Goal: Transaction & Acquisition: Subscribe to service/newsletter

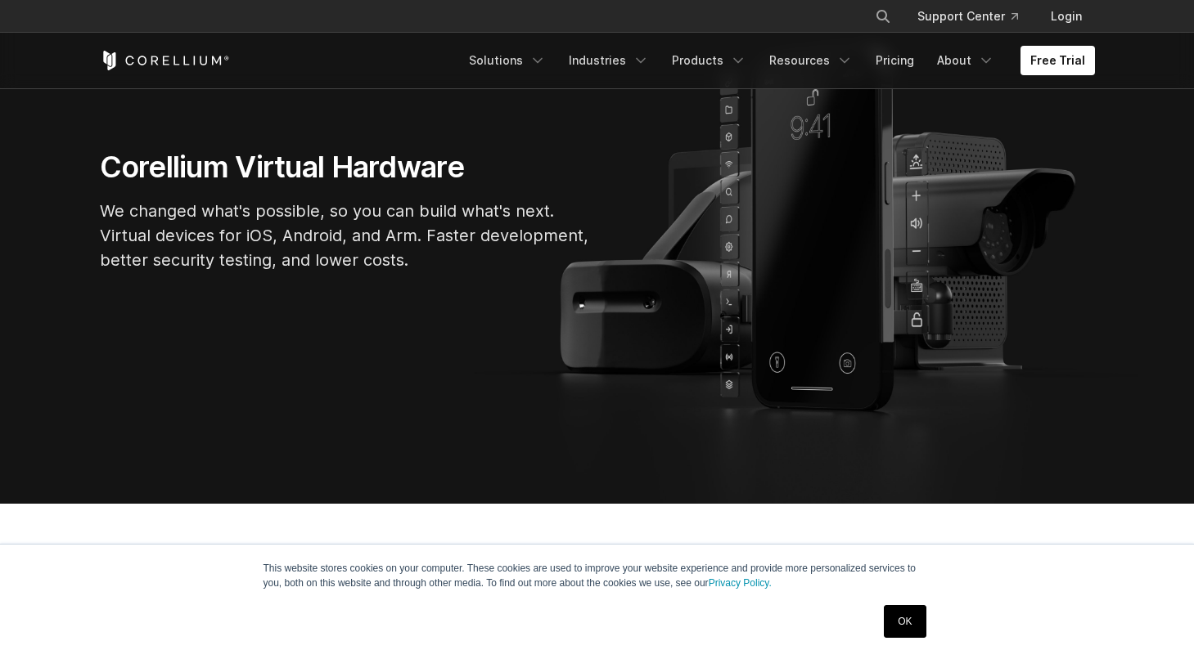
click at [905, 609] on link "OK" at bounding box center [905, 621] width 42 height 33
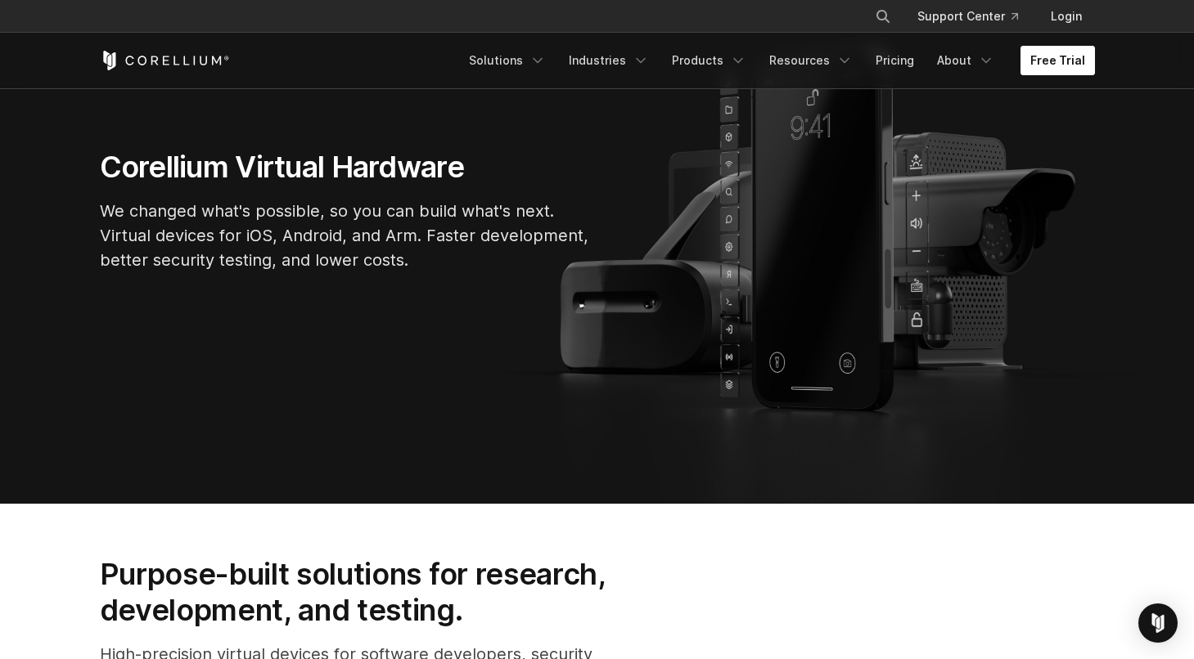
click at [1073, 59] on link "Free Trial" at bounding box center [1057, 60] width 74 height 29
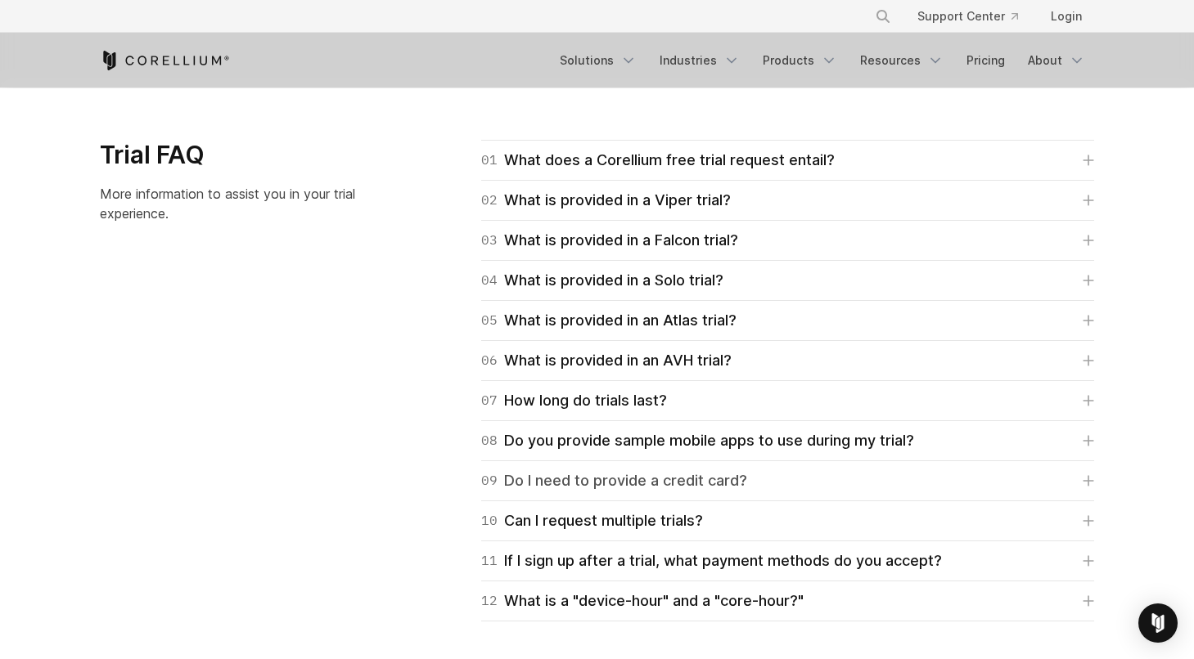
scroll to position [2321, 0]
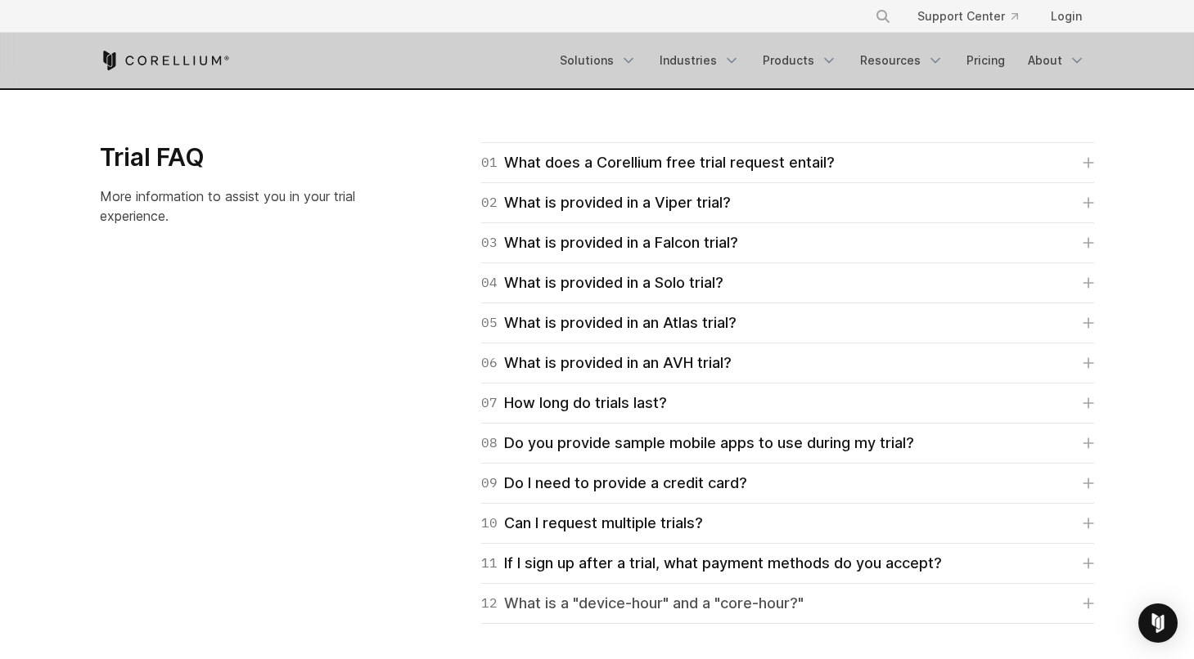
click at [624, 598] on div "12 What is a "device-hour" and a "core-hour?"" at bounding box center [642, 603] width 322 height 23
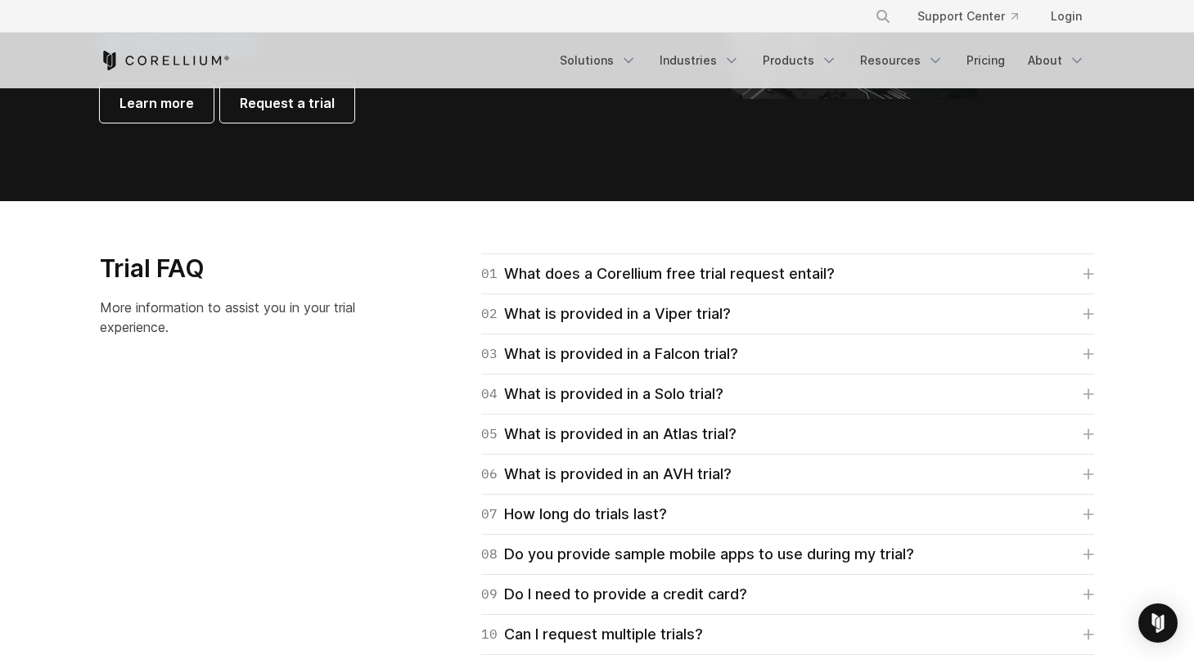
scroll to position [2203, 0]
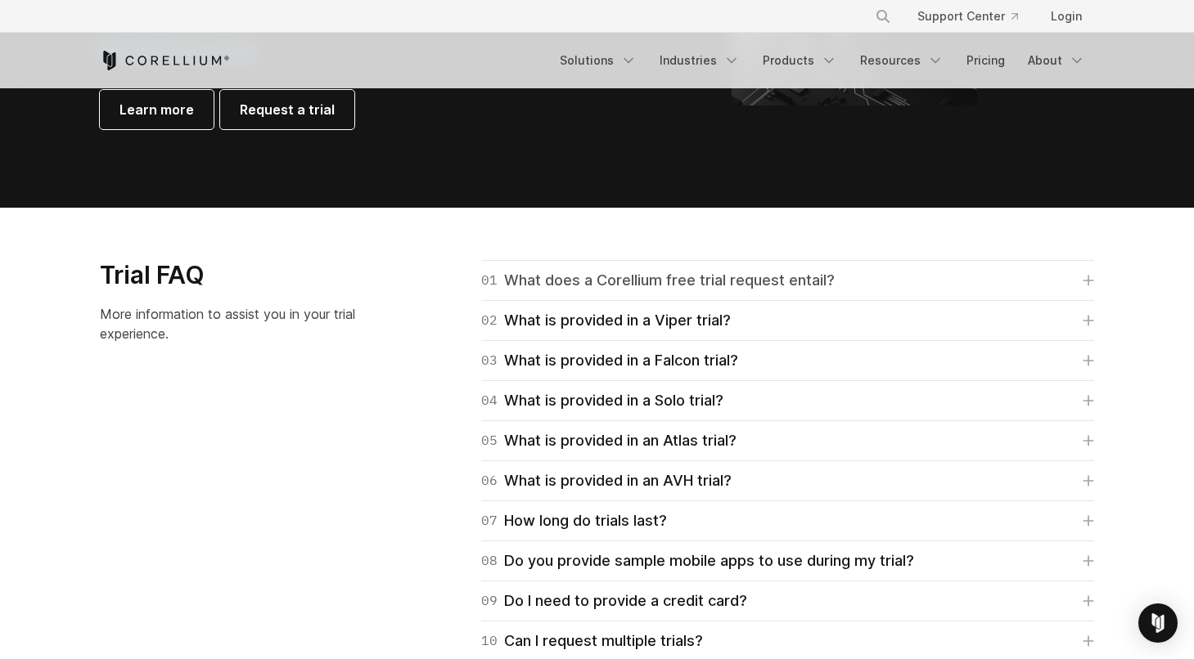
click at [682, 272] on div "01 What does a Corellium free trial request entail?" at bounding box center [657, 280] width 353 height 23
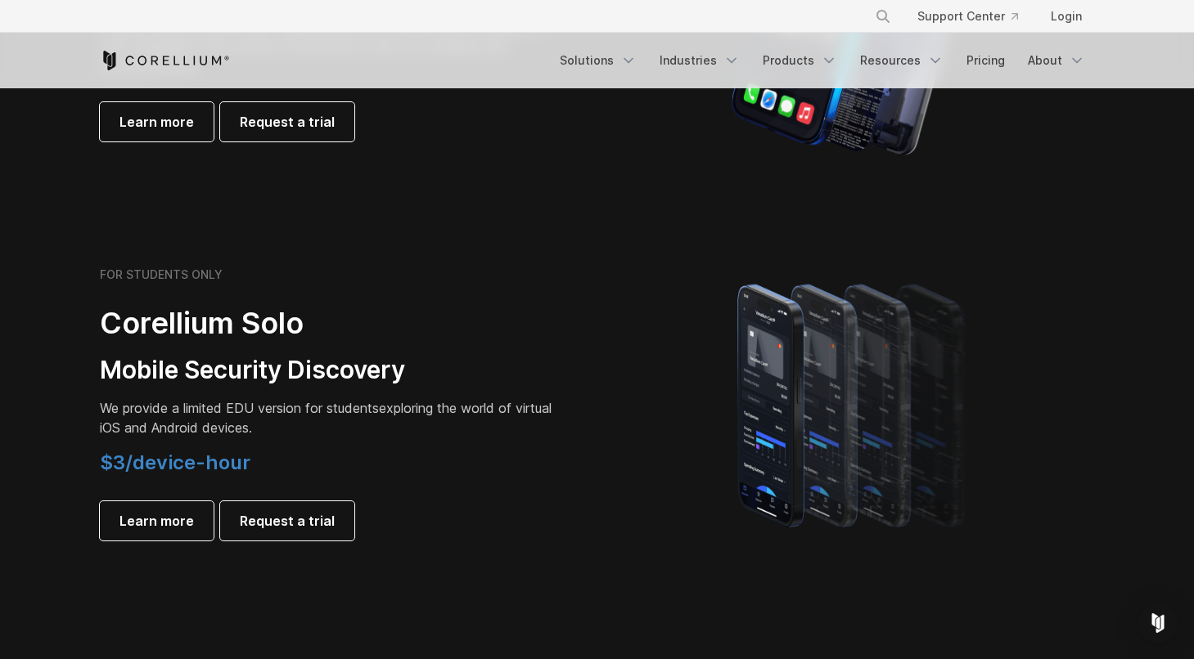
scroll to position [992, 0]
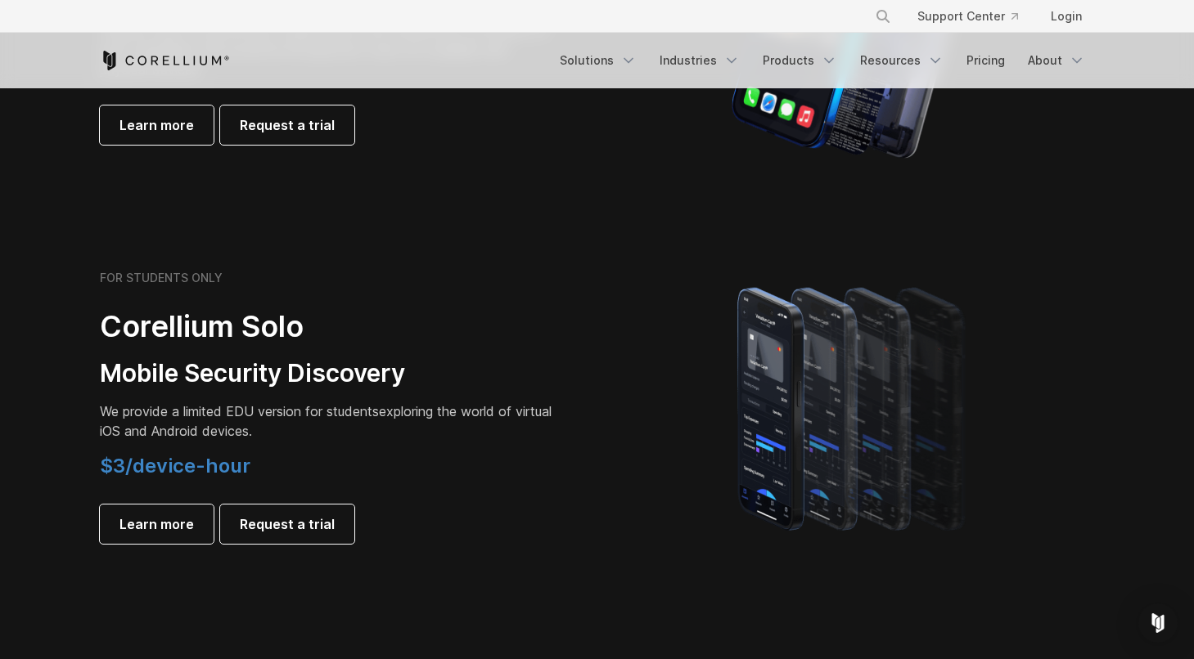
click at [575, 474] on div "FOR STUDENTS ONLY Corellium Solo Mobile Security Discovery We provide a limited…" at bounding box center [340, 407] width 514 height 273
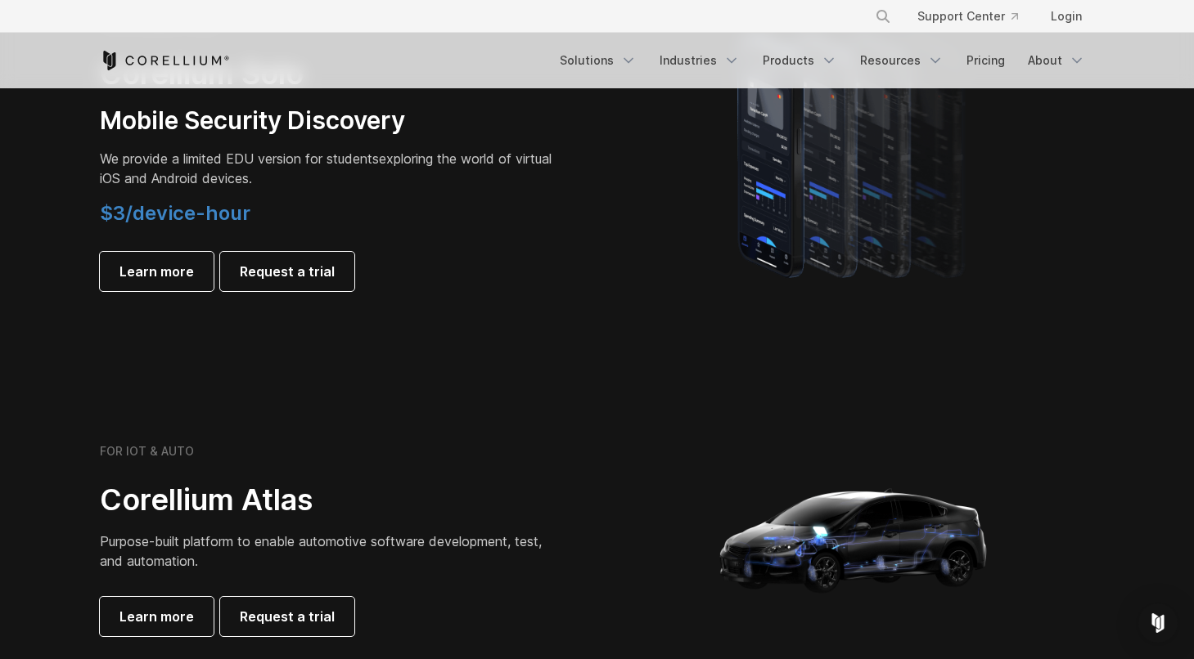
scroll to position [819, 0]
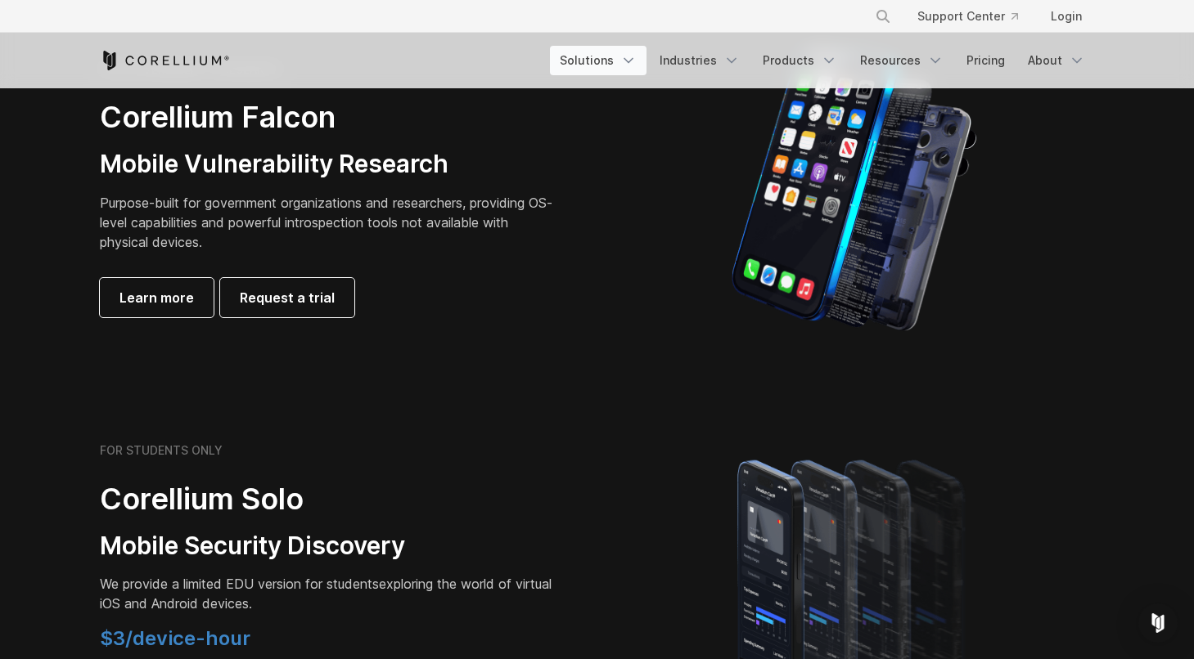
click at [613, 50] on link "Solutions" at bounding box center [598, 60] width 97 height 29
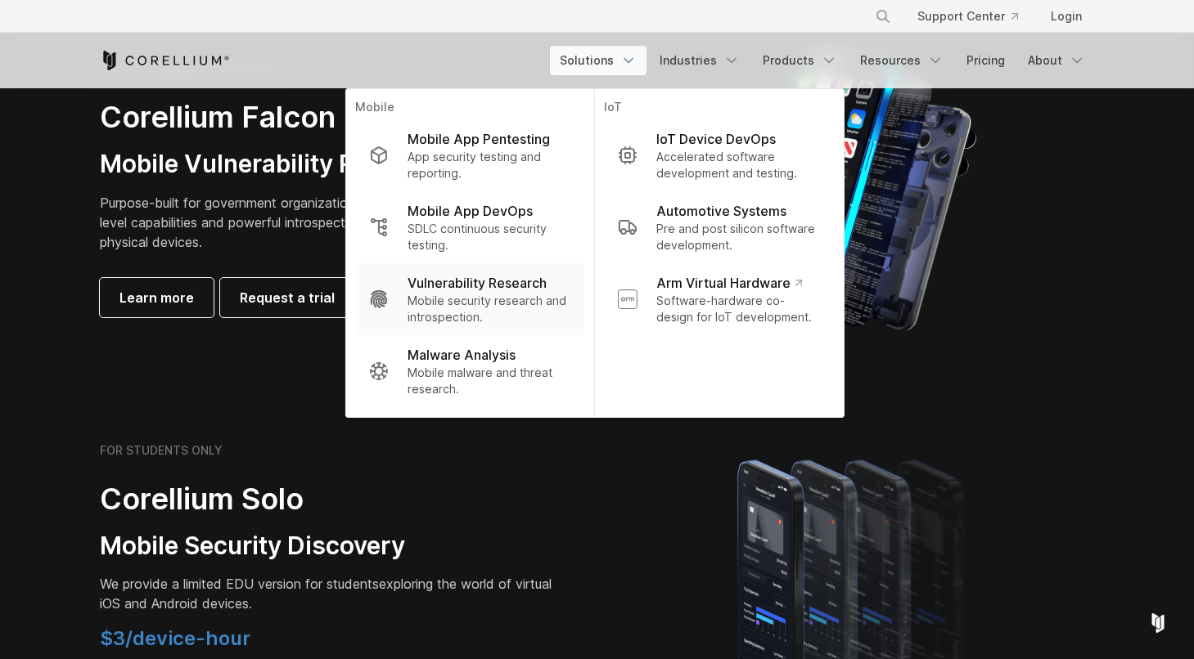
click at [514, 303] on p "Mobile security research and introspection." at bounding box center [488, 309] width 163 height 33
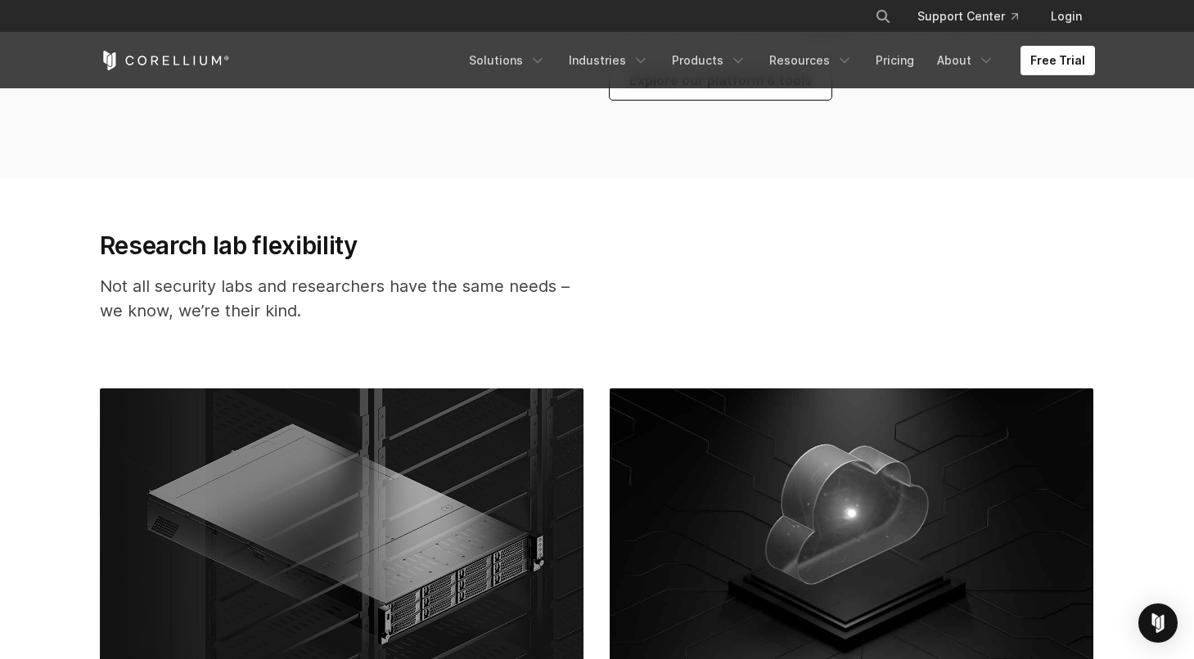
scroll to position [3153, 0]
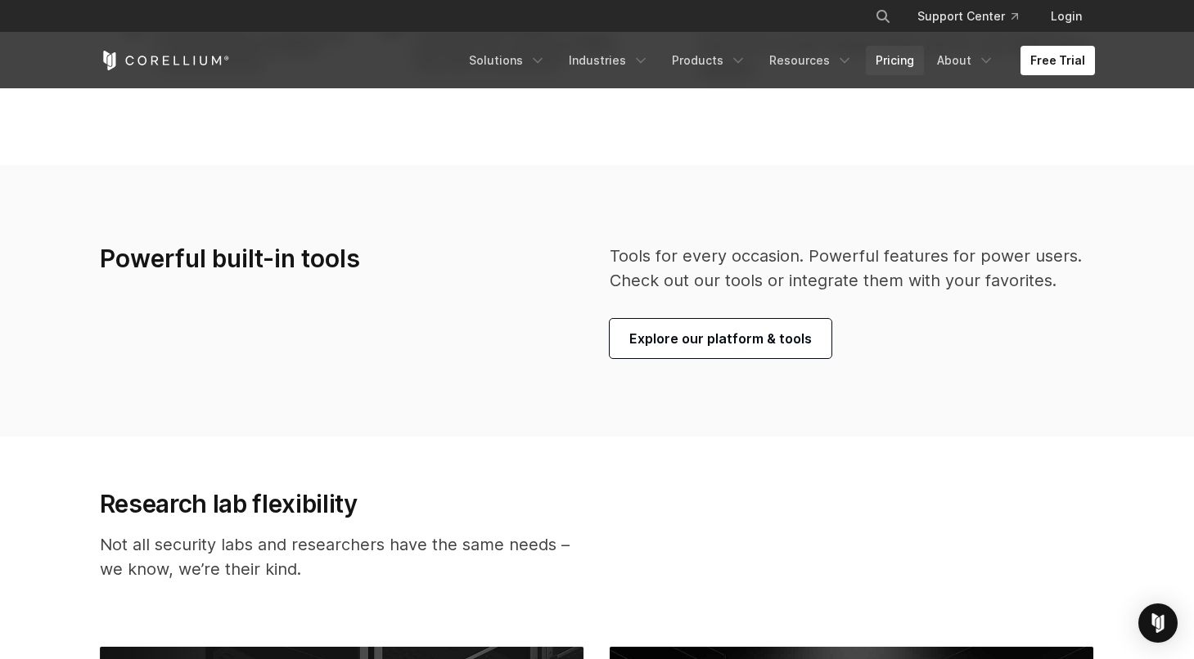
click at [911, 54] on link "Pricing" at bounding box center [895, 60] width 58 height 29
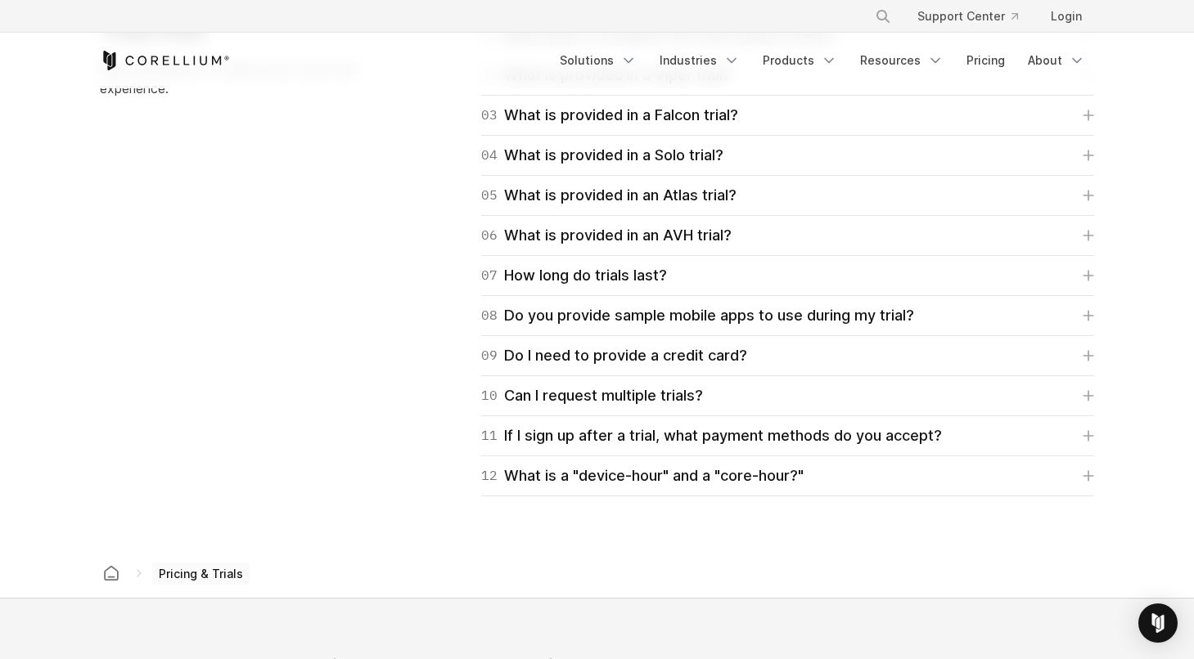
scroll to position [2448, 0]
click at [663, 444] on div "11 If I sign up after a trial, what payment methods do you accept?" at bounding box center [711, 436] width 461 height 23
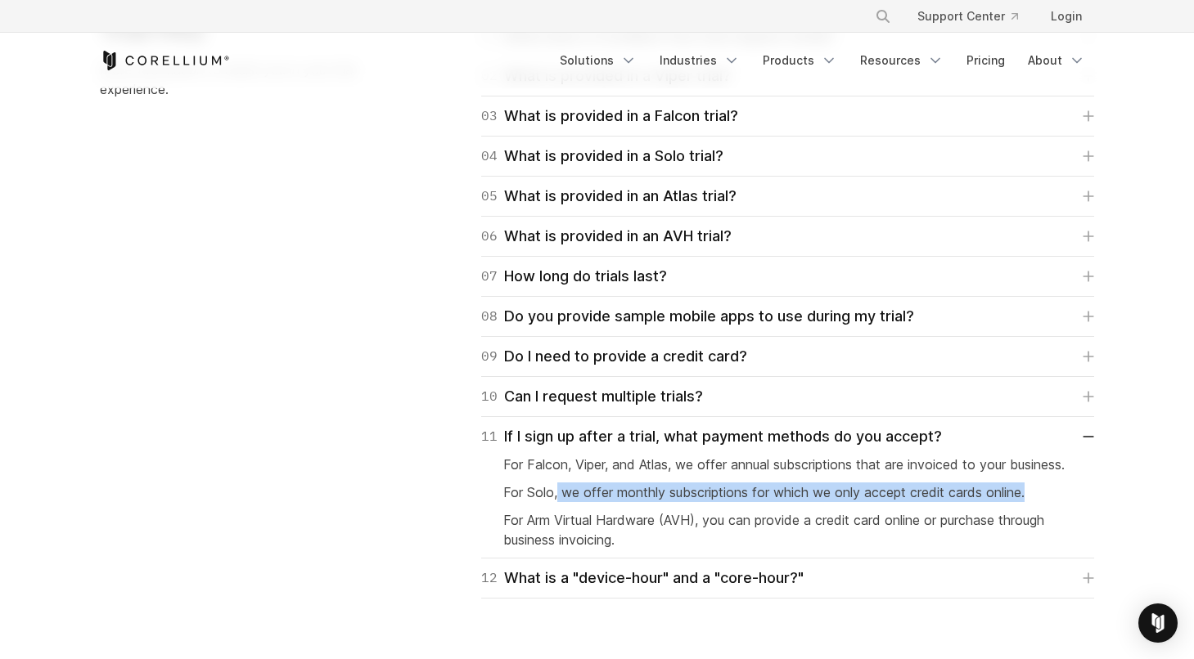
drag, startPoint x: 556, startPoint y: 514, endPoint x: 830, endPoint y: 521, distance: 274.2
click at [830, 502] on p "For Solo, we offer monthly subscriptions for which we only accept credit cards …" at bounding box center [787, 493] width 569 height 20
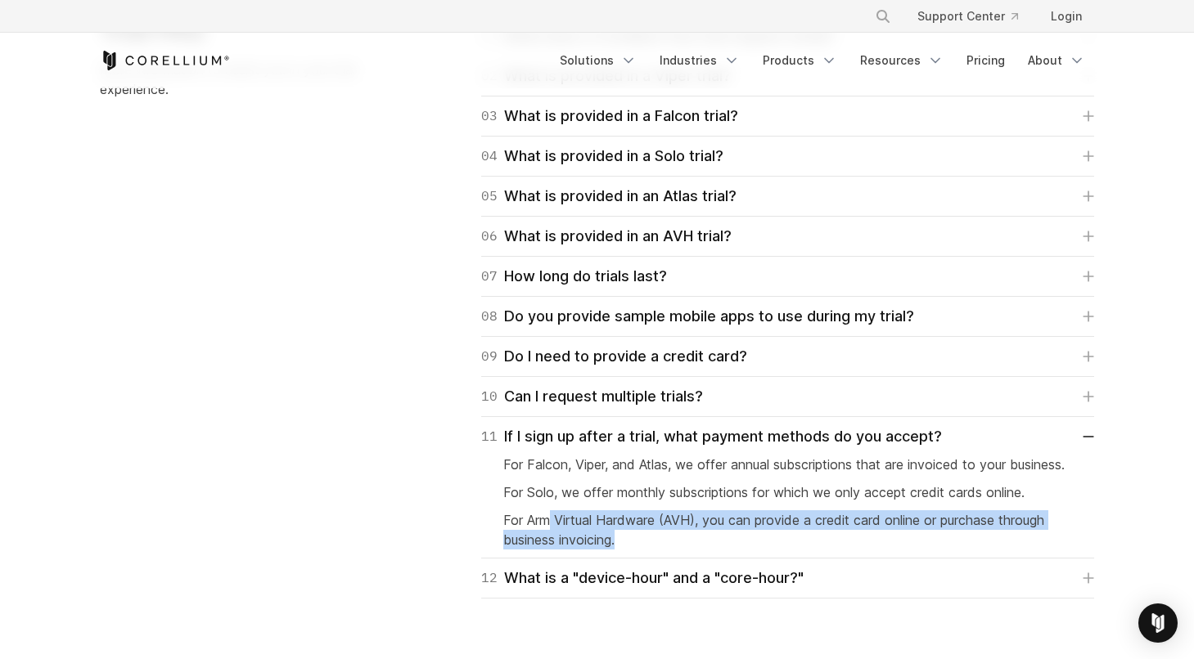
drag, startPoint x: 753, startPoint y: 548, endPoint x: 549, endPoint y: 535, distance: 204.2
click at [549, 535] on p "For Arm Virtual Hardware (AVH), you can provide a credit card online or purchas…" at bounding box center [787, 530] width 569 height 39
click at [637, 392] on div "10 Can I request multiple trials?" at bounding box center [592, 396] width 222 height 23
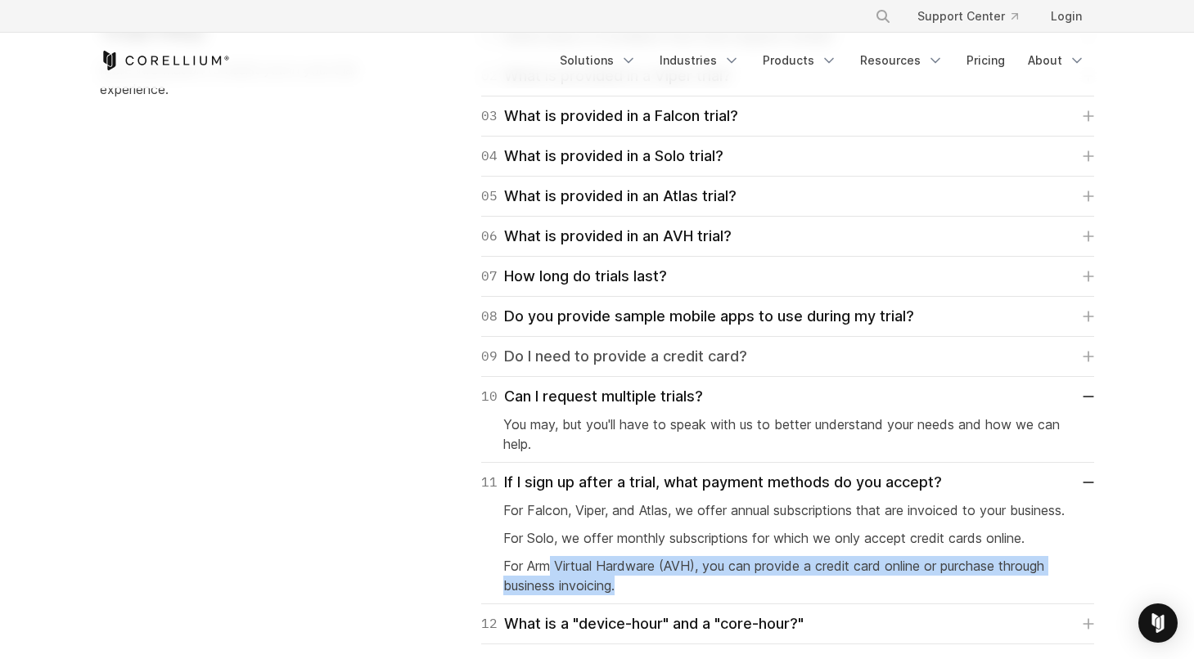
click at [662, 353] on div "09 Do I need to provide a credit card?" at bounding box center [614, 356] width 266 height 23
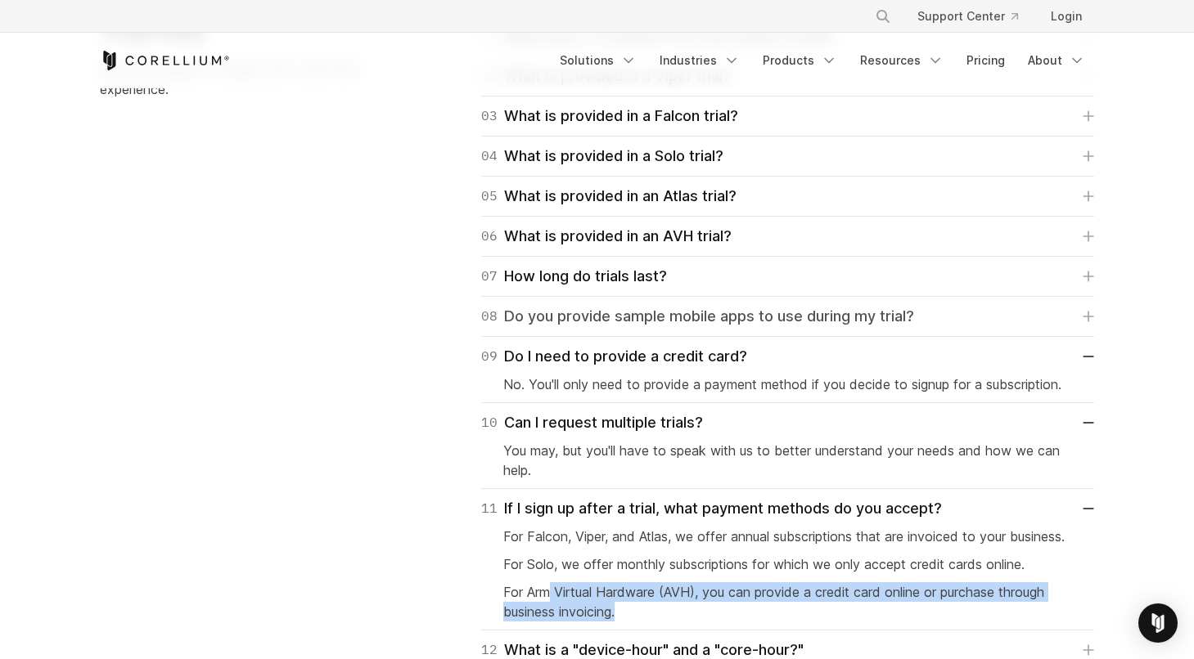
click at [578, 318] on div "08 Do you provide sample mobile apps to use during my trial?" at bounding box center [697, 316] width 433 height 23
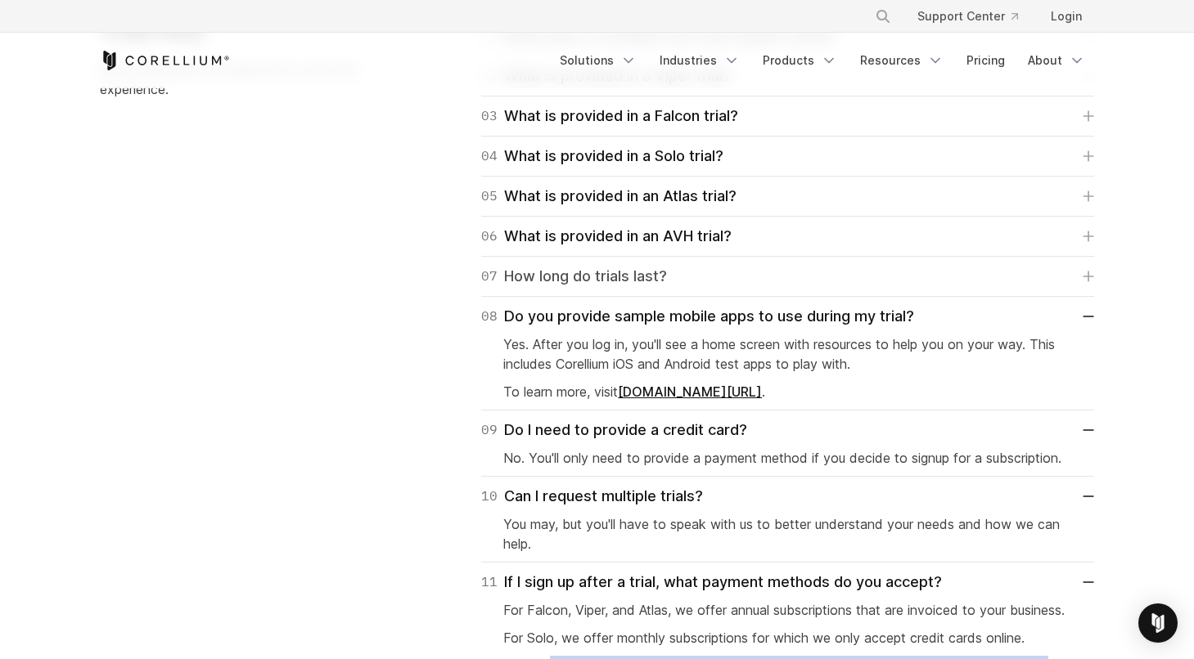
click at [572, 280] on div "07 How long do trials last?" at bounding box center [574, 276] width 186 height 23
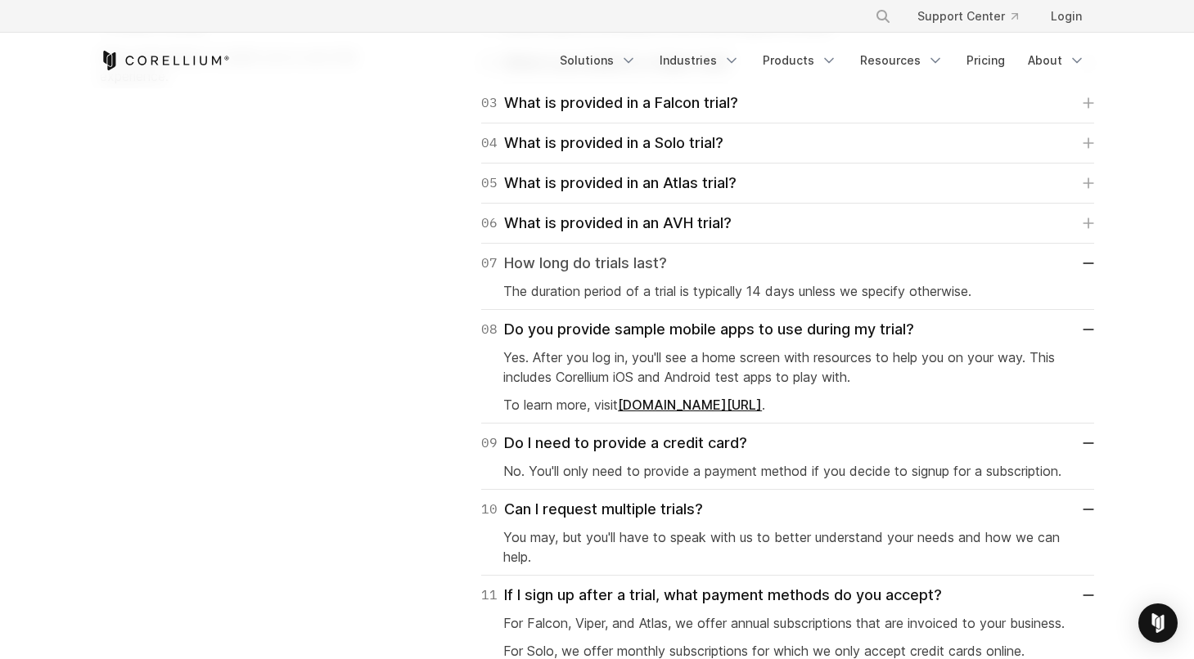
scroll to position [2469, 0]
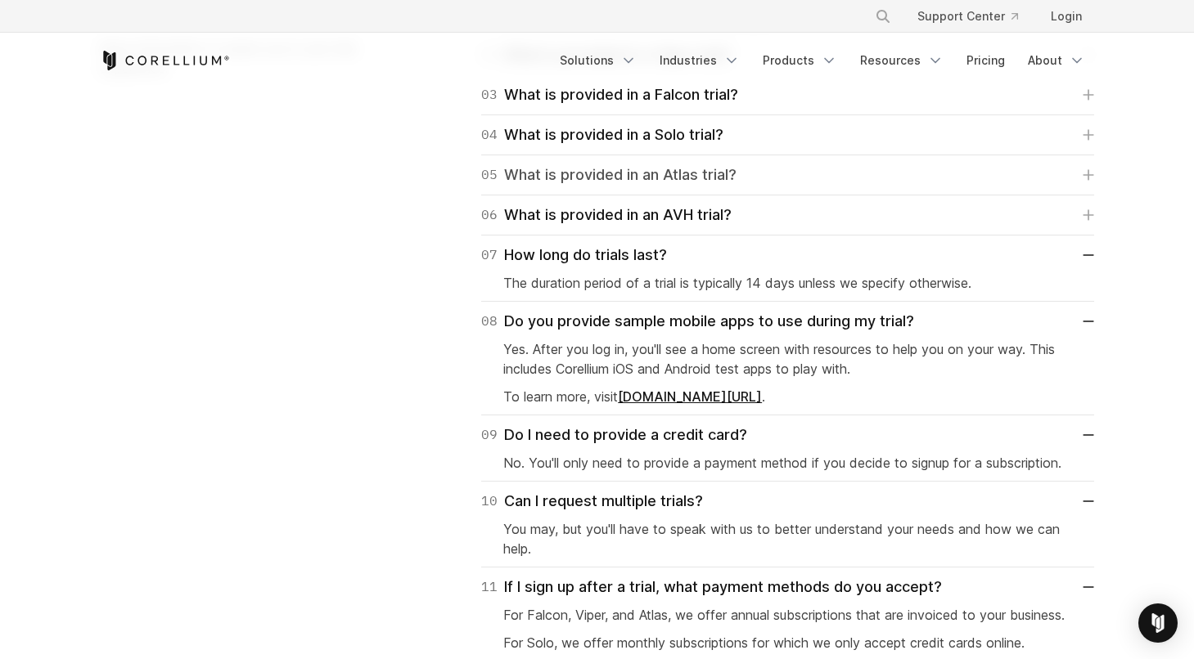
click at [626, 169] on div "05 What is provided in an Atlas trial?" at bounding box center [608, 175] width 255 height 23
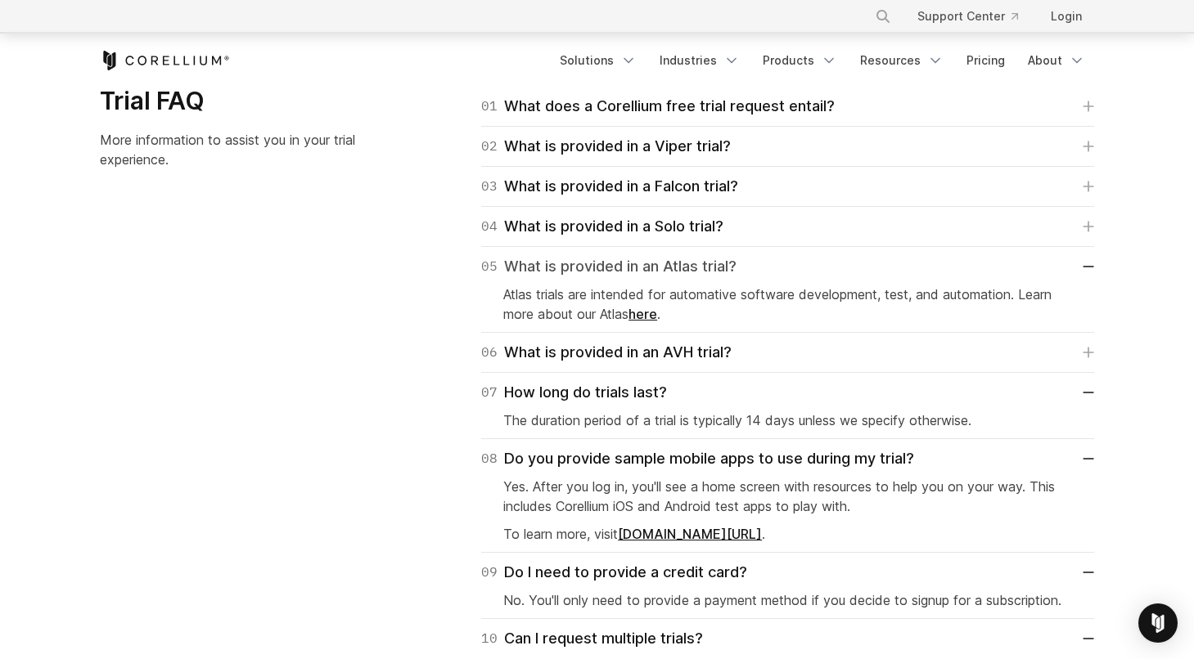
scroll to position [2376, 0]
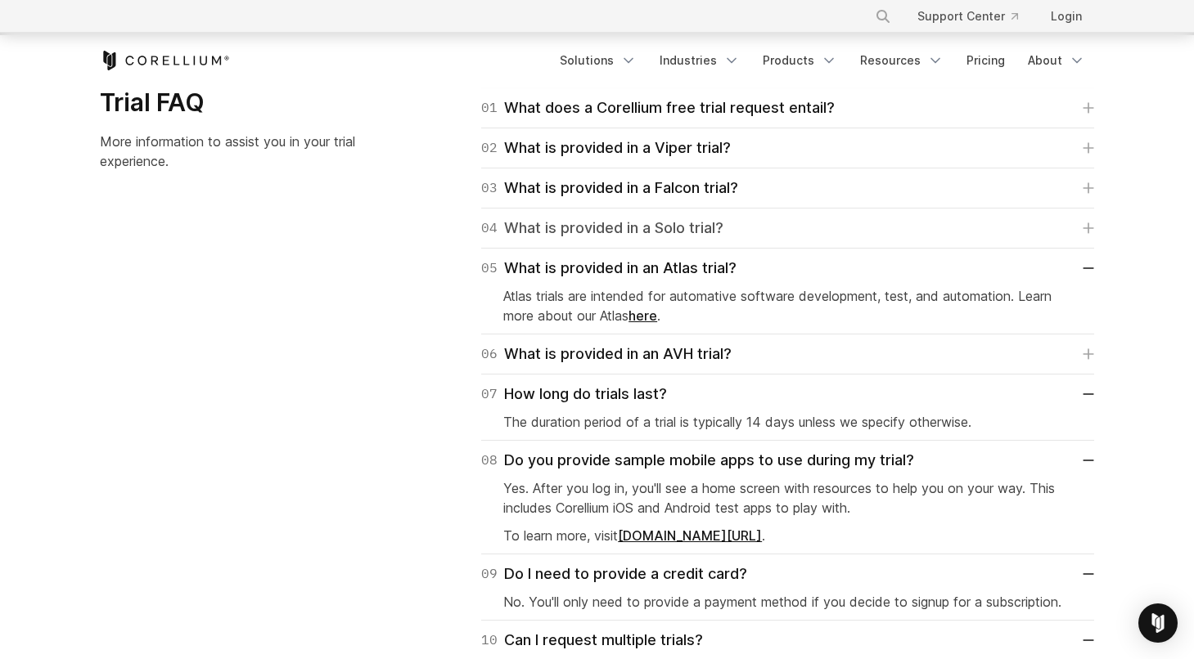
click at [605, 232] on div "04 What is provided in a Solo trial?" at bounding box center [602, 228] width 242 height 23
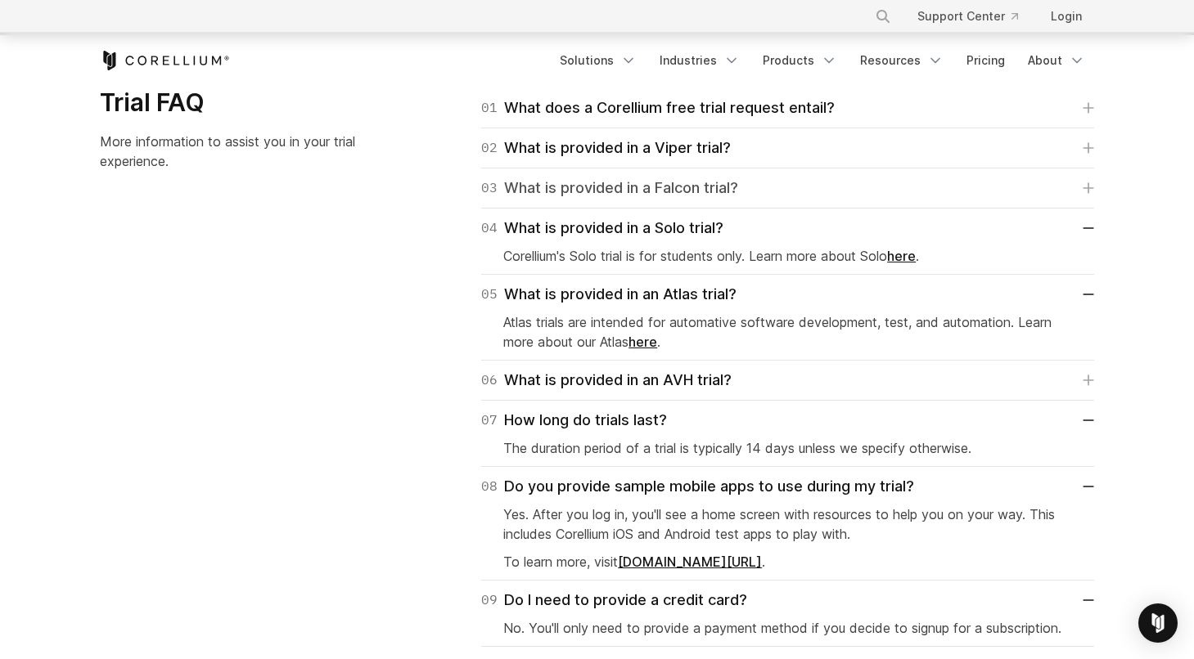
click at [648, 191] on div "03 What is provided in a Falcon trial?" at bounding box center [609, 188] width 257 height 23
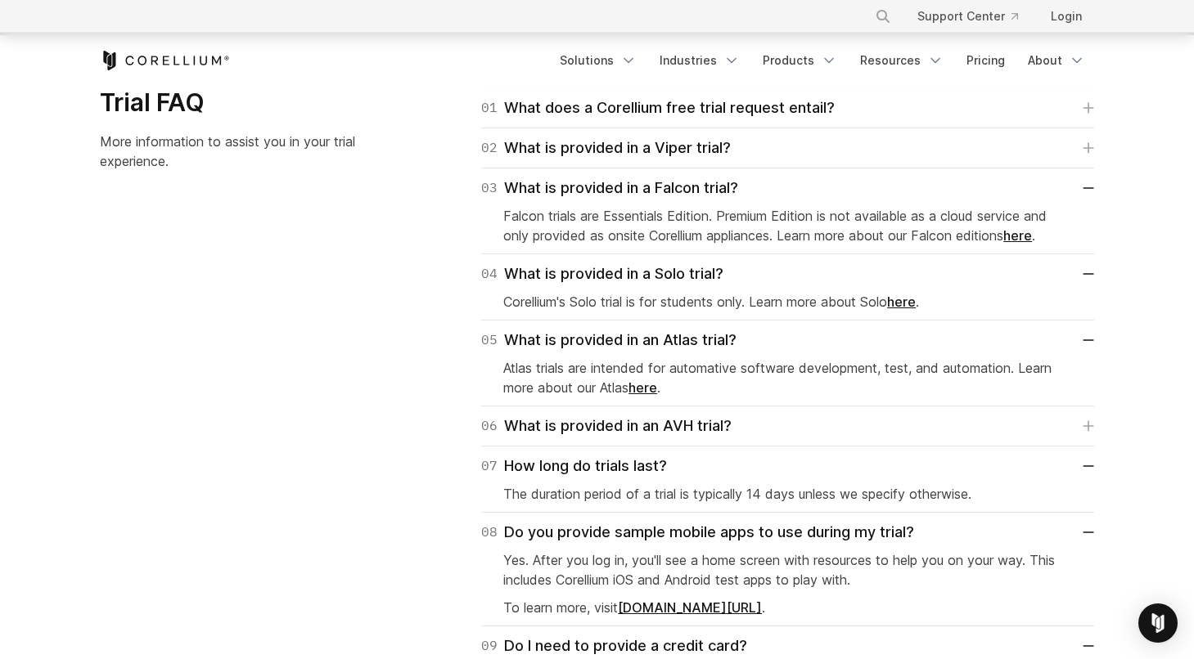
click at [628, 165] on div "02 What is provided in a Viper trial? Viper trials are Advanced Edition which i…" at bounding box center [787, 148] width 613 height 40
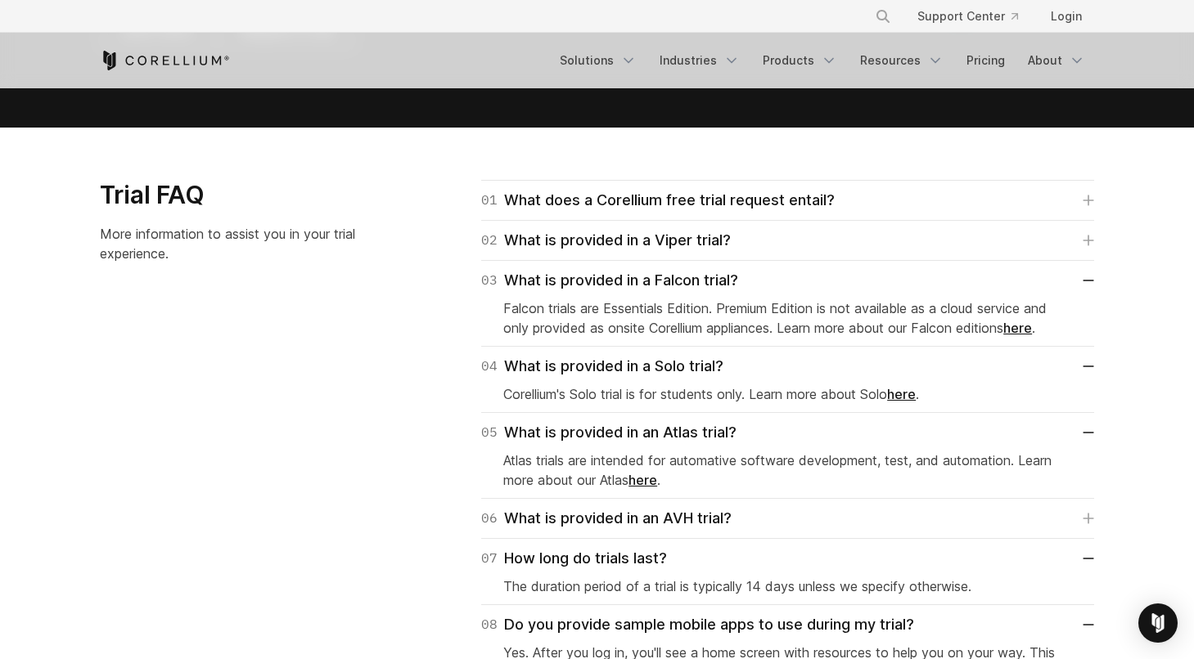
scroll to position [2273, 0]
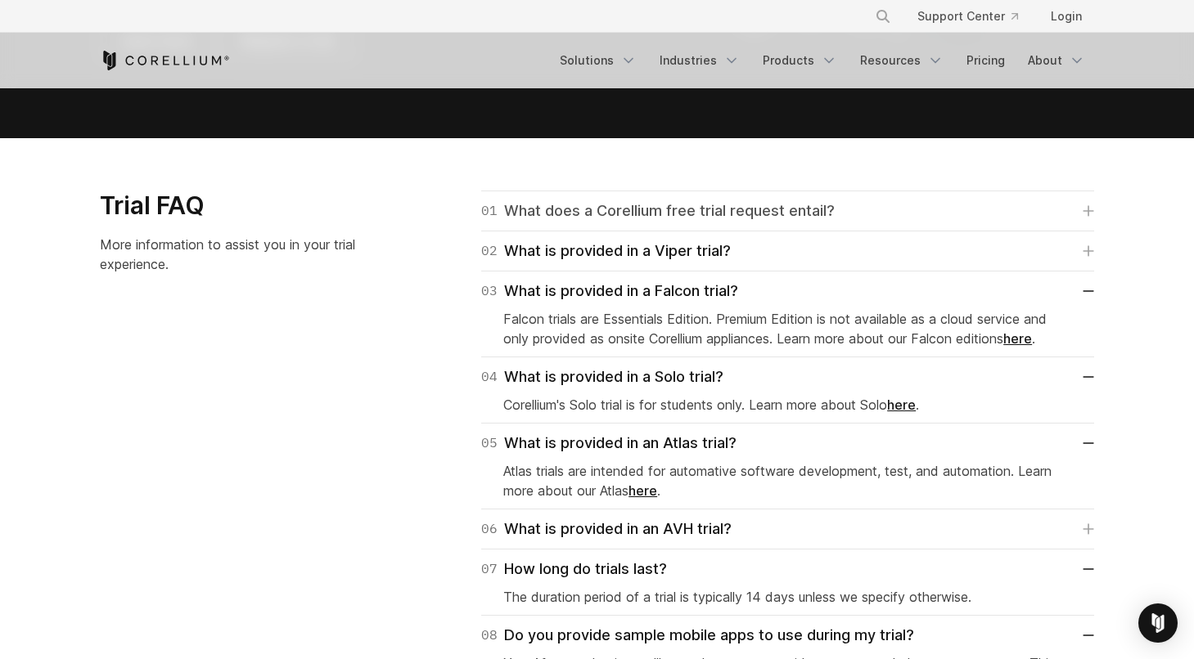
click at [618, 206] on div "01 What does a Corellium free trial request entail?" at bounding box center [657, 211] width 353 height 23
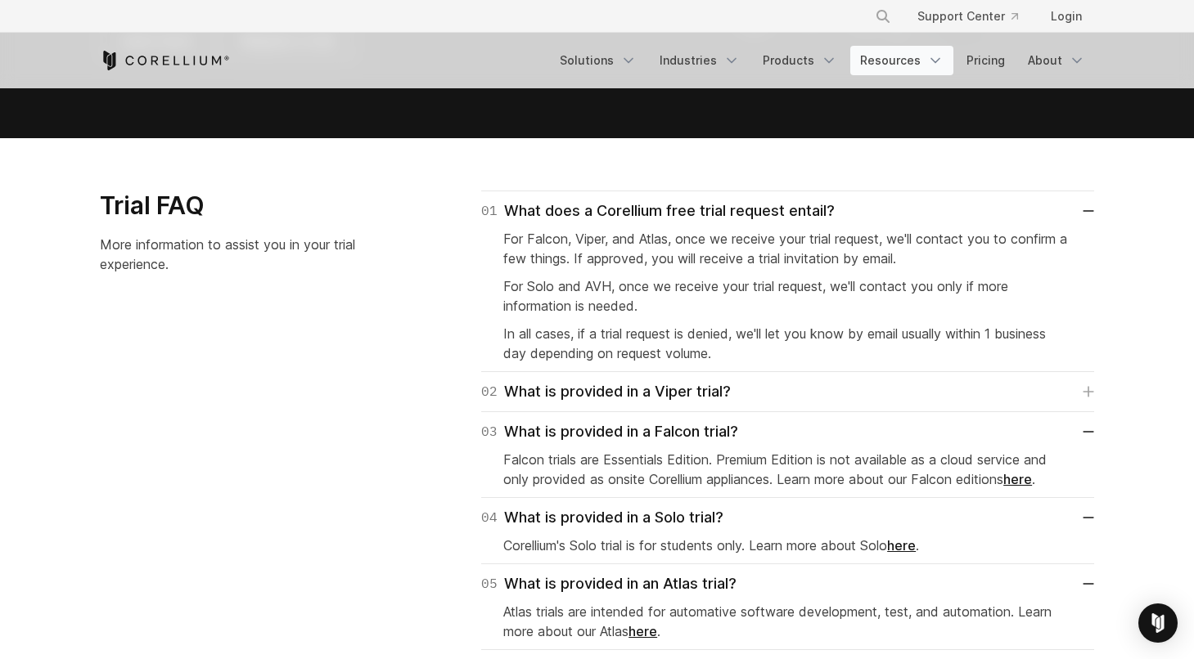
click at [900, 58] on link "Resources" at bounding box center [901, 60] width 103 height 29
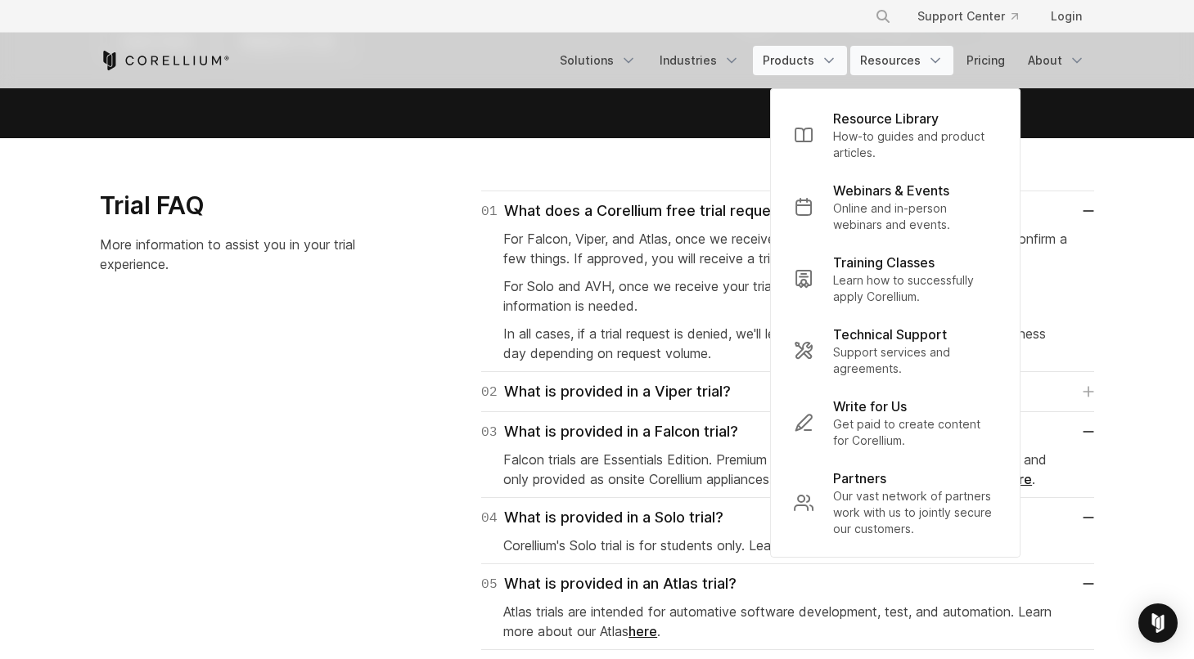
click at [818, 56] on link "Products" at bounding box center [800, 60] width 94 height 29
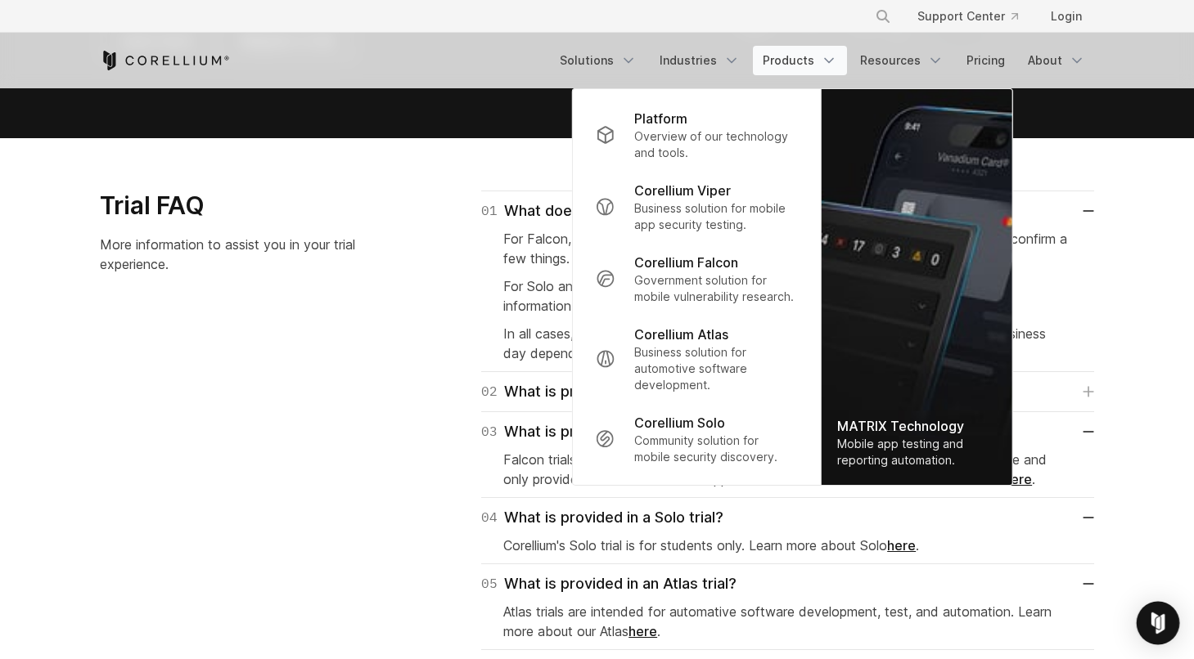
click at [1164, 619] on img "Open Intercom Messenger" at bounding box center [1157, 623] width 21 height 21
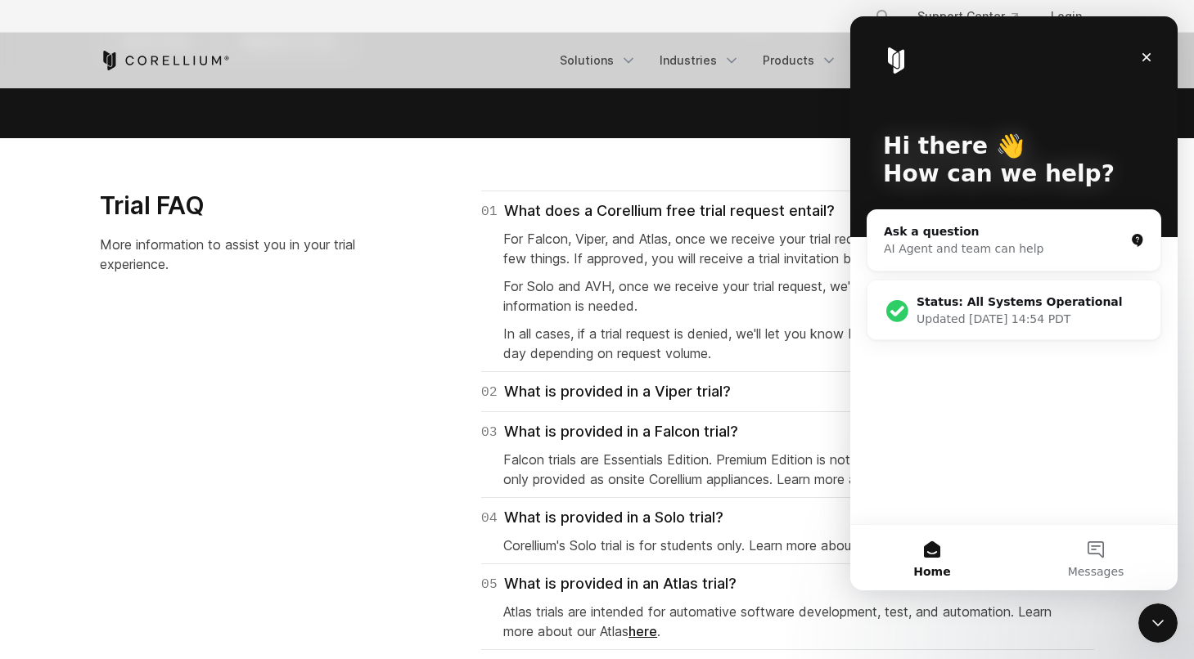
scroll to position [0, 0]
click at [1029, 236] on div "Ask a question" at bounding box center [1004, 231] width 241 height 17
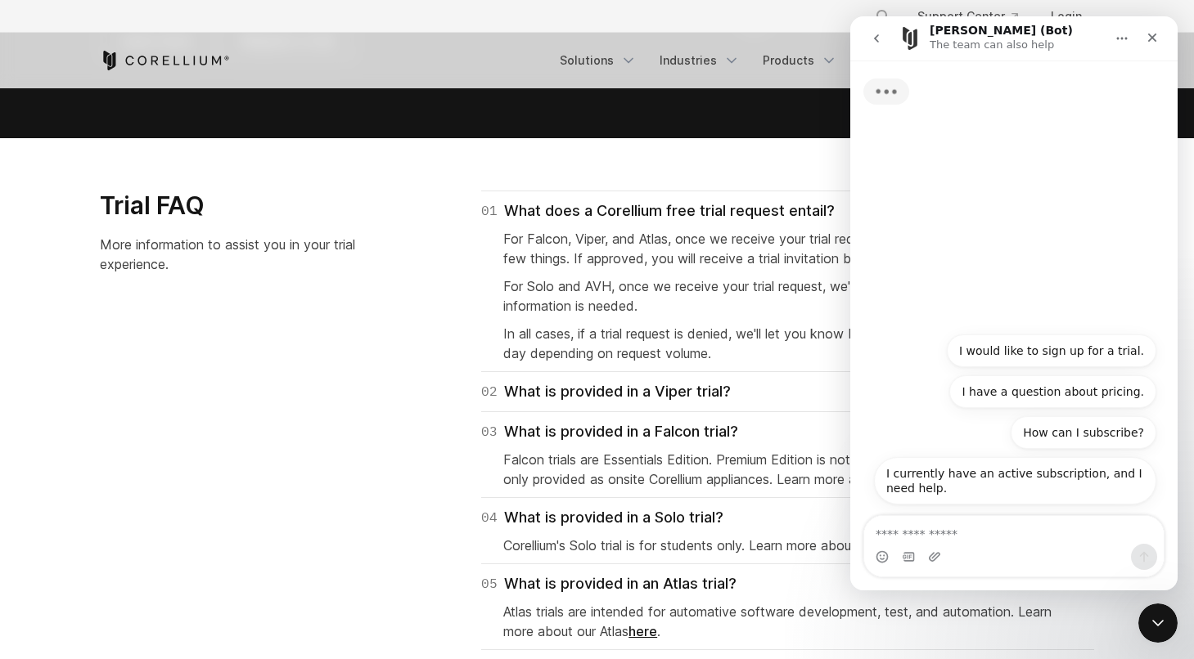
type textarea "*"
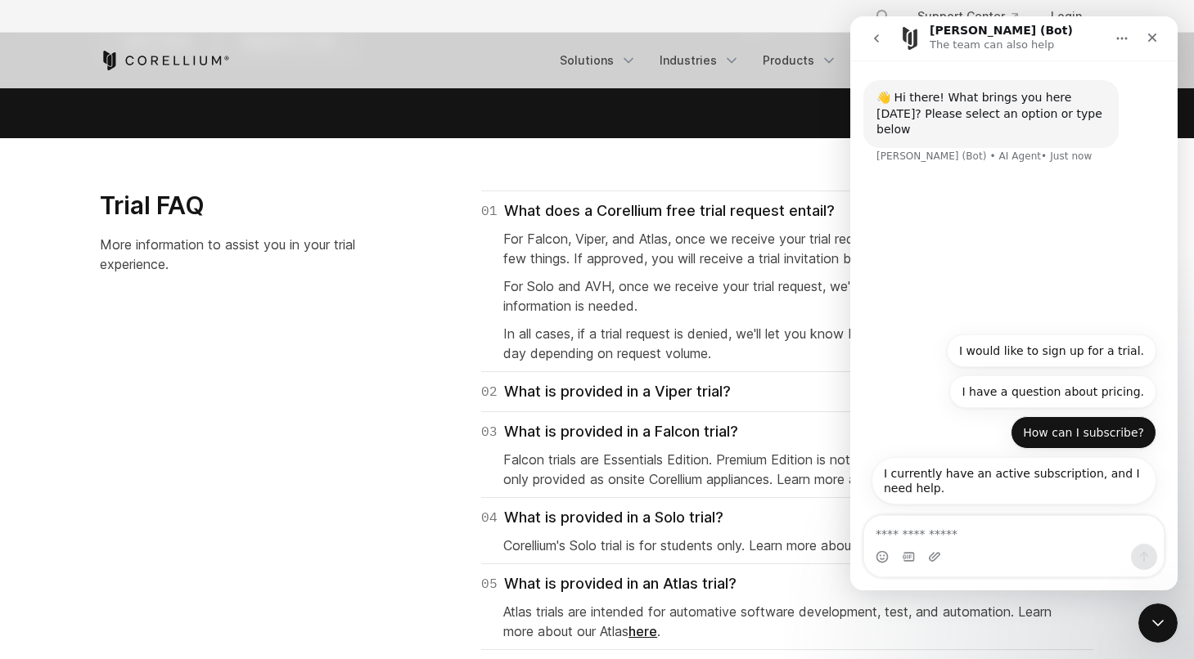
click at [1074, 427] on button "How can I subscribe?" at bounding box center [1084, 432] width 146 height 33
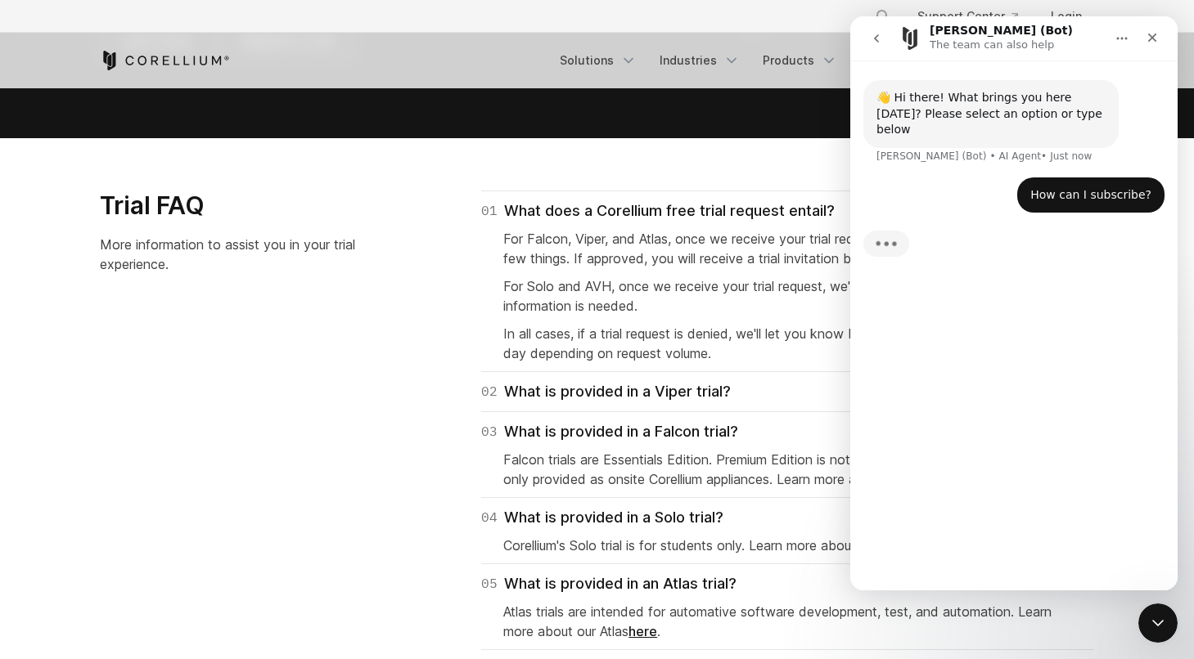
scroll to position [2145, 0]
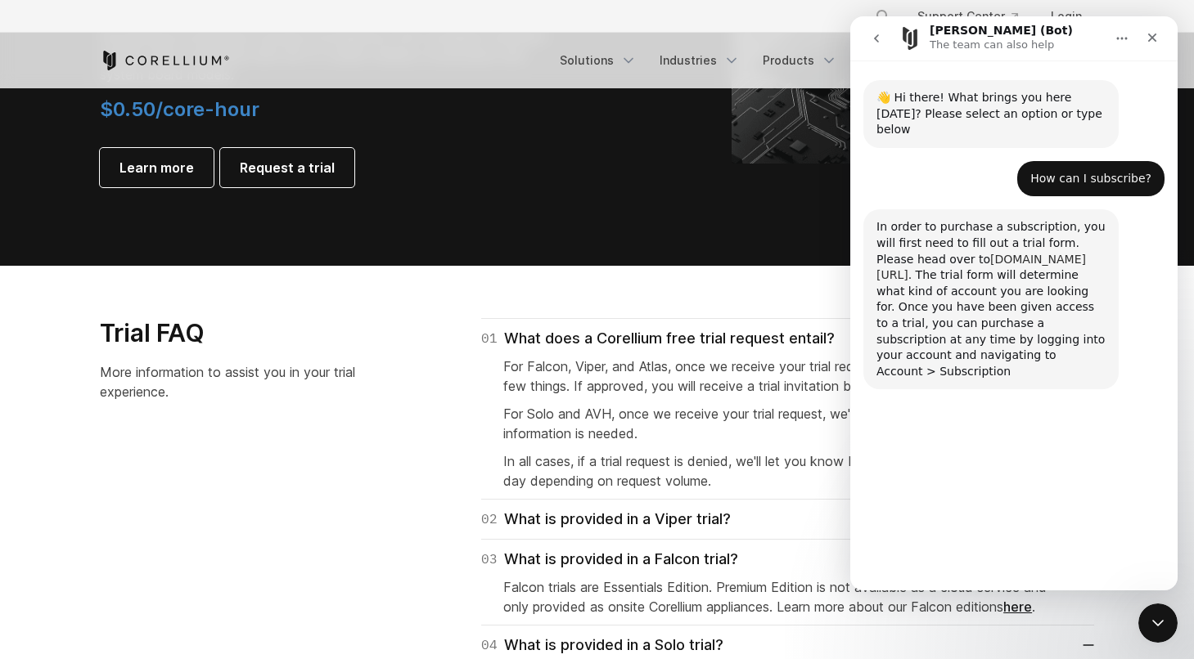
click at [972, 253] on link "[DOMAIN_NAME][URL]" at bounding box center [980, 267] width 209 height 29
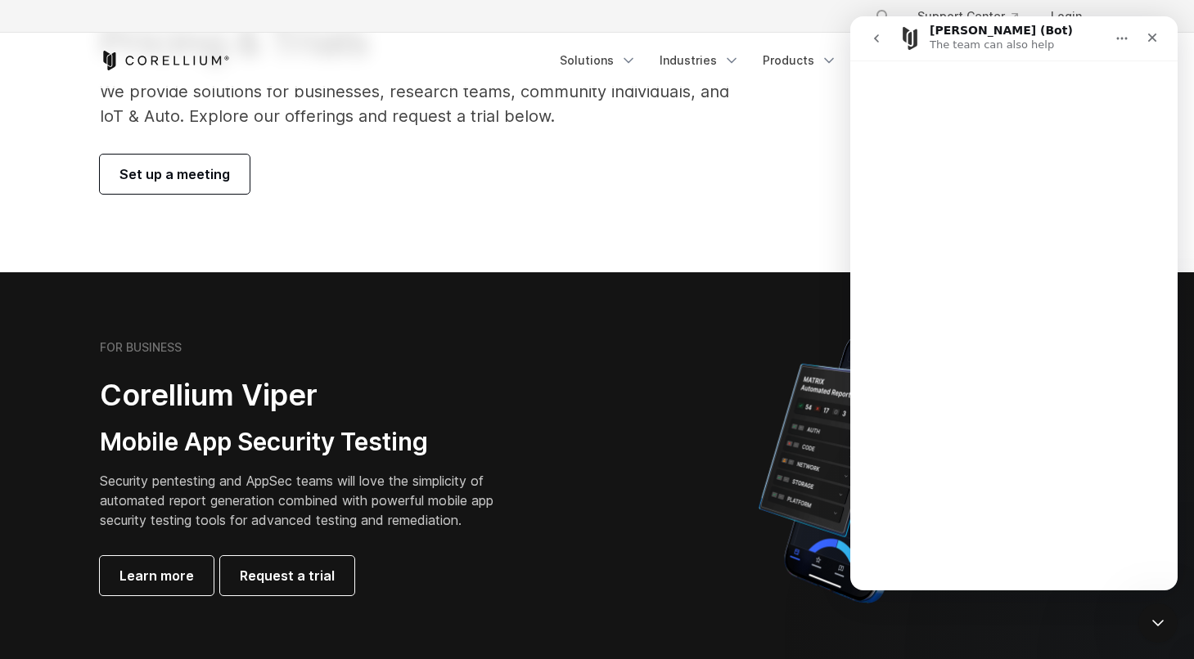
scroll to position [207, 0]
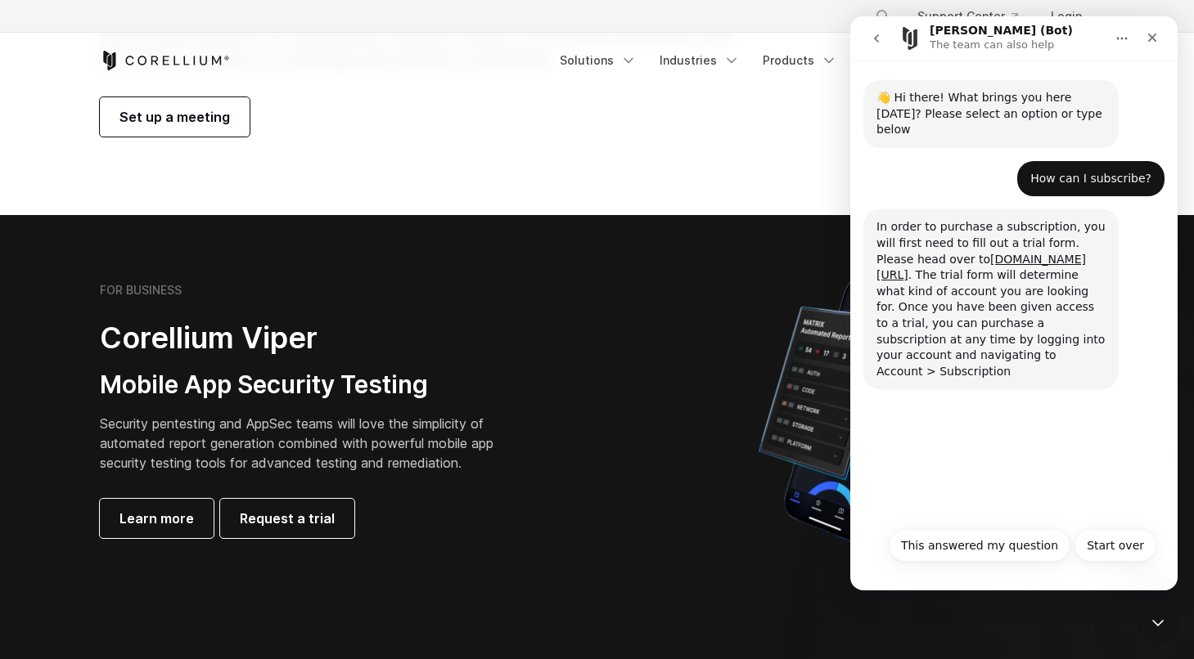
click at [605, 296] on div at bounding box center [854, 411] width 514 height 286
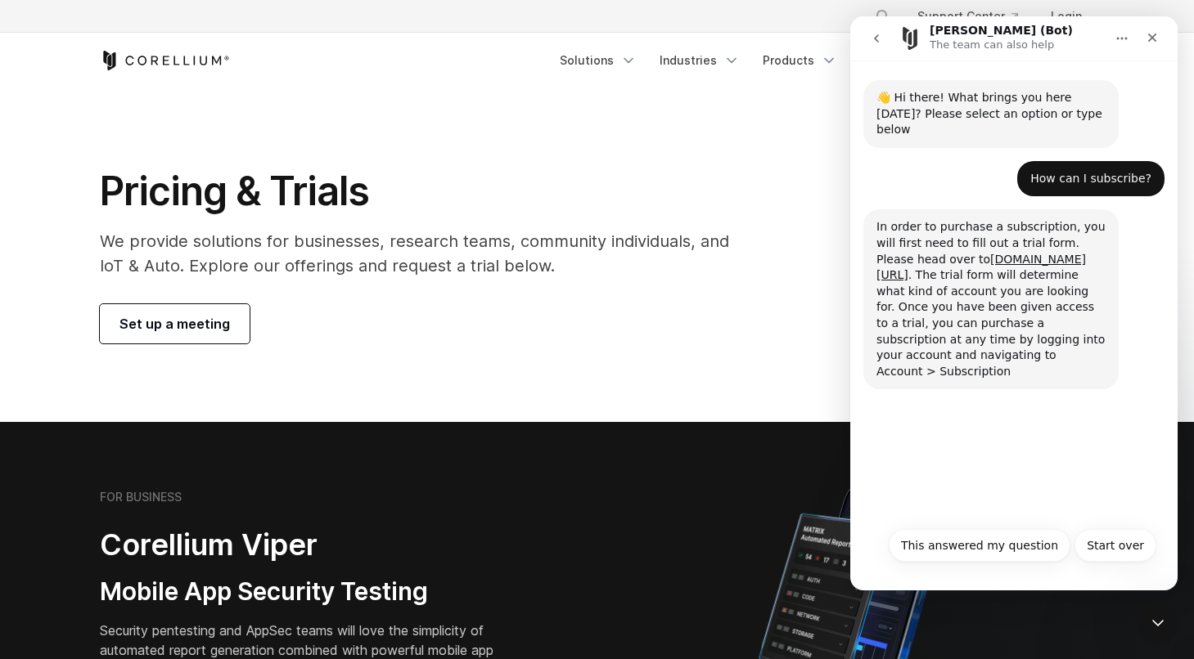
scroll to position [0, 0]
click at [132, 312] on link "Set up a meeting" at bounding box center [175, 323] width 150 height 39
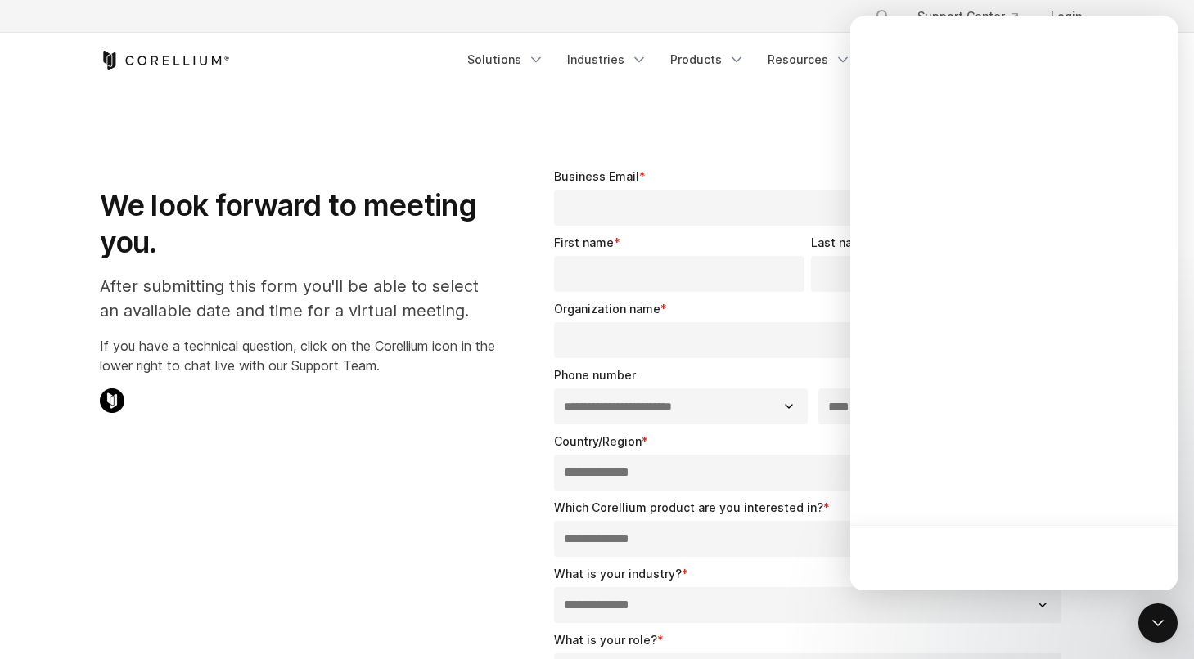
select select "**"
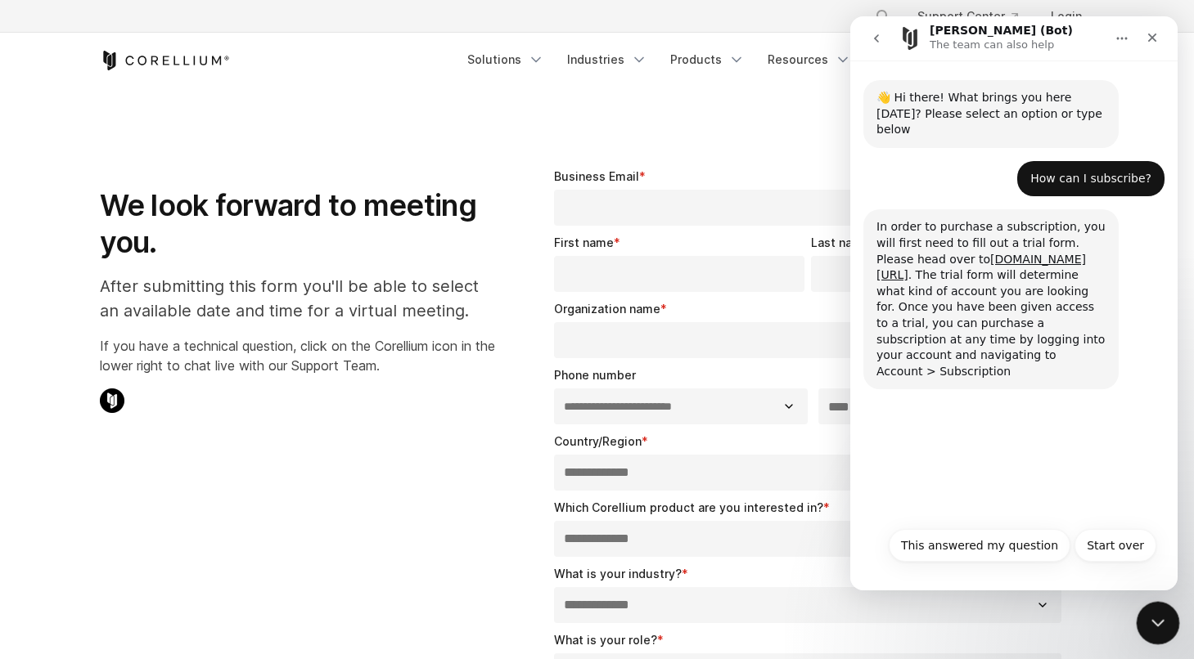
drag, startPoint x: 2275, startPoint y: 1214, endPoint x: 1138, endPoint y: 610, distance: 1287.7
click html
click at [1142, 616] on div "Close Intercom Messenger" at bounding box center [1155, 620] width 39 height 39
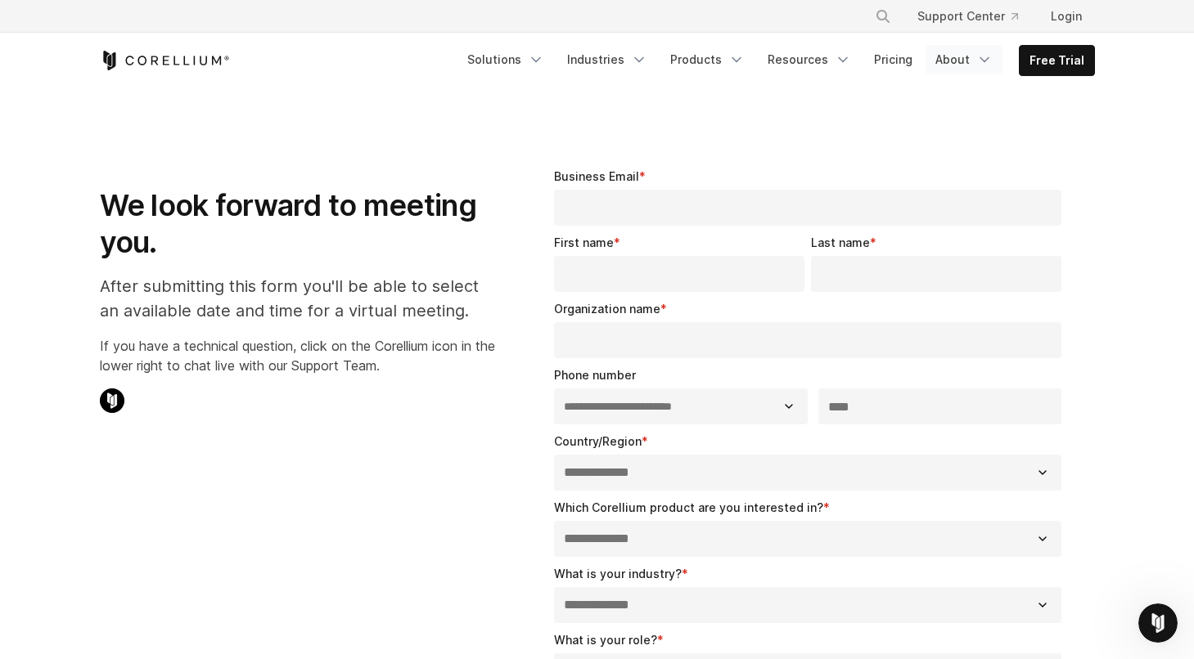
click at [959, 58] on link "About" at bounding box center [963, 59] width 77 height 29
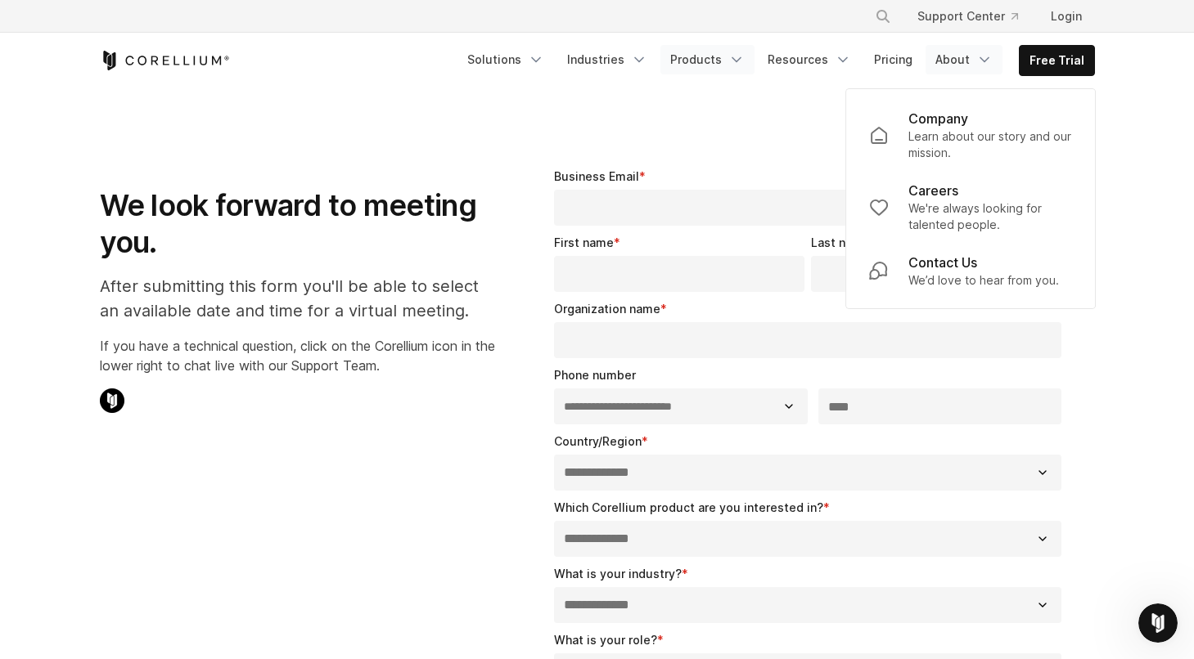
click at [704, 63] on link "Products" at bounding box center [707, 59] width 94 height 29
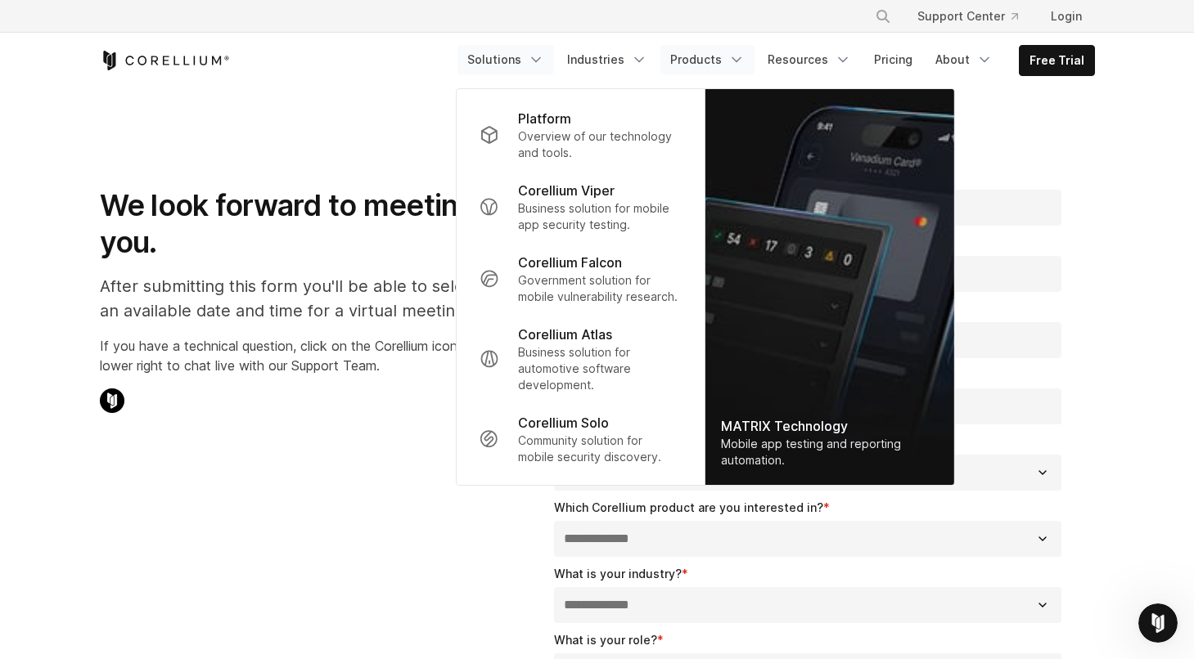
click at [543, 55] on icon "Navigation Menu" at bounding box center [536, 60] width 16 height 16
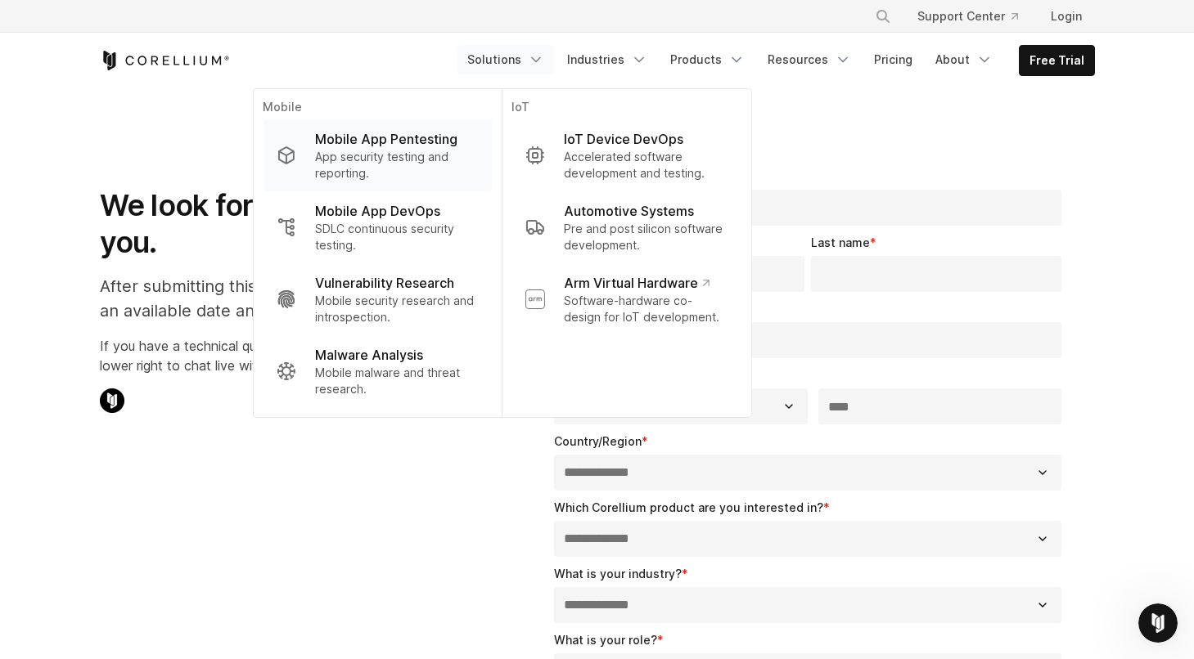
click at [430, 143] on p "Mobile App Pentesting" at bounding box center [386, 139] width 142 height 20
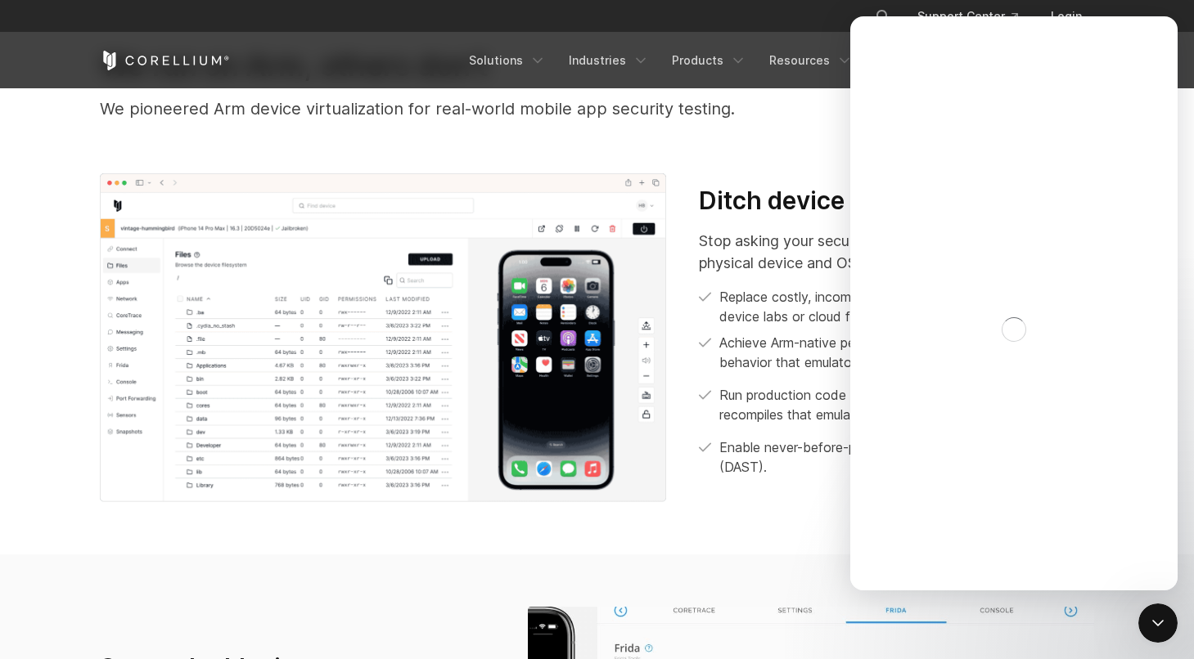
scroll to position [571, 0]
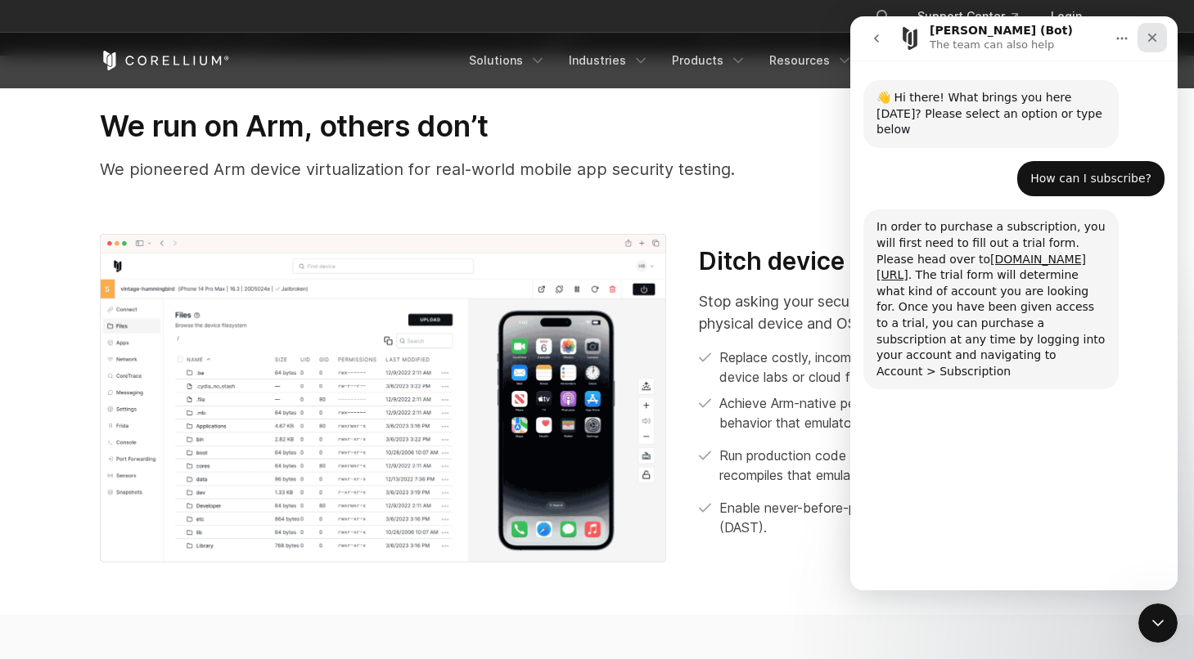
click at [1156, 42] on icon "Close" at bounding box center [1152, 37] width 13 height 13
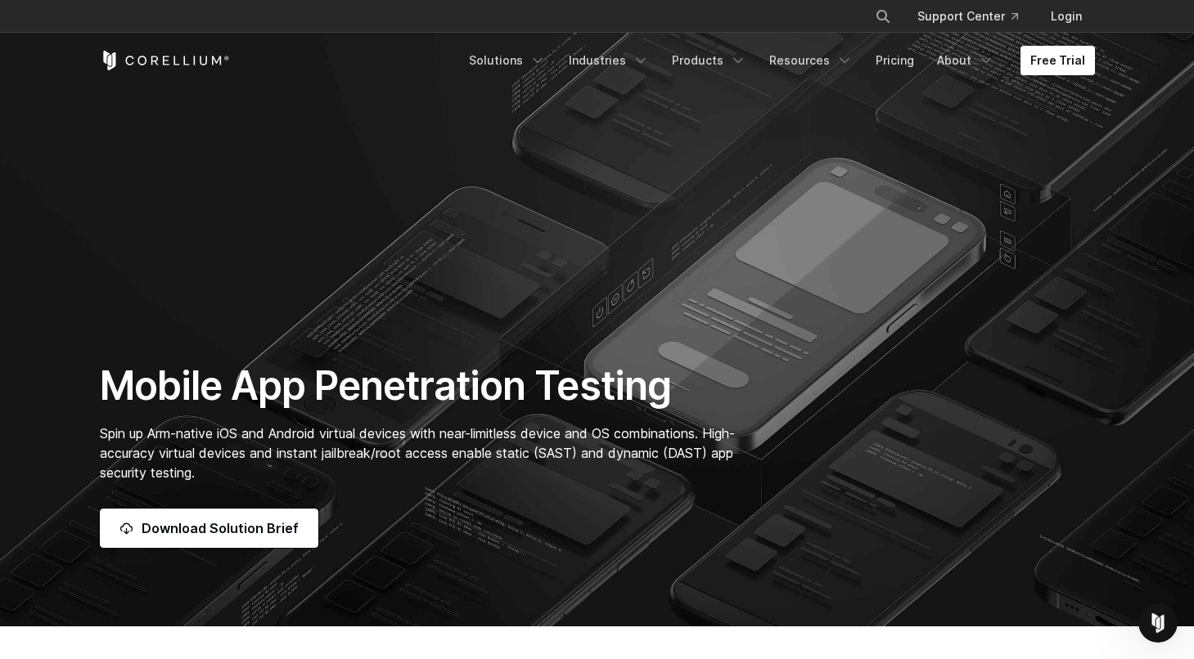
scroll to position [0, 0]
click at [251, 538] on link "Download Solution Brief" at bounding box center [209, 528] width 218 height 39
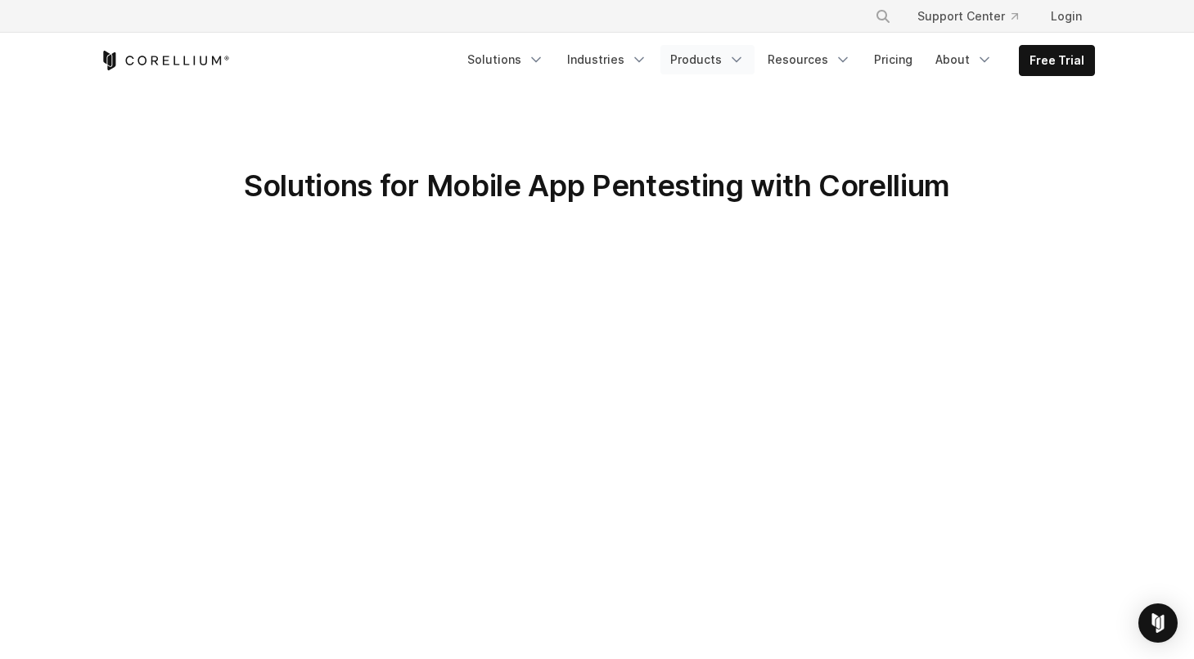
click at [717, 64] on link "Products" at bounding box center [707, 59] width 94 height 29
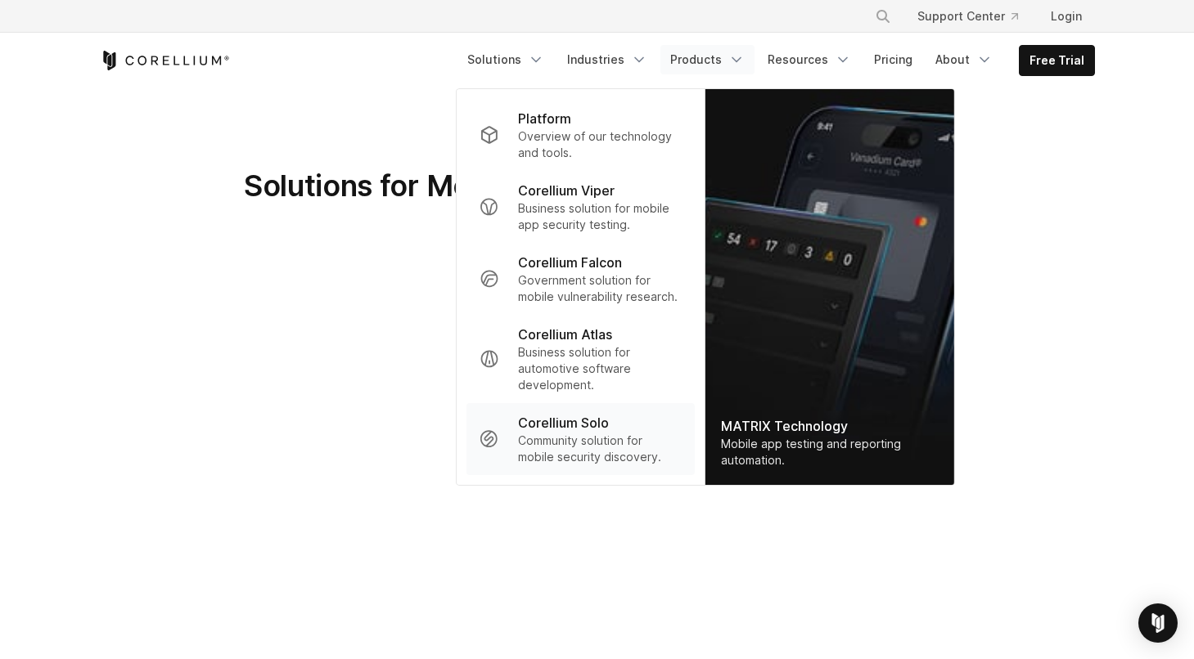
click at [607, 452] on p "Community solution for mobile security discovery." at bounding box center [599, 449] width 163 height 33
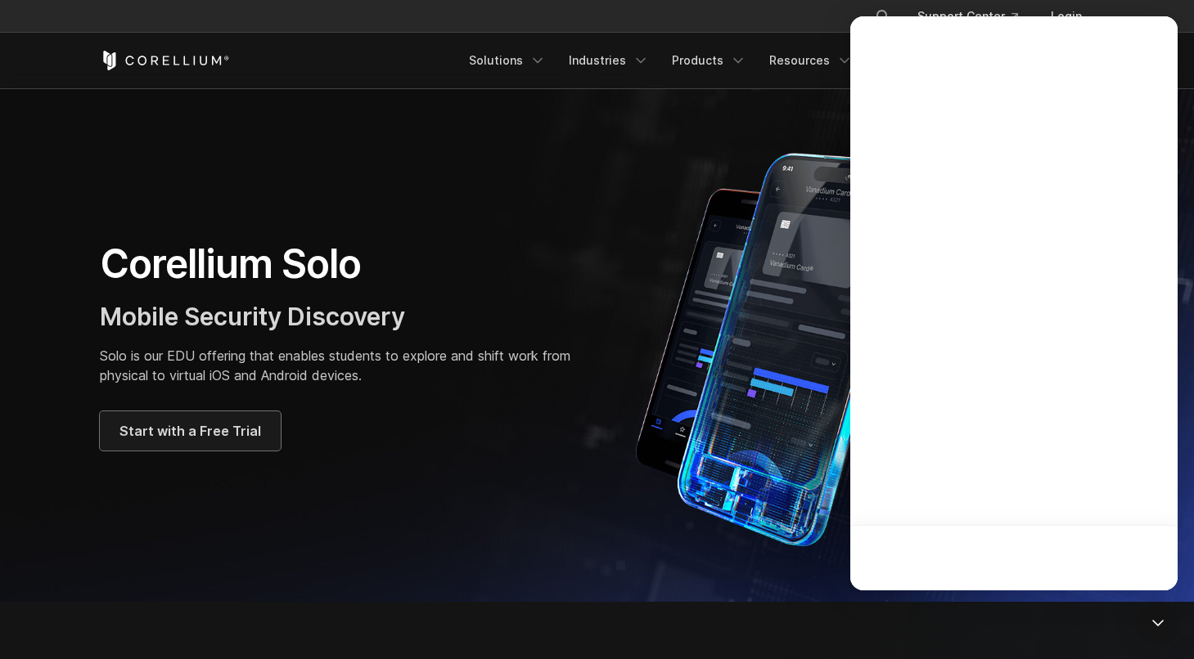
click at [224, 425] on span "Start with a Free Trial" at bounding box center [190, 431] width 142 height 20
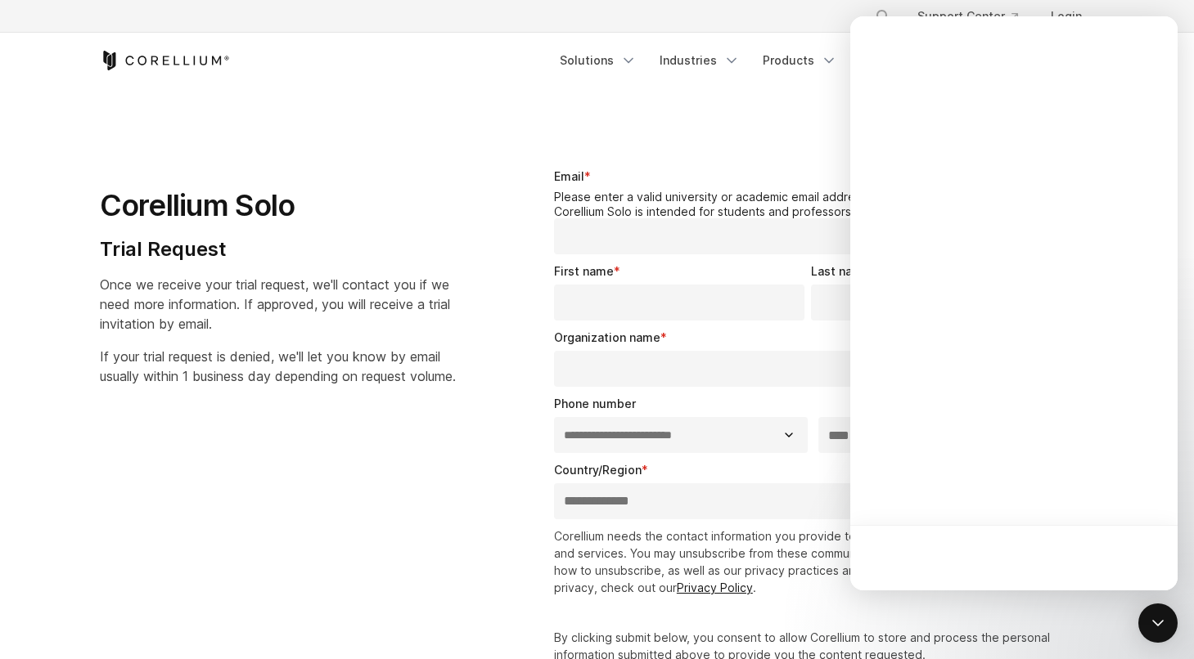
select select "**"
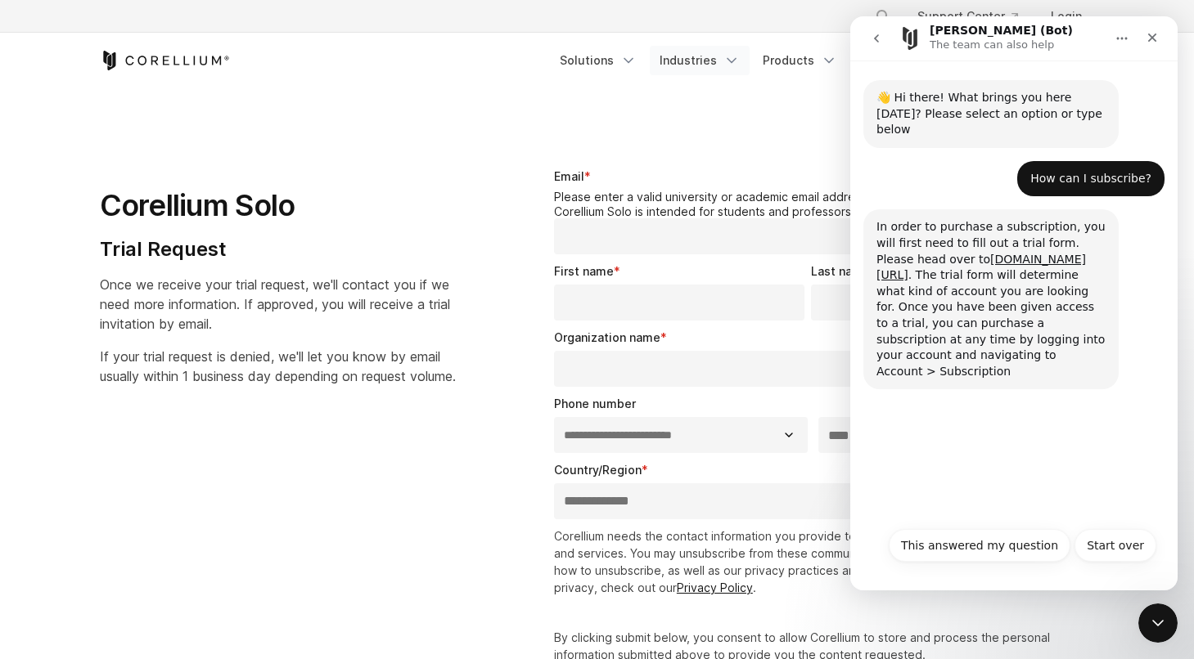
click at [731, 53] on icon "Navigation Menu" at bounding box center [731, 60] width 16 height 16
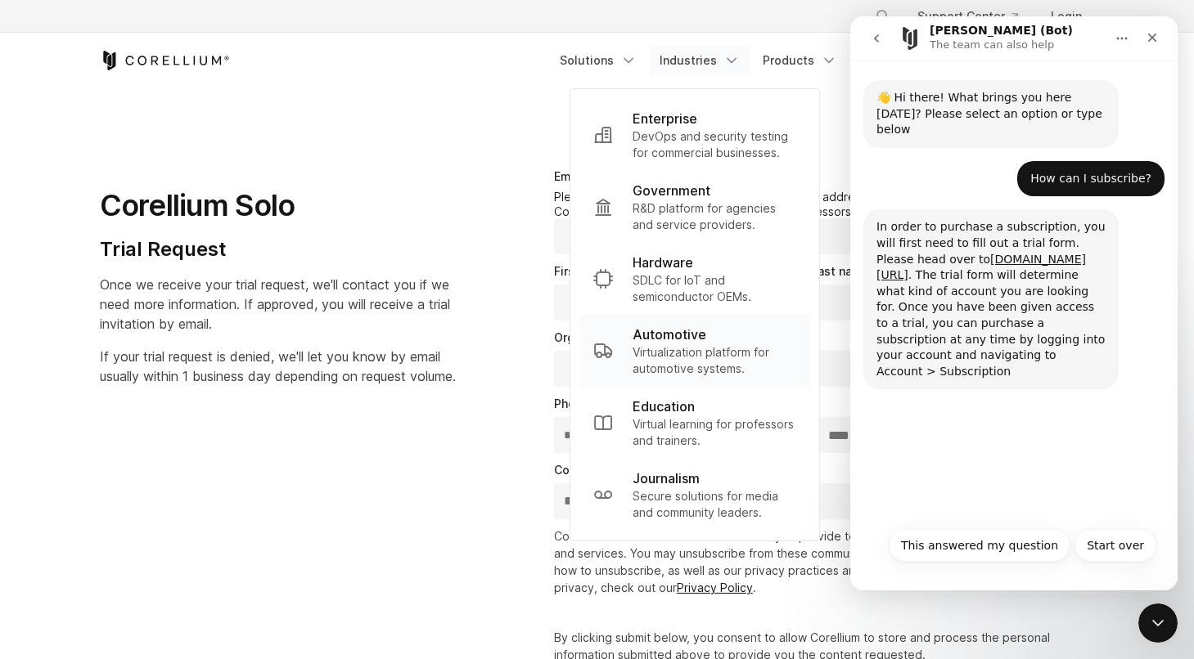
click at [790, 354] on p "Virtualization platform for automotive systems." at bounding box center [714, 360] width 164 height 33
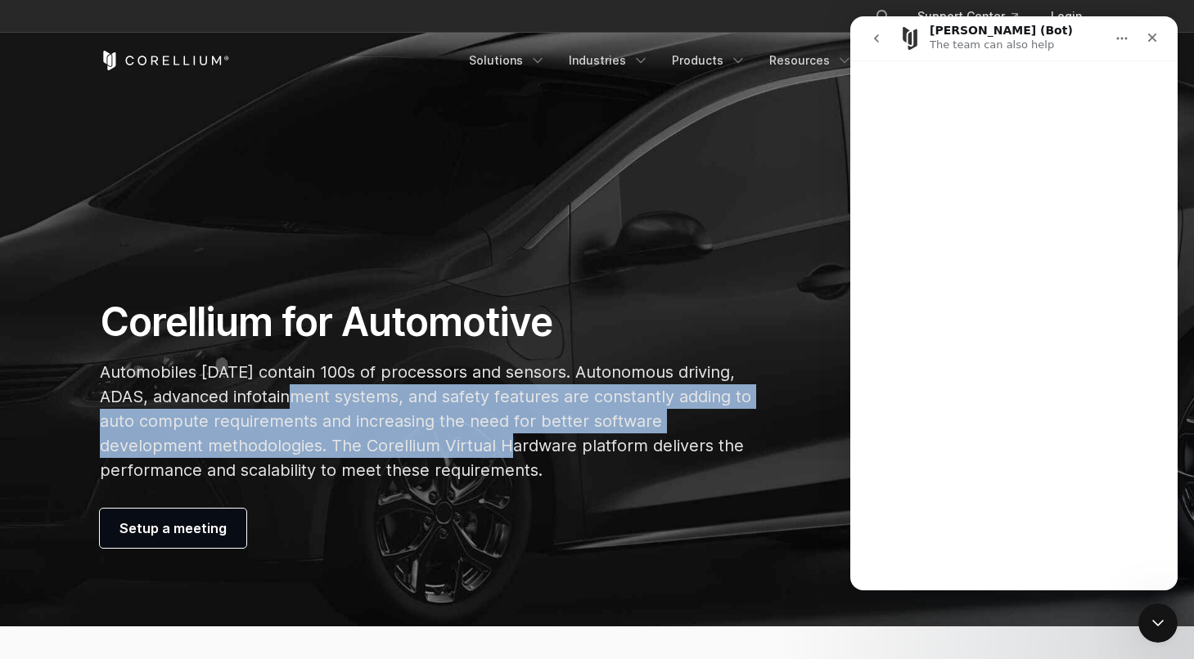
drag, startPoint x: 305, startPoint y: 384, endPoint x: 517, endPoint y: 435, distance: 218.1
click at [517, 435] on p "Automobiles [DATE] contain 100s of processors and sensors. Autonomous driving, …" at bounding box center [426, 421] width 652 height 123
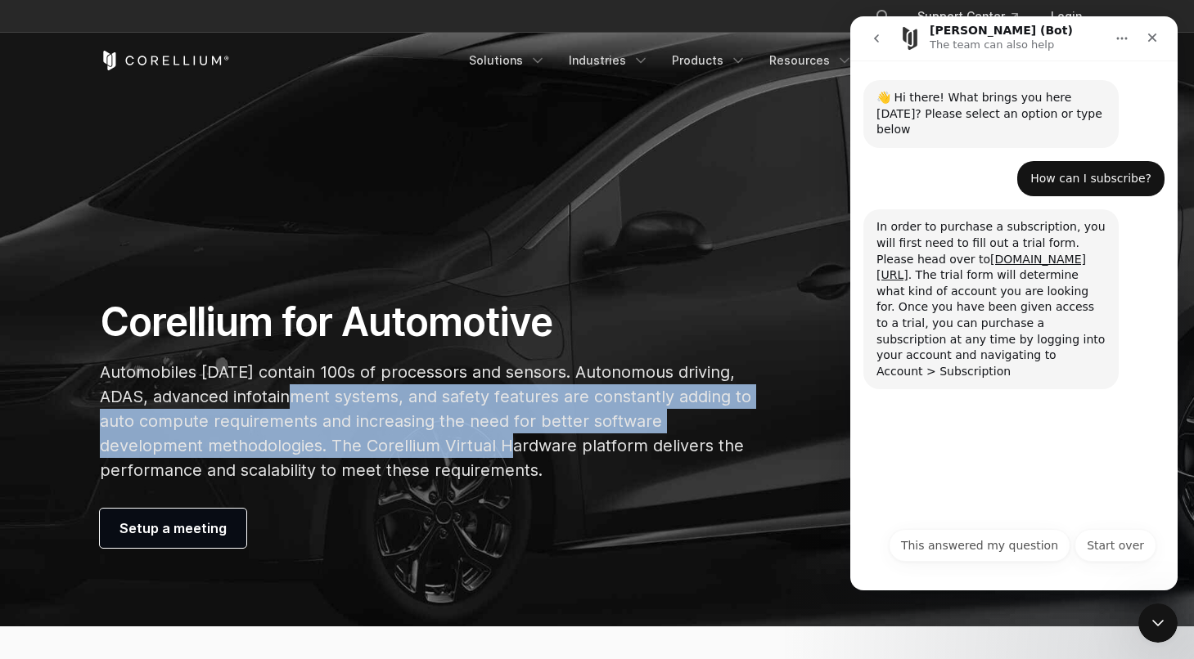
click at [517, 435] on p "Automobiles today contain 100s of processors and sensors. Autonomous driving, A…" at bounding box center [426, 421] width 652 height 123
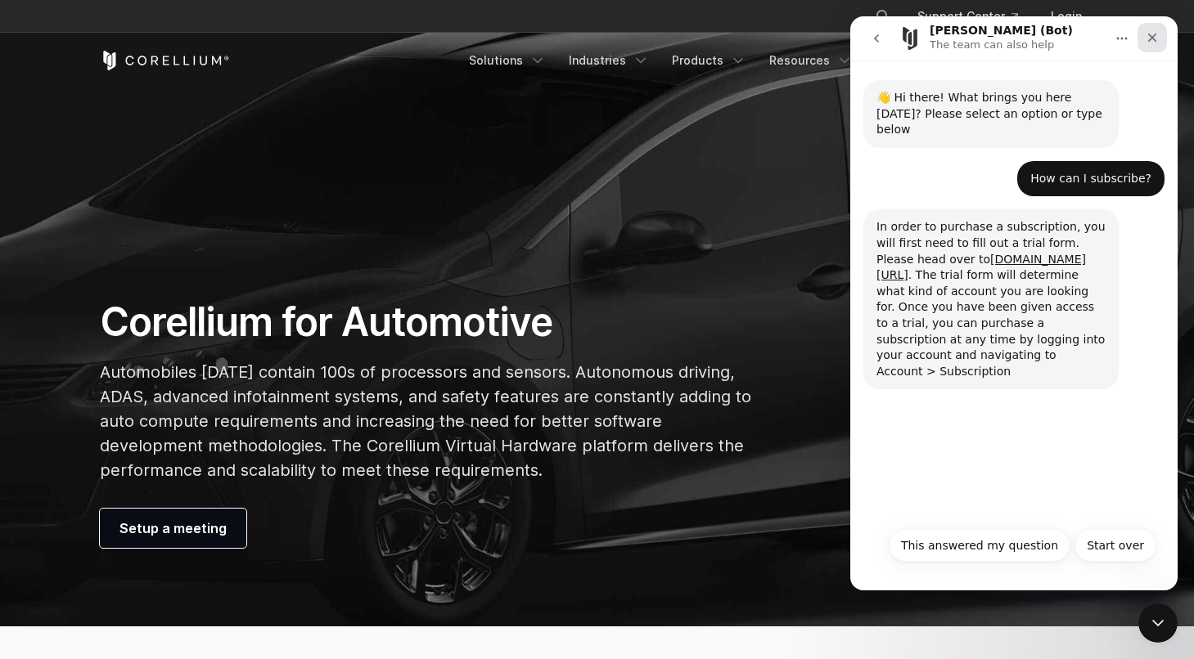
click at [1159, 37] on div "Close" at bounding box center [1151, 37] width 29 height 29
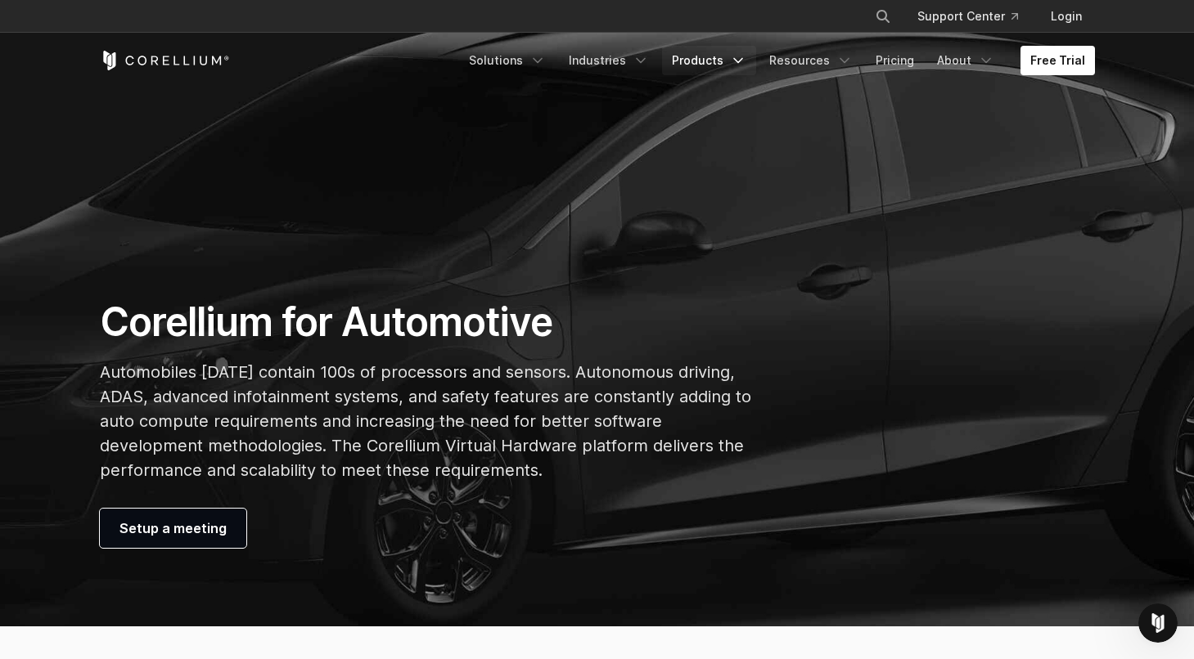
click at [727, 64] on link "Products" at bounding box center [709, 60] width 94 height 29
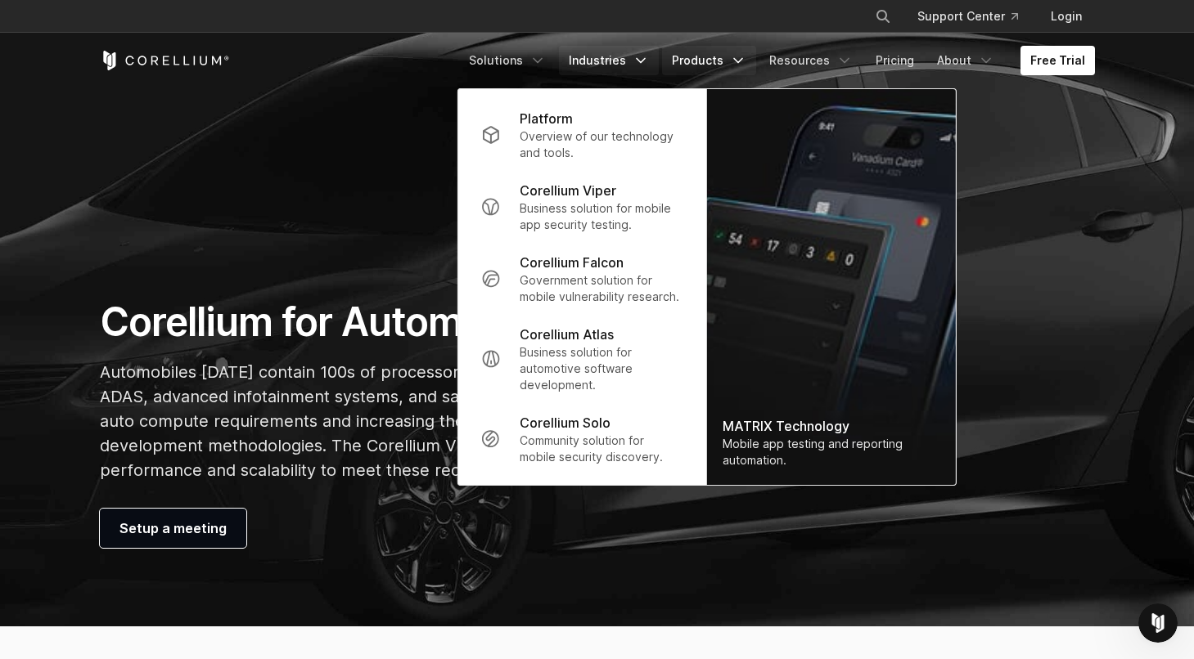
click at [646, 55] on icon "Navigation Menu" at bounding box center [640, 60] width 16 height 16
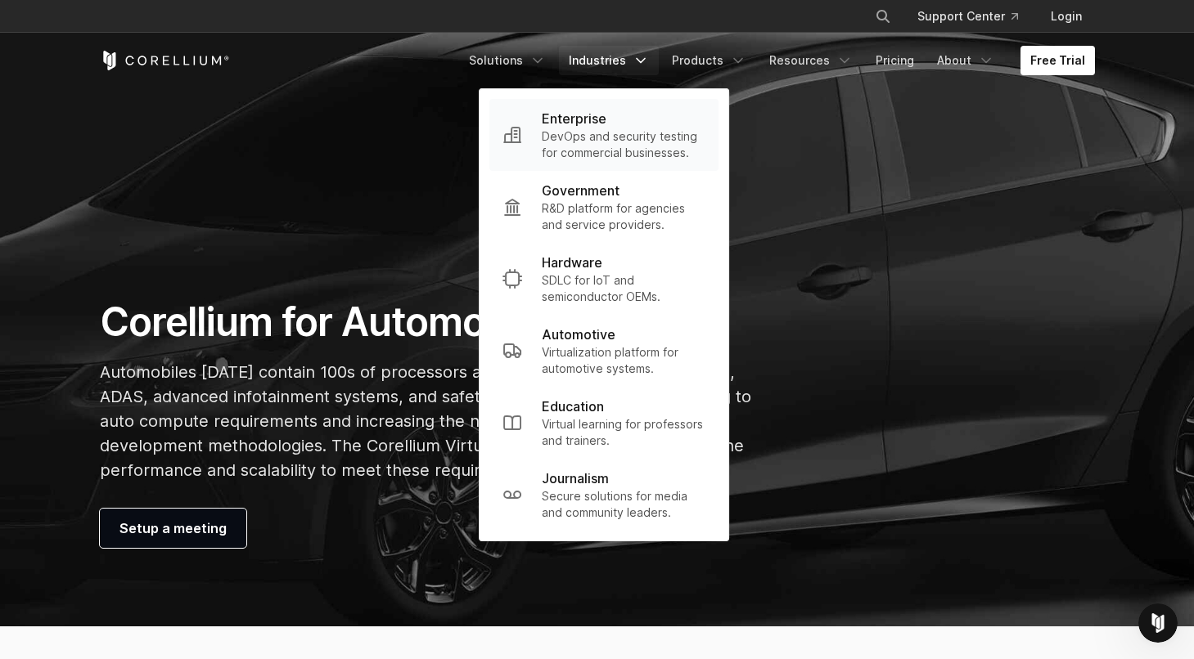
click at [704, 151] on p "DevOps and security testing for commercial businesses." at bounding box center [624, 144] width 164 height 33
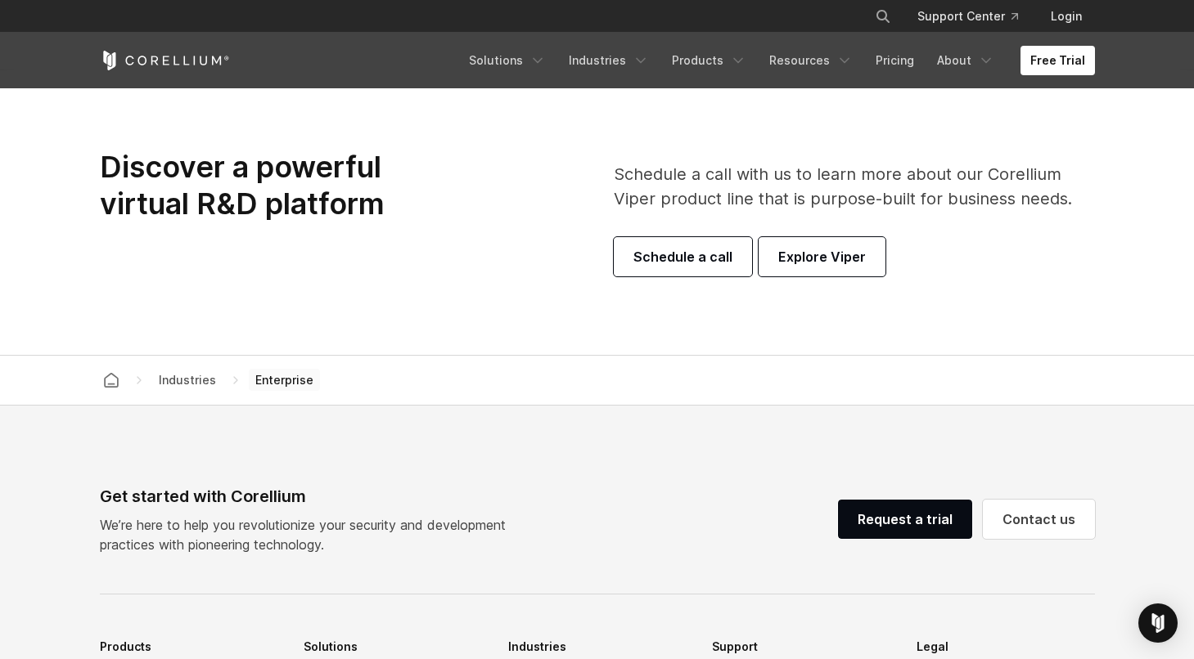
scroll to position [4995, 0]
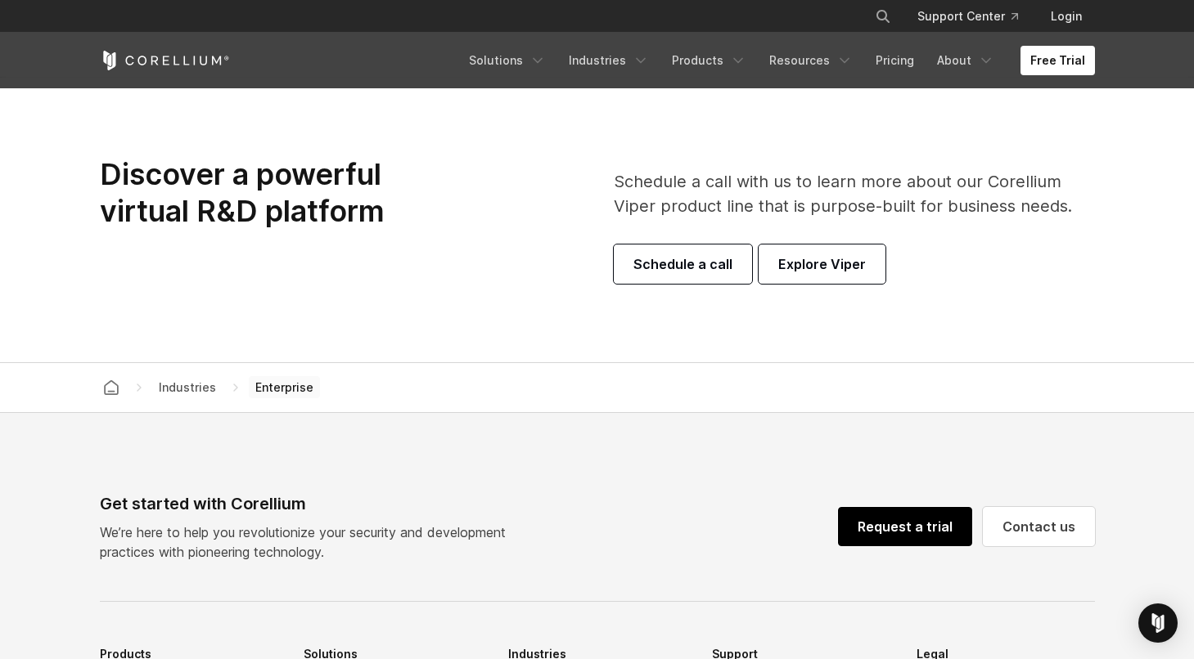
click at [894, 547] on link "Request a trial" at bounding box center [905, 526] width 134 height 39
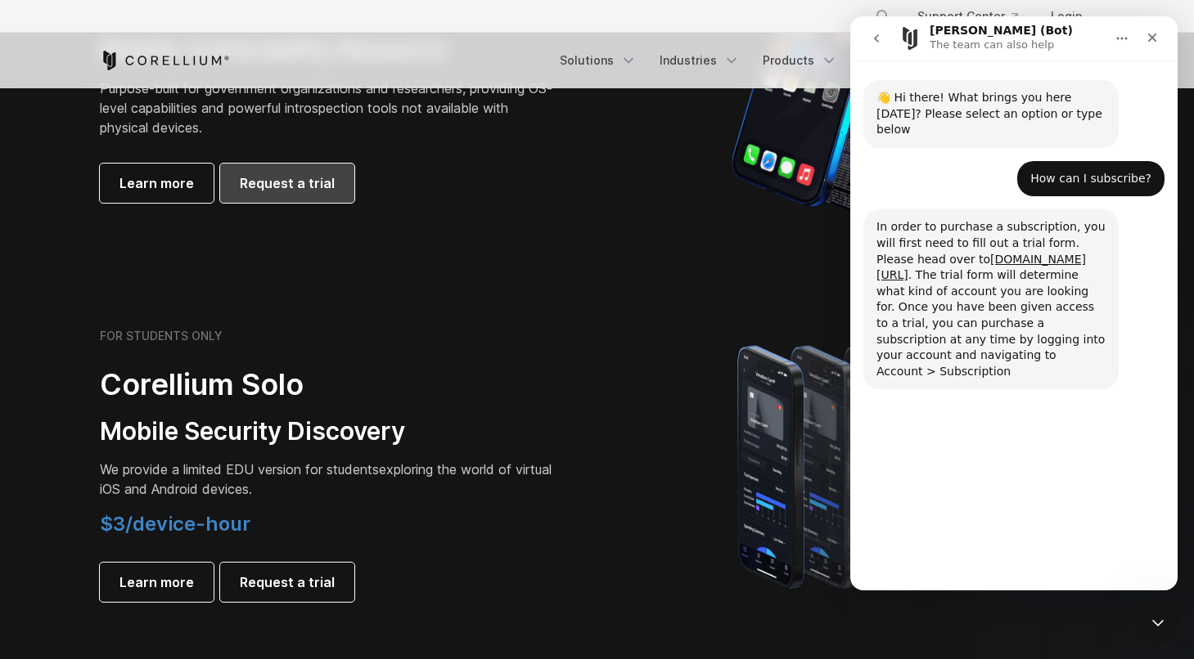
scroll to position [931, 0]
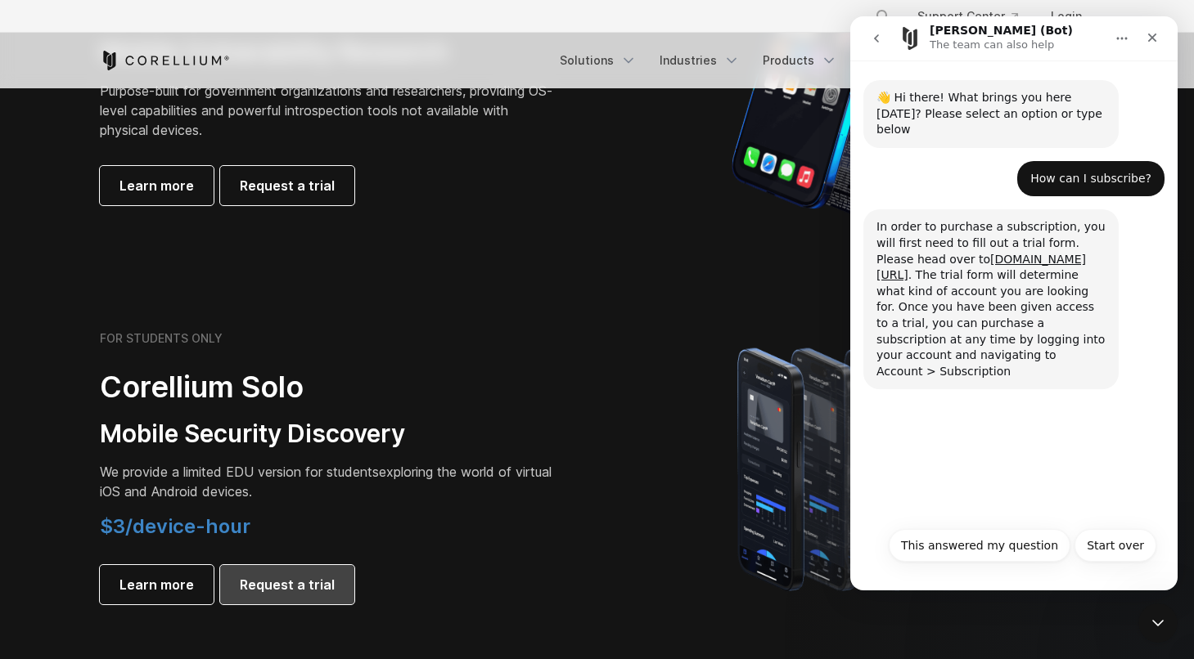
click at [305, 579] on span "Request a trial" at bounding box center [287, 585] width 95 height 20
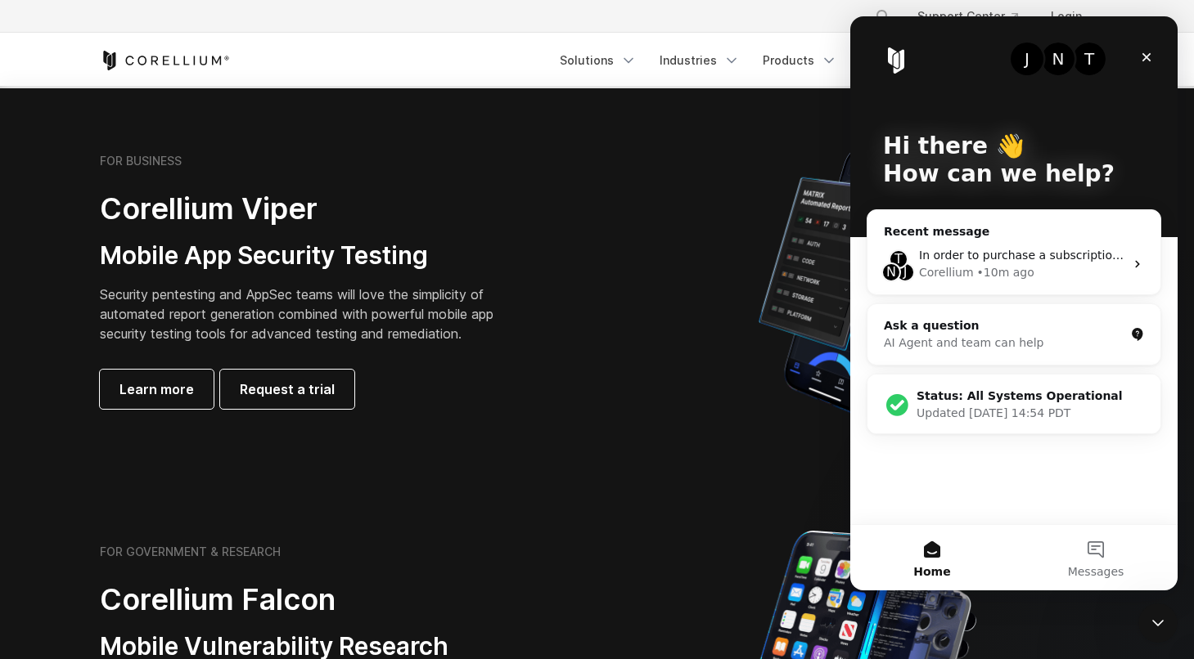
scroll to position [278, 0]
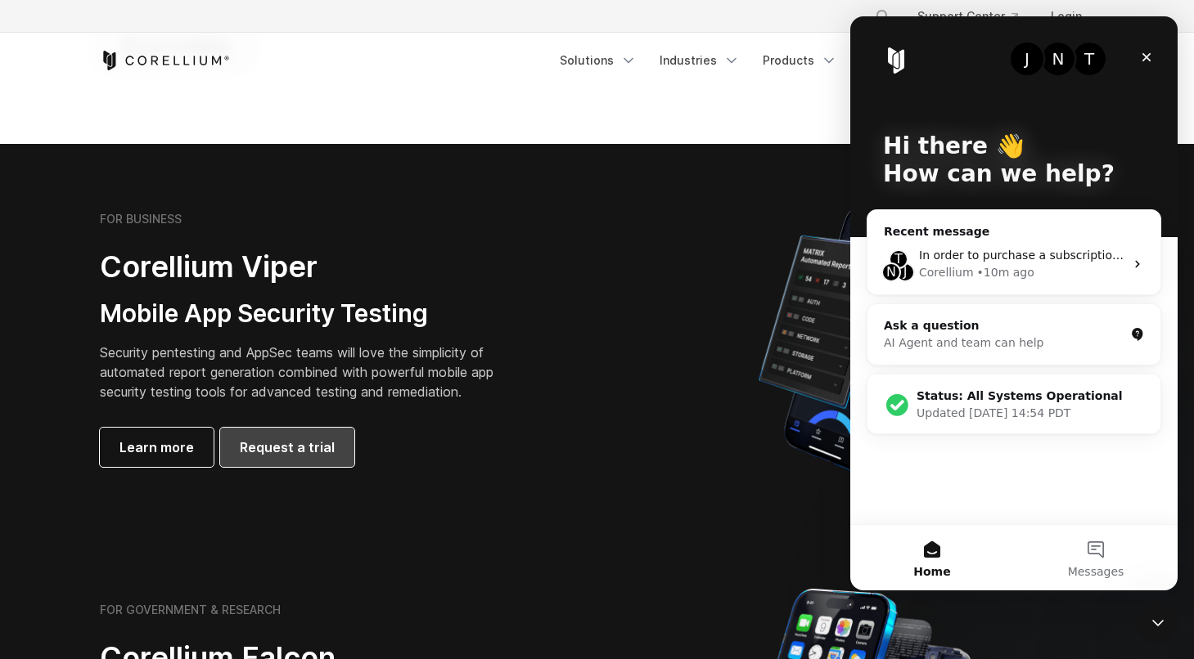
click at [272, 452] on span "Request a trial" at bounding box center [287, 448] width 95 height 20
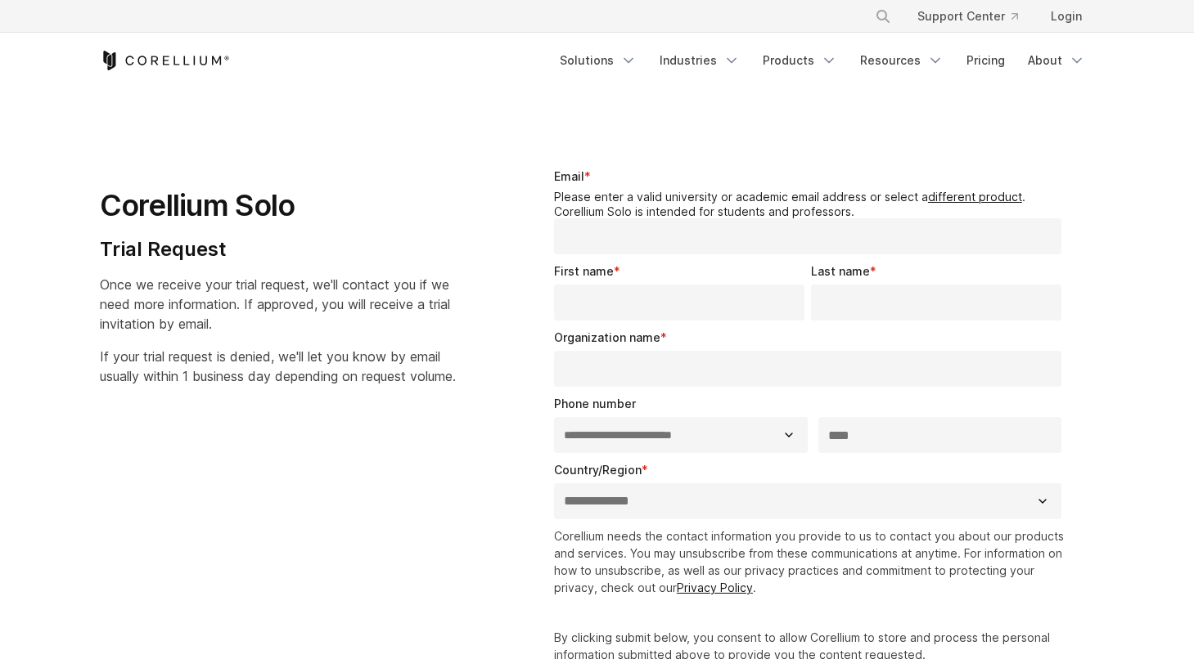
select select "**"
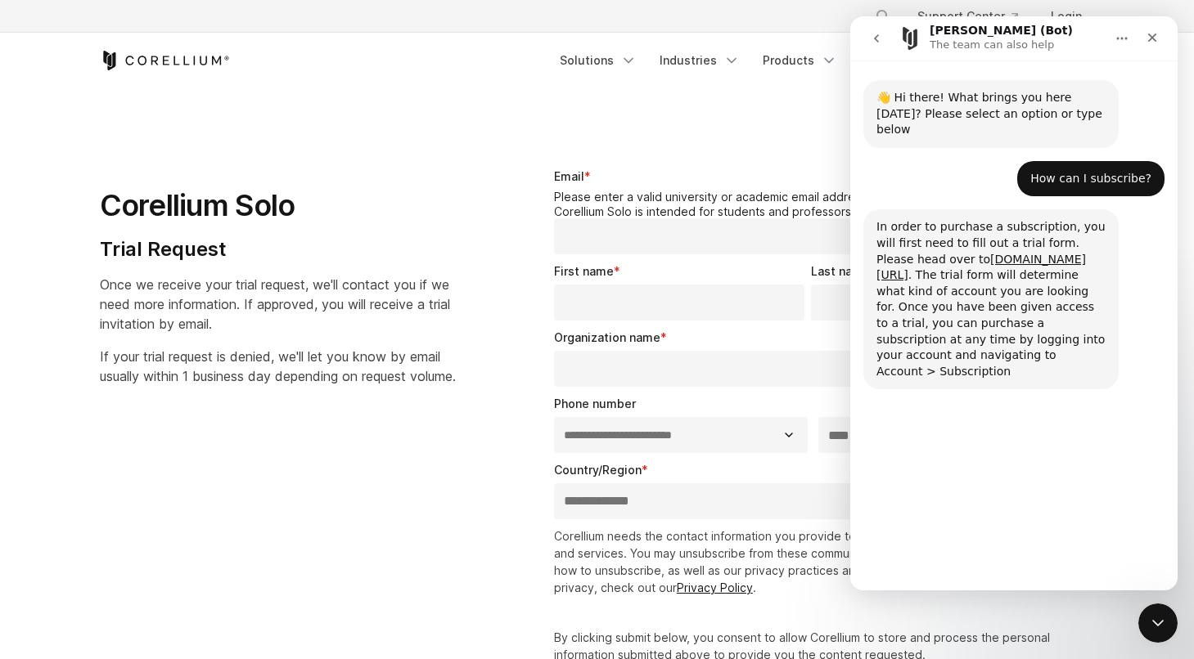
click at [1135, 633] on section "**********" at bounding box center [597, 460] width 1194 height 743
click at [1150, 629] on icon "Close Intercom Messenger" at bounding box center [1156, 621] width 20 height 20
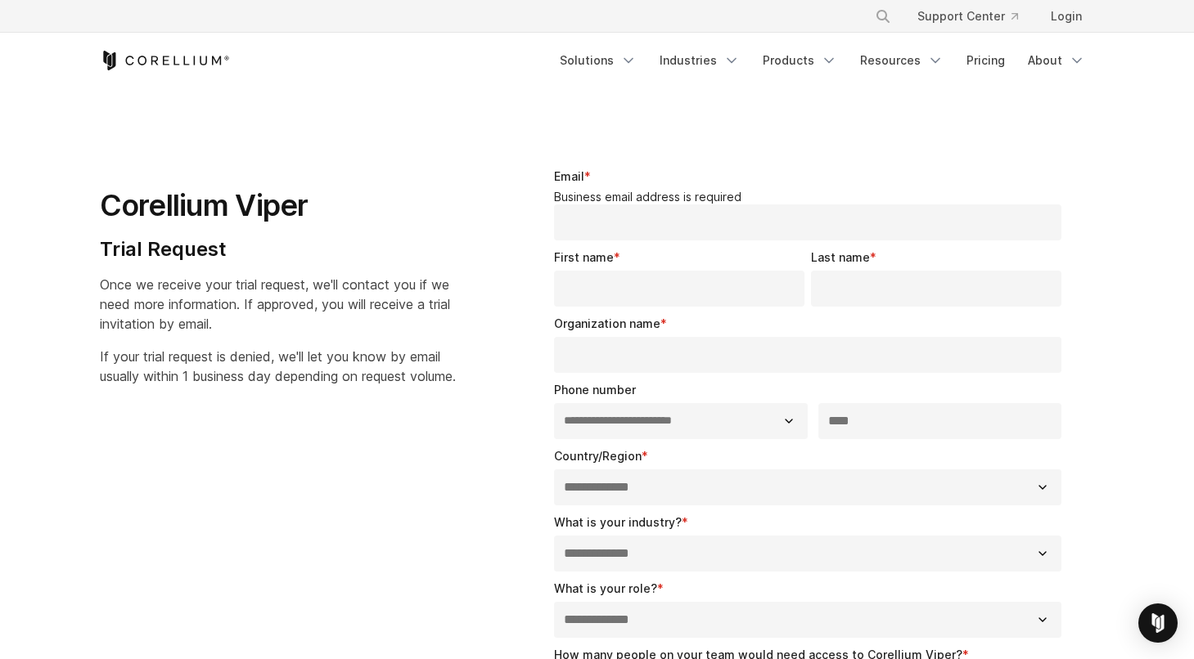
select select "**"
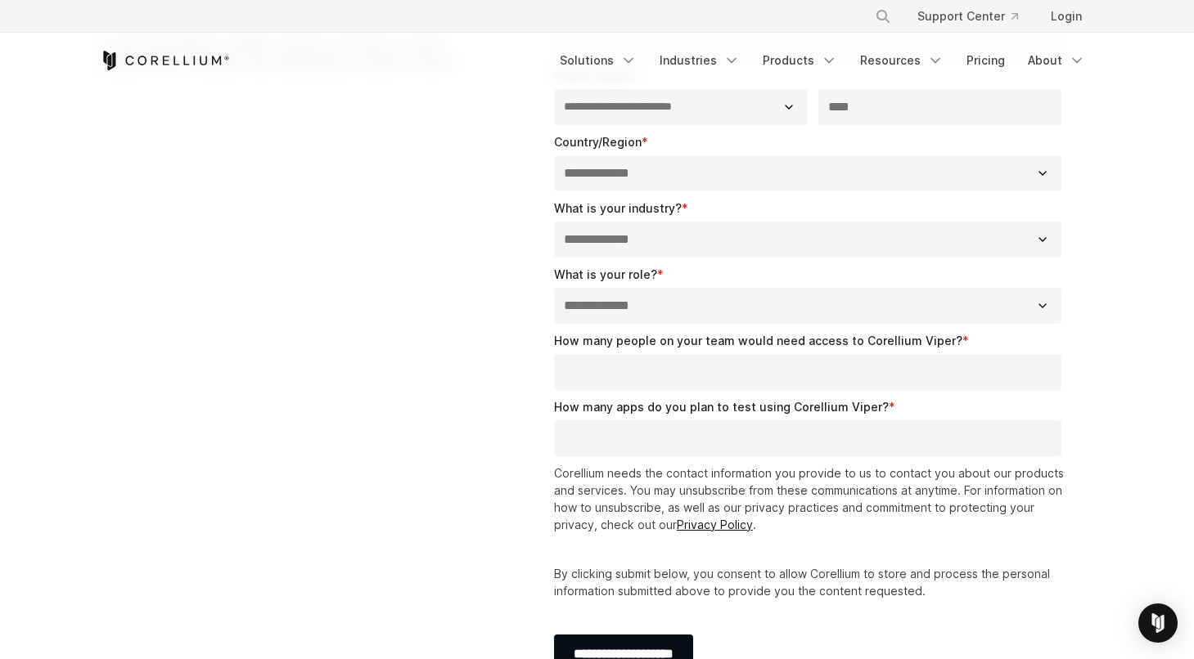
scroll to position [421, 0]
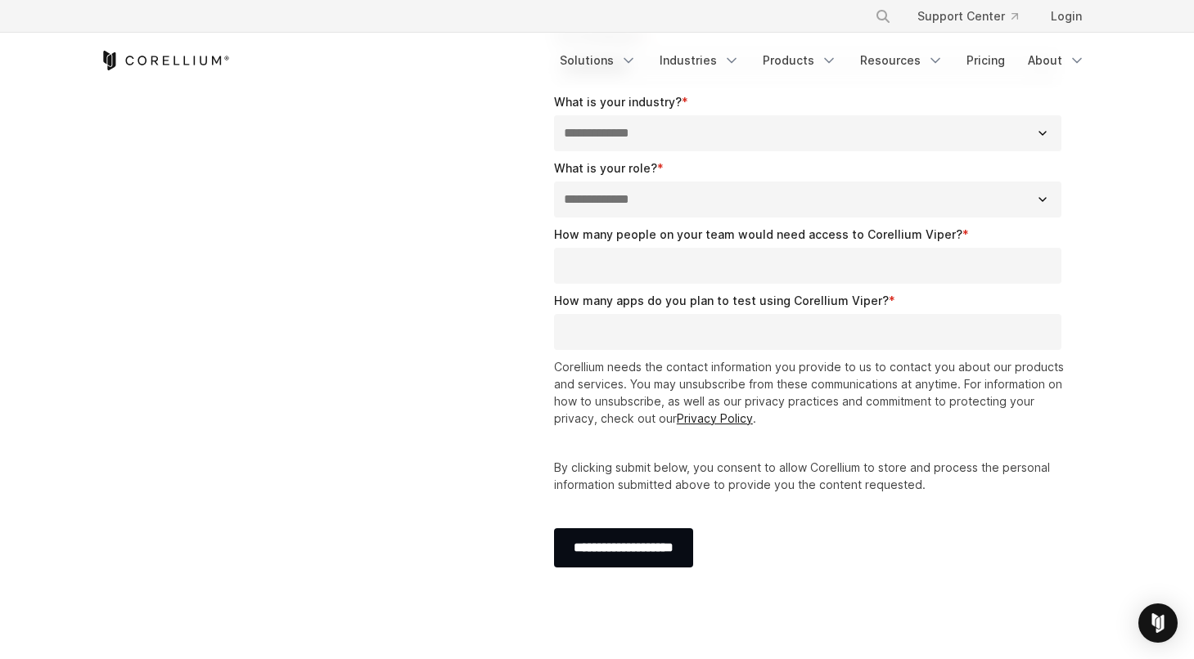
click at [602, 330] on input "How many apps do you plan to test using Corellium Viper? *" at bounding box center [808, 332] width 508 height 36
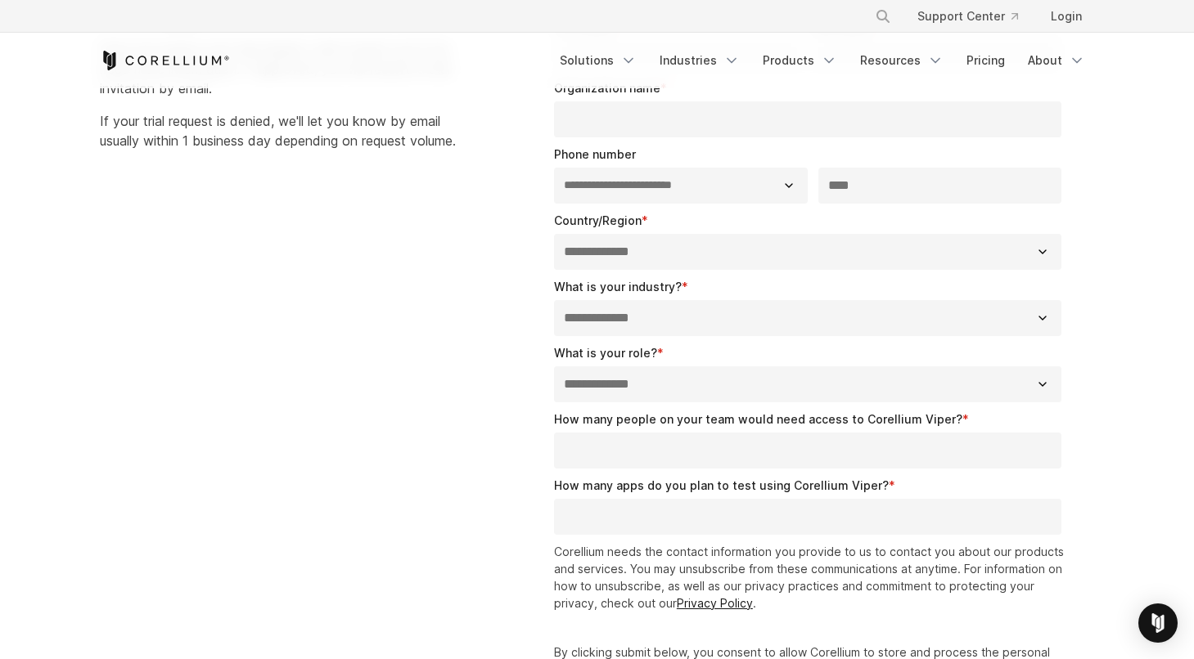
scroll to position [227, 0]
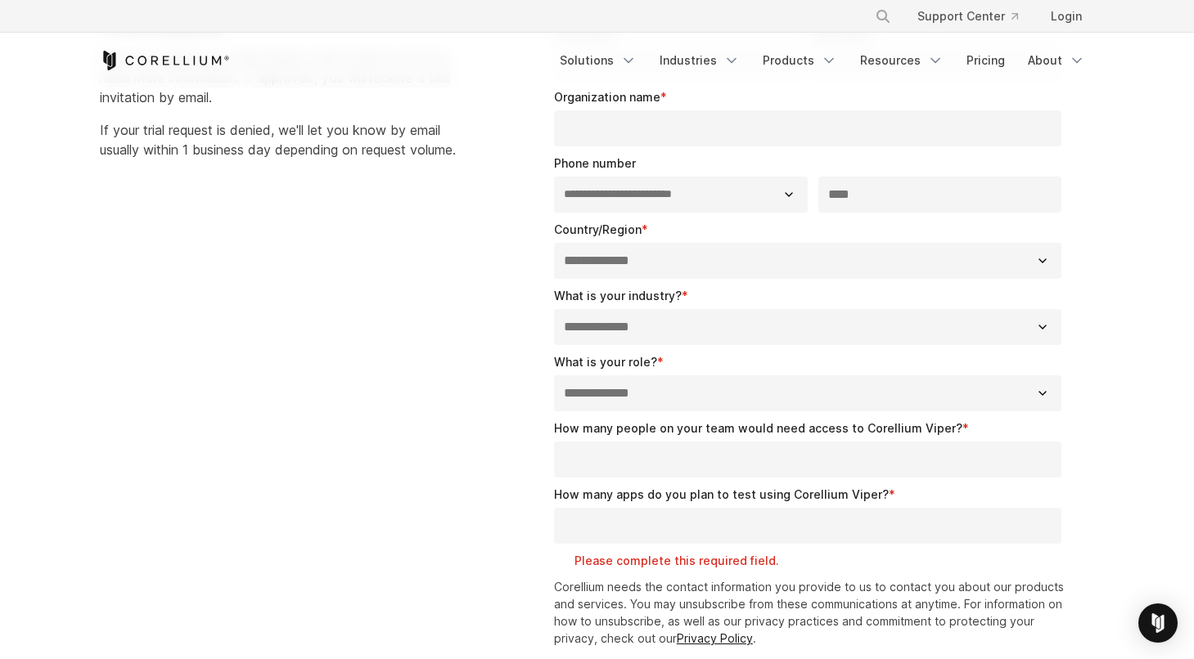
select select "**********"
click at [654, 522] on div "How many apps do you plan to test using Corellium Viper? * Please complete this…" at bounding box center [811, 527] width 515 height 83
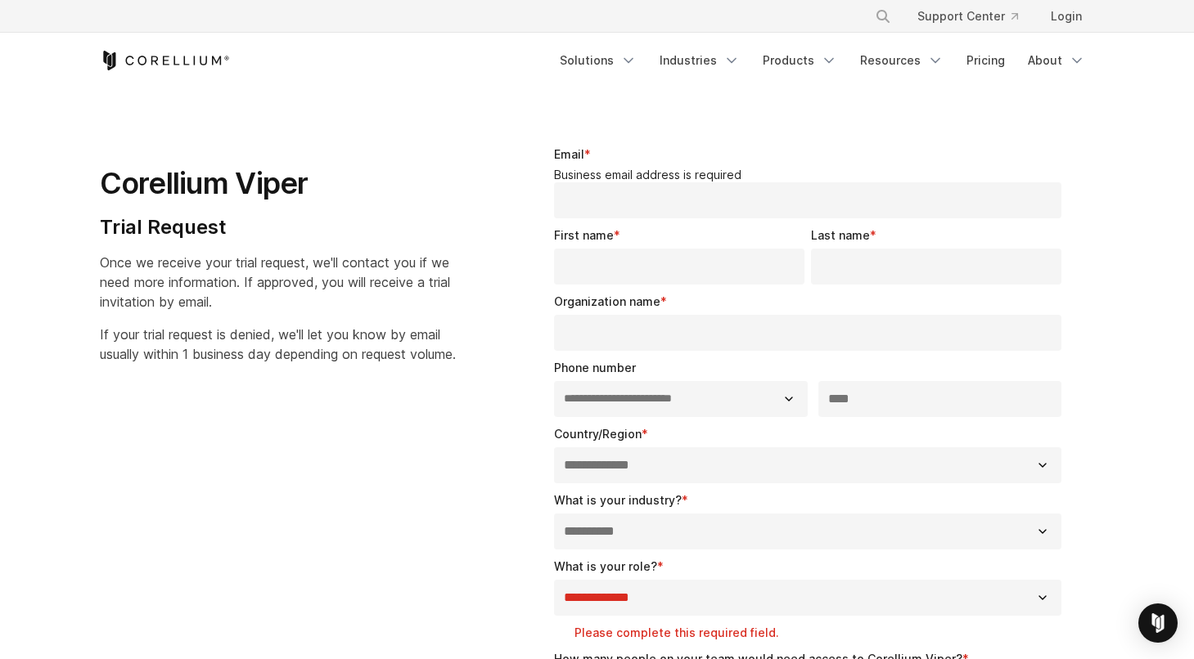
scroll to position [20, 0]
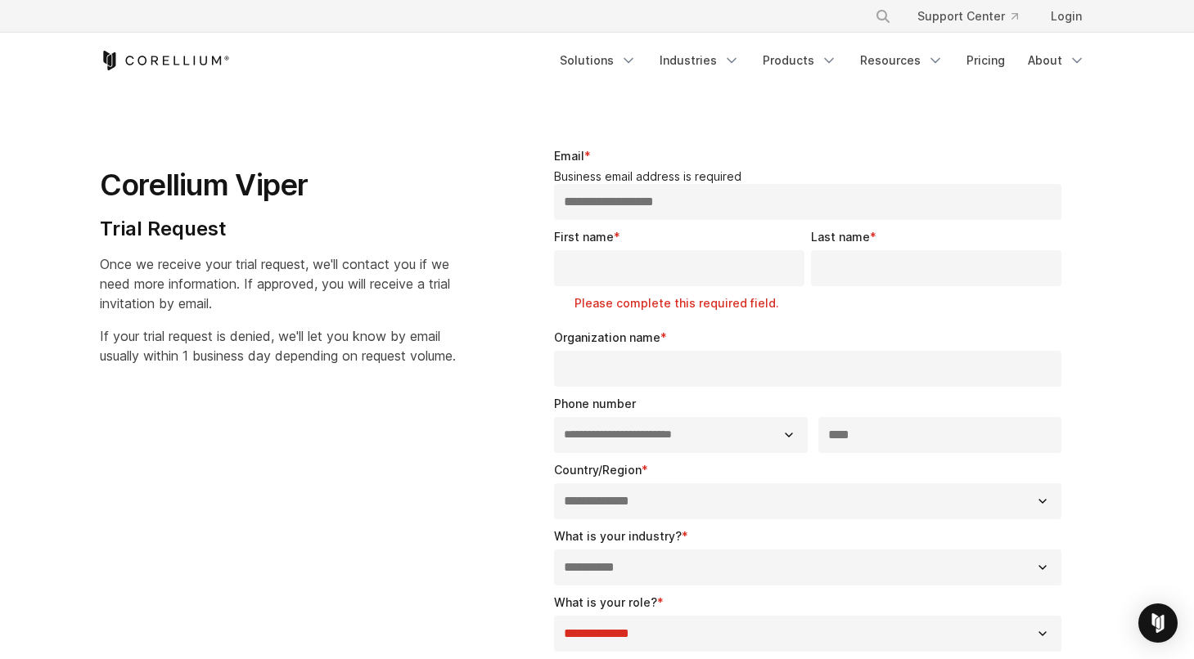
type input "**********"
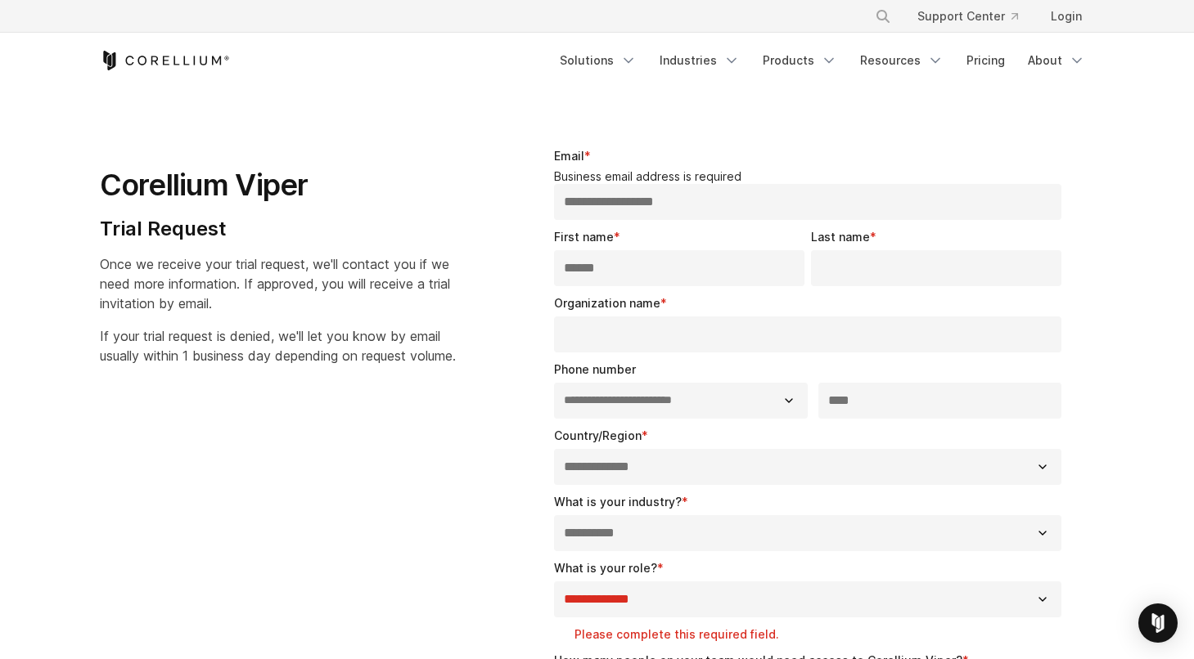
type input "******"
type input "*"
type input "*****"
type input "**********"
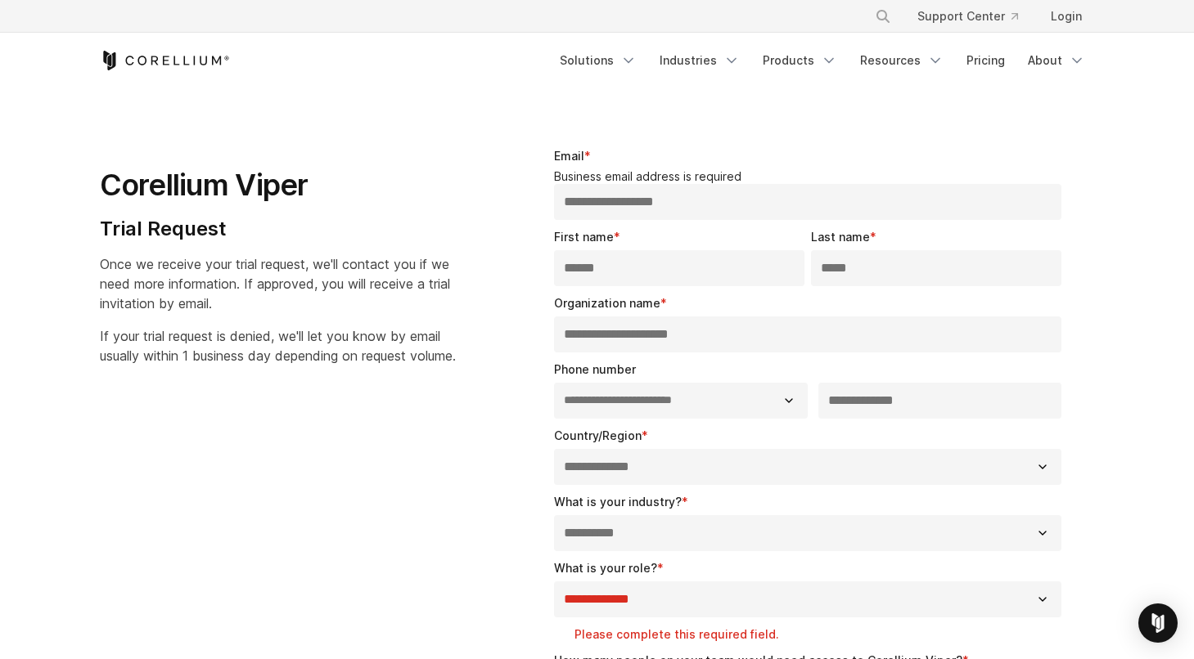
select select "*********"
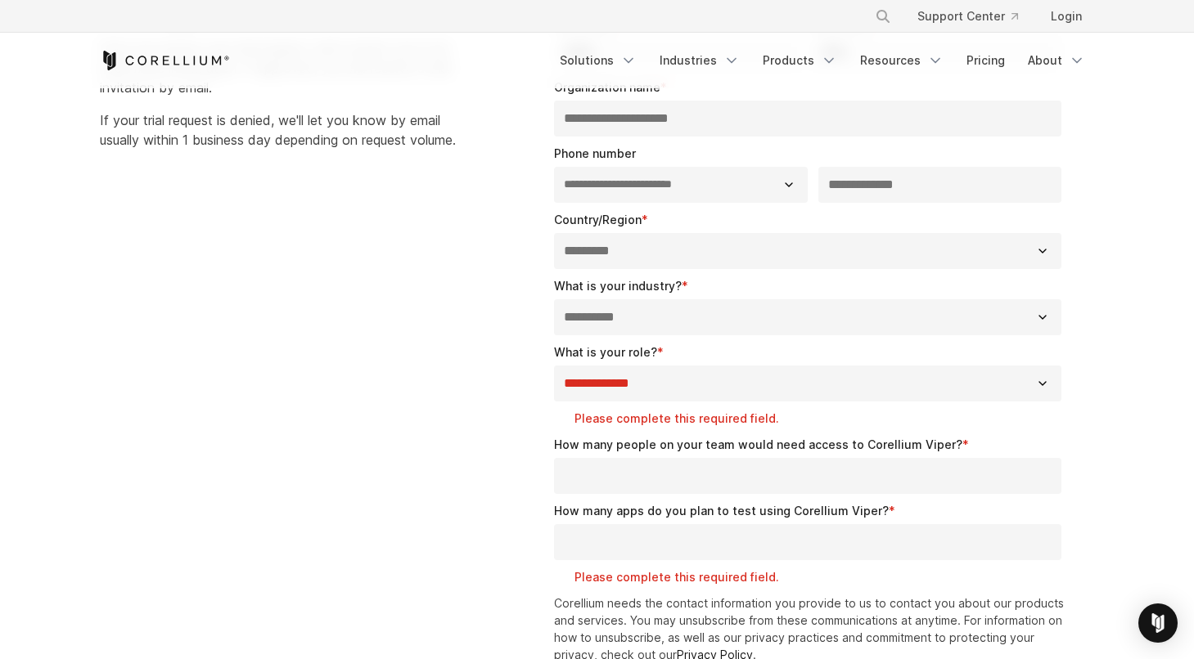
scroll to position [241, 0]
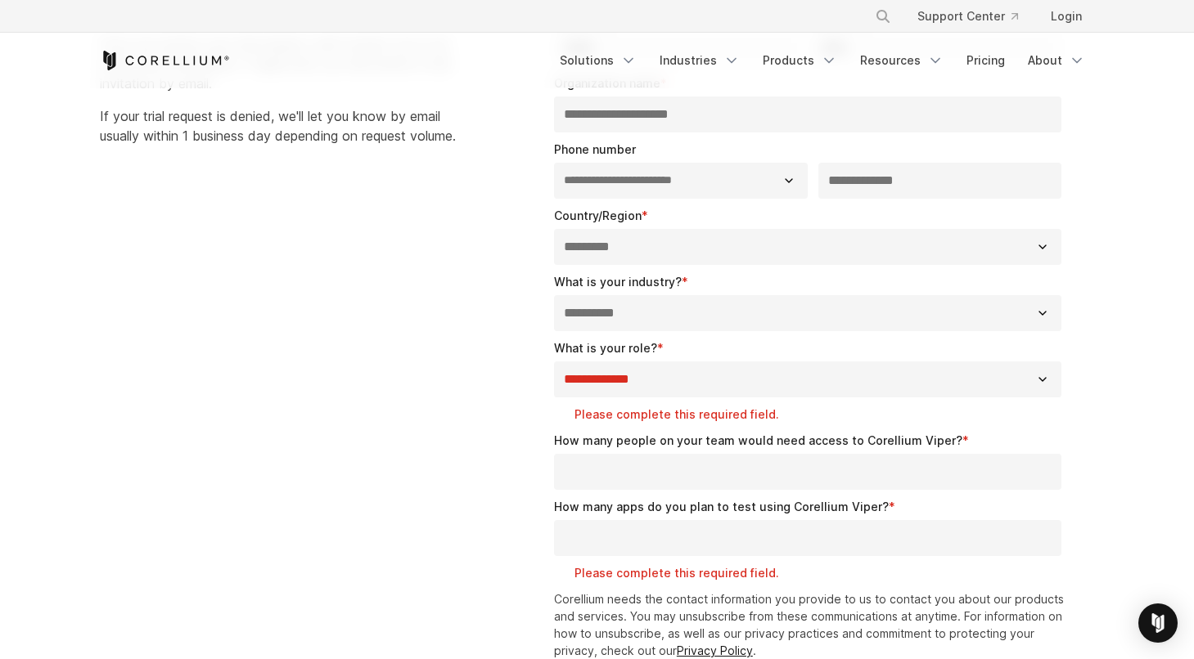
select select "**********"
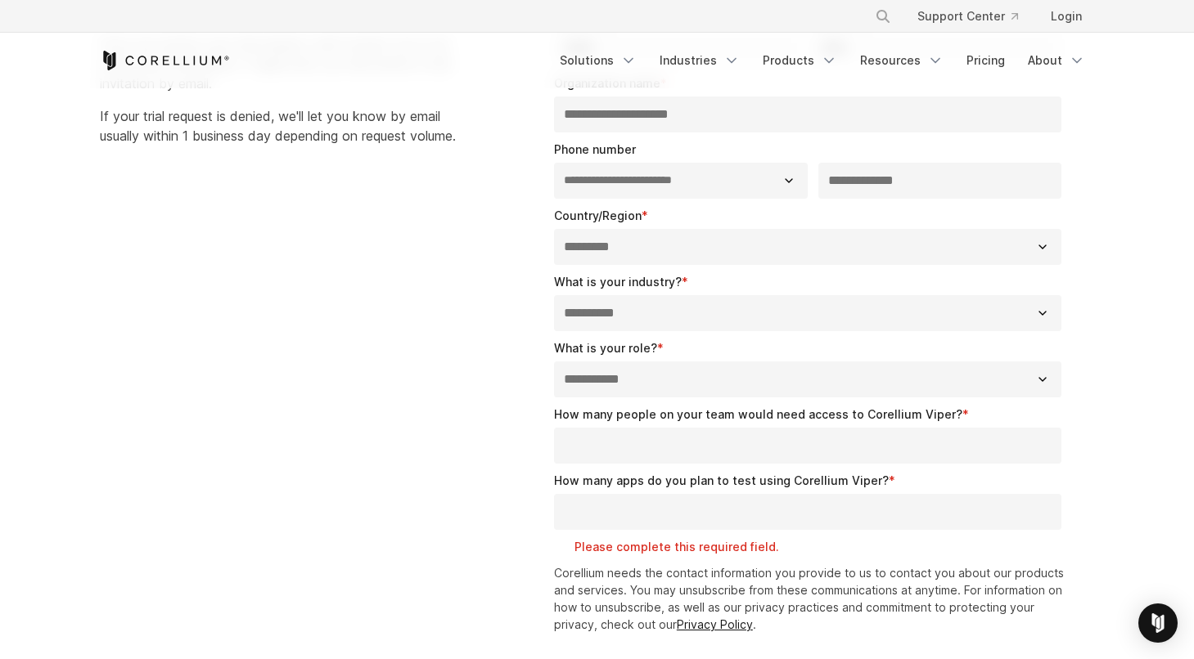
click at [665, 437] on input "How many people on your team would need access to Corellium Viper? *" at bounding box center [808, 446] width 508 height 36
type input "*"
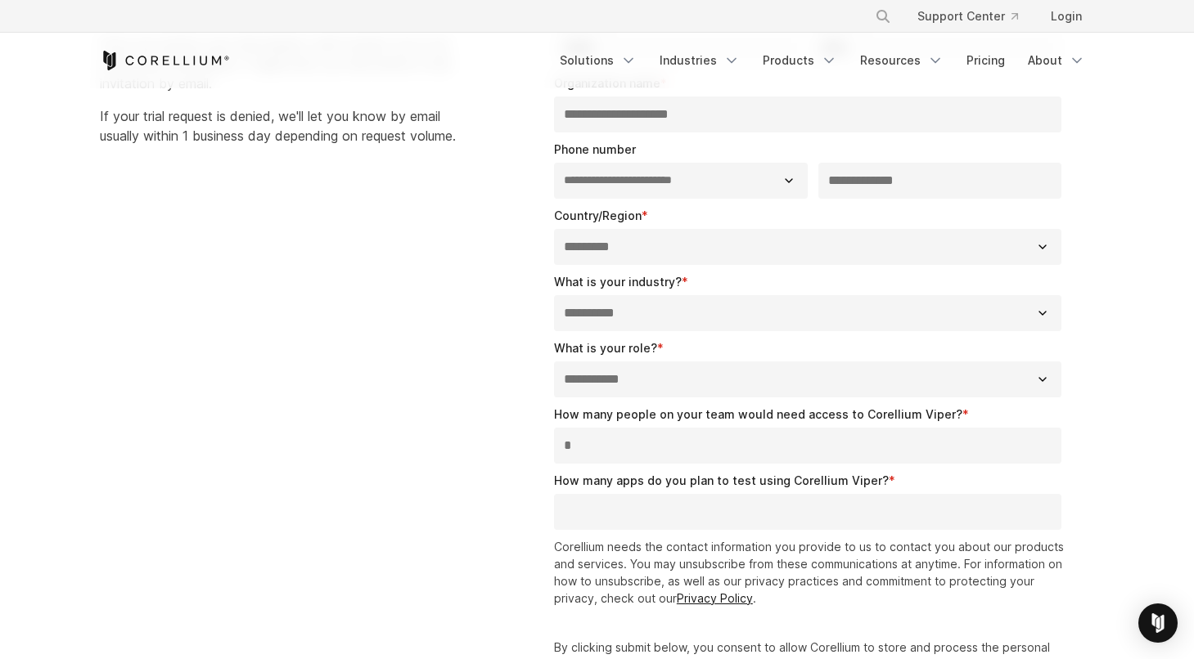
click at [638, 515] on input "How many apps do you plan to test using Corellium Viper? *" at bounding box center [808, 512] width 508 height 36
type input "*"
click at [473, 558] on div "**********" at bounding box center [597, 345] width 1028 height 889
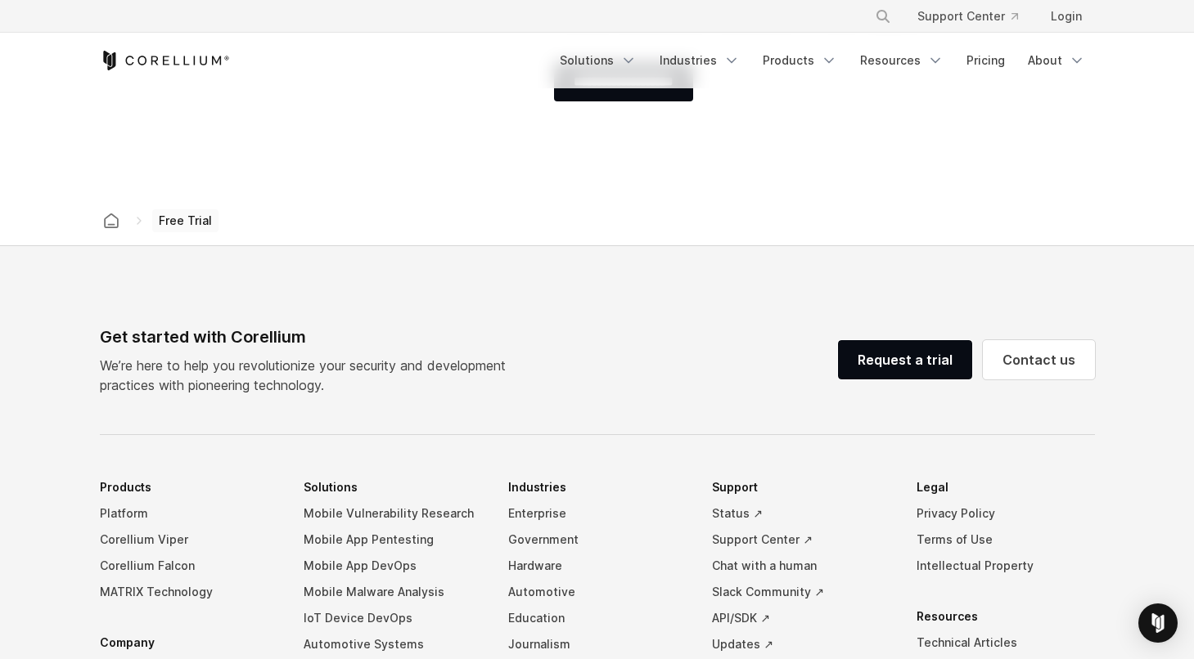
scroll to position [594, 0]
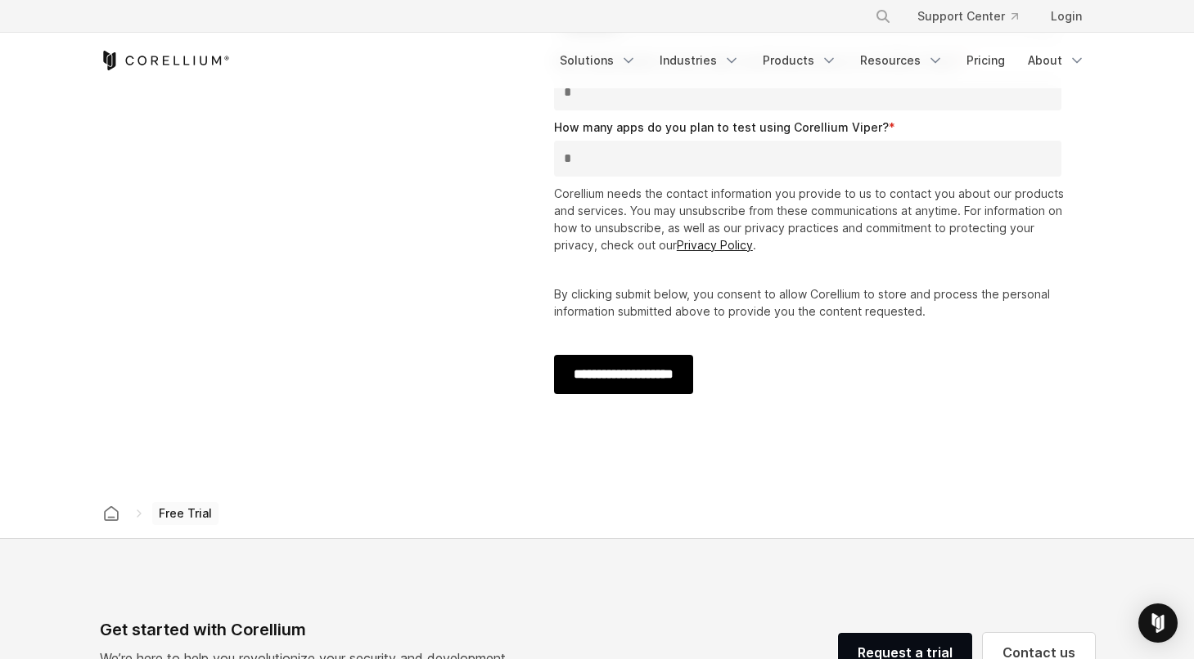
click at [665, 368] on input "**********" at bounding box center [623, 374] width 139 height 39
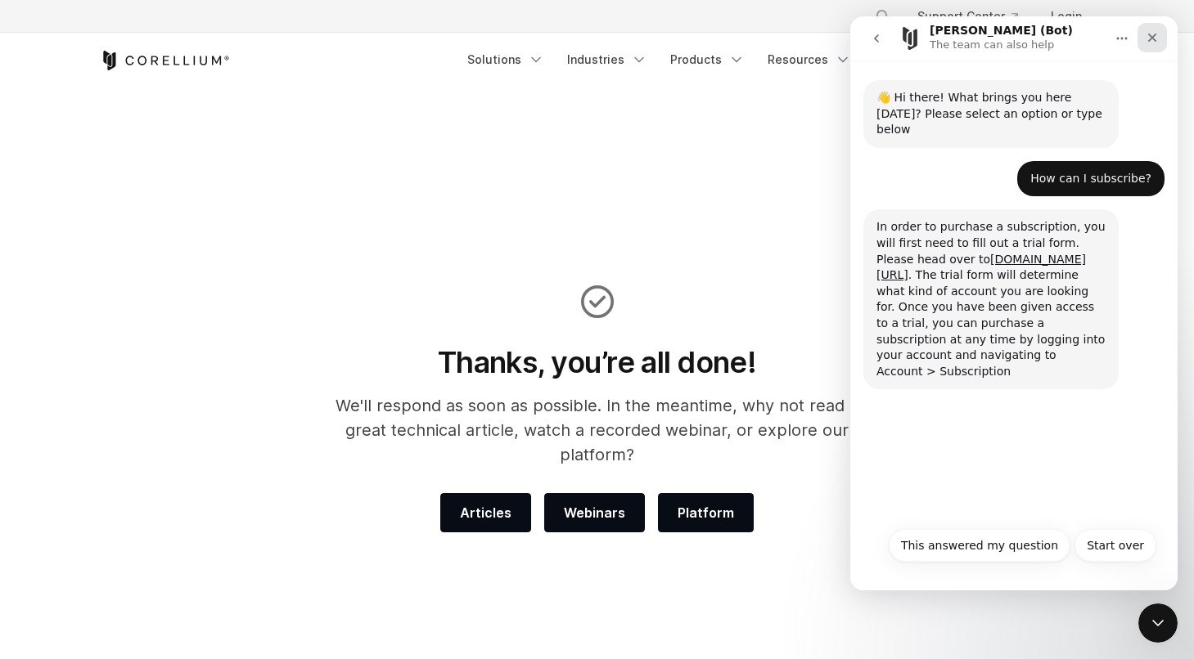
click at [1146, 45] on div "Close" at bounding box center [1151, 37] width 29 height 29
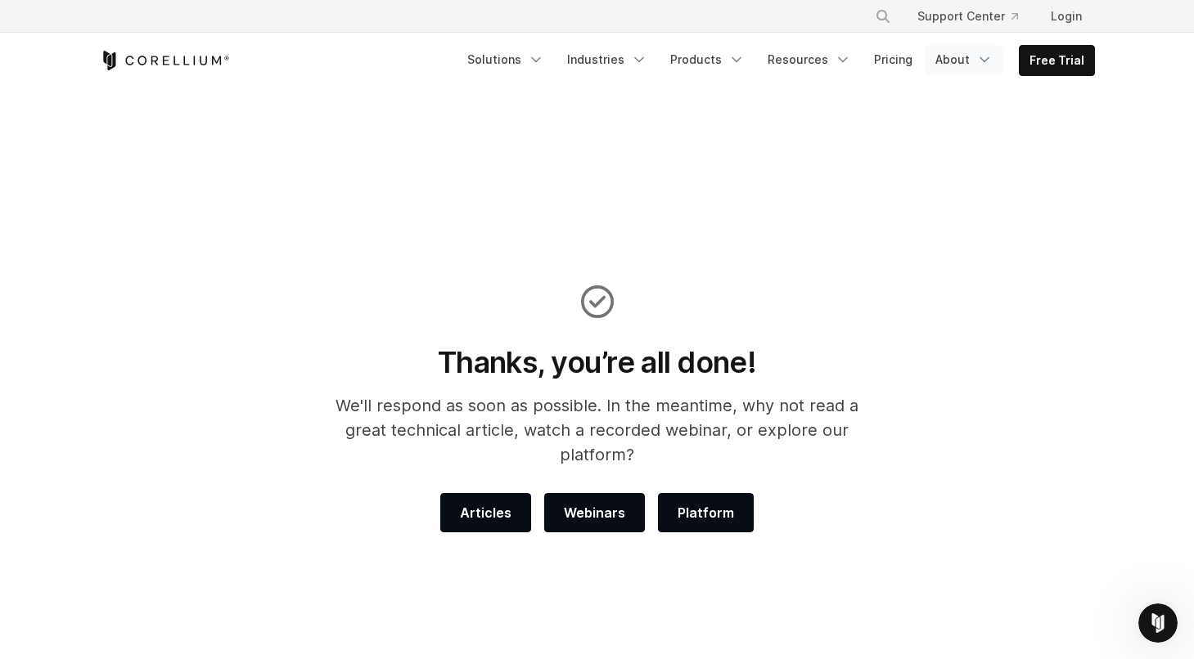
click at [964, 57] on link "About" at bounding box center [963, 59] width 77 height 29
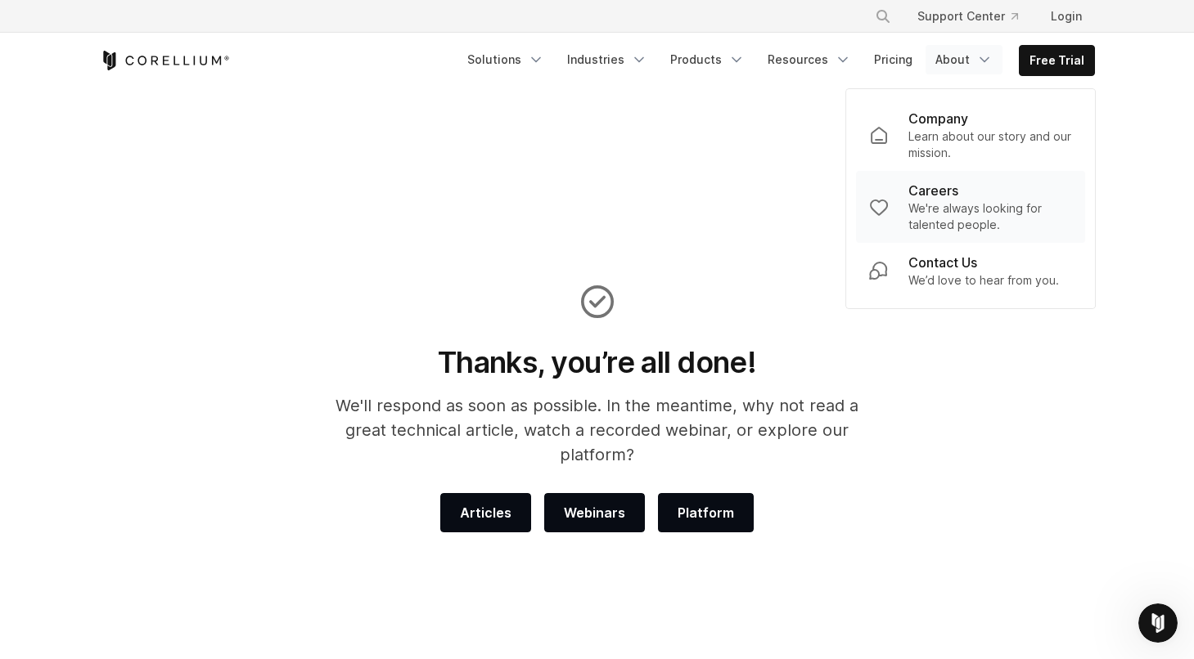
click at [965, 199] on div "Careers" at bounding box center [990, 191] width 164 height 20
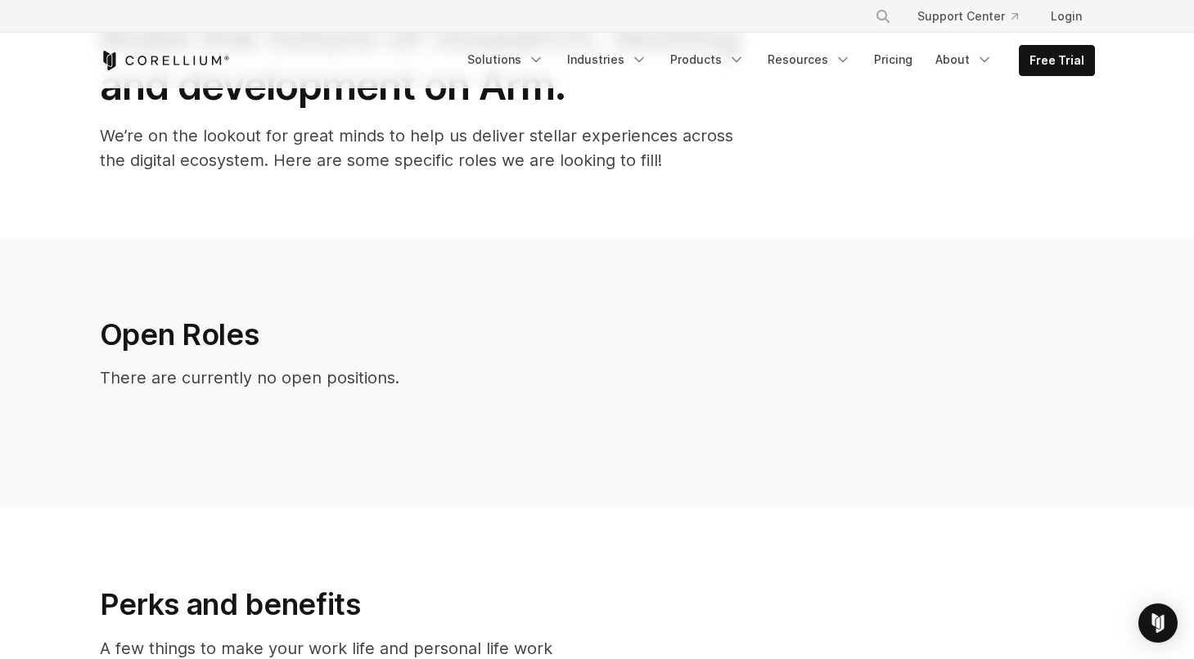
scroll to position [133, 0]
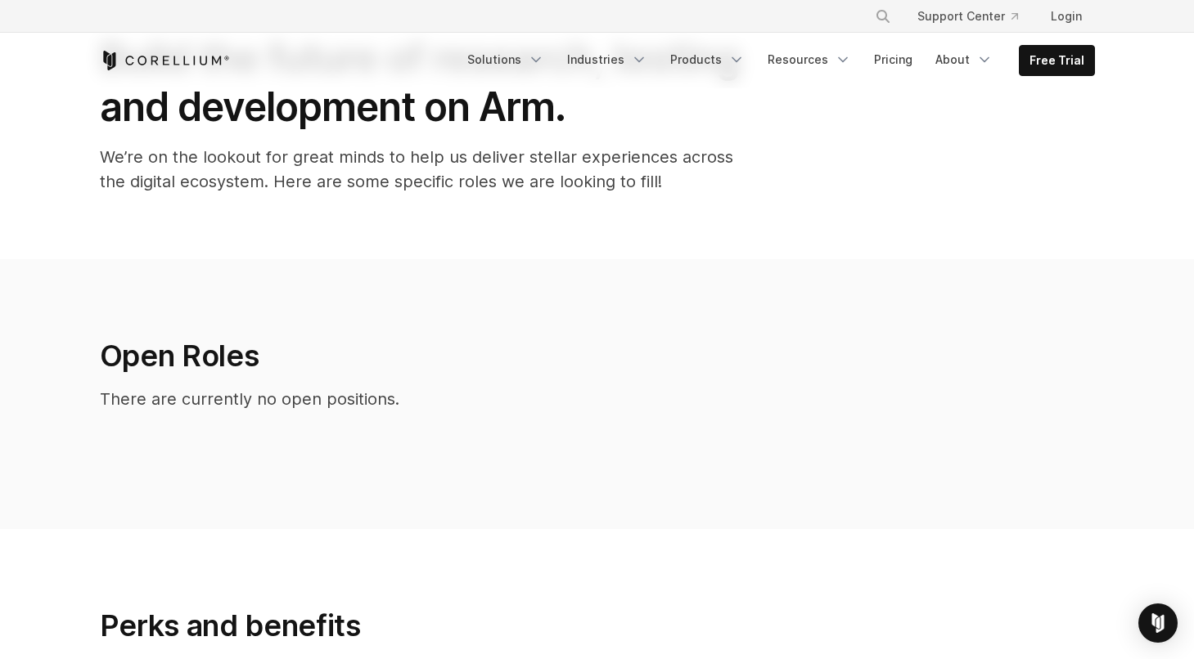
click at [187, 368] on h2 "Open Roles" at bounding box center [469, 356] width 738 height 36
click at [208, 430] on div "Open Roles There are currently no open positions." at bounding box center [597, 407] width 1028 height 139
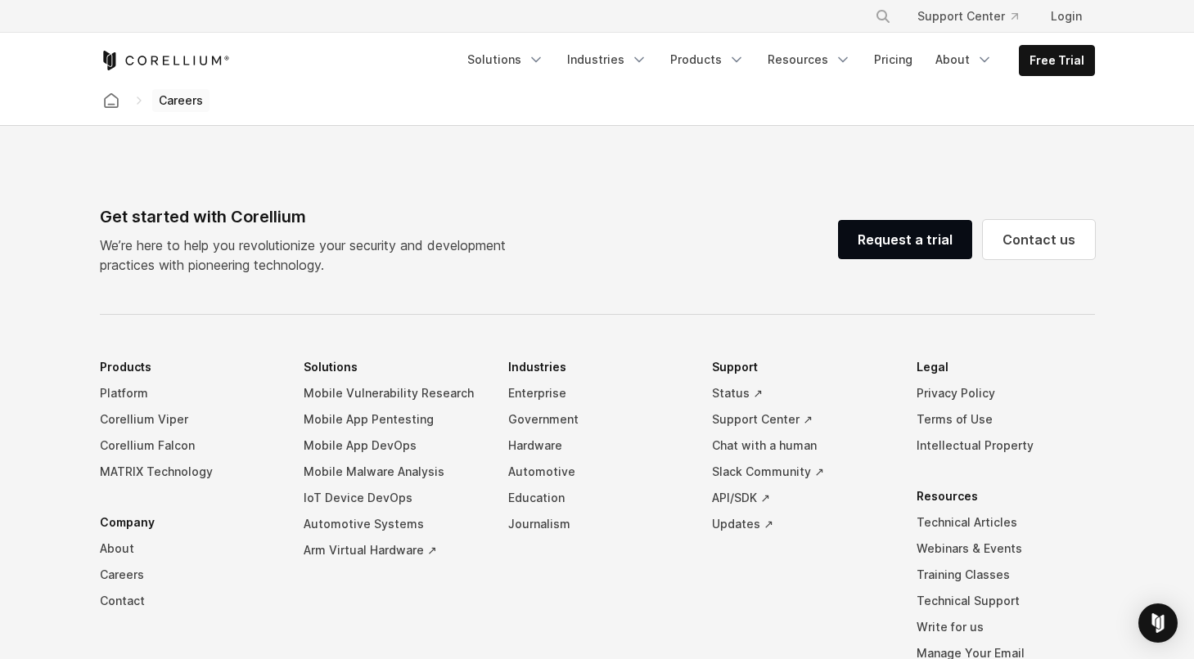
scroll to position [1101, 0]
click at [393, 416] on link "Mobile App Pentesting" at bounding box center [393, 418] width 178 height 26
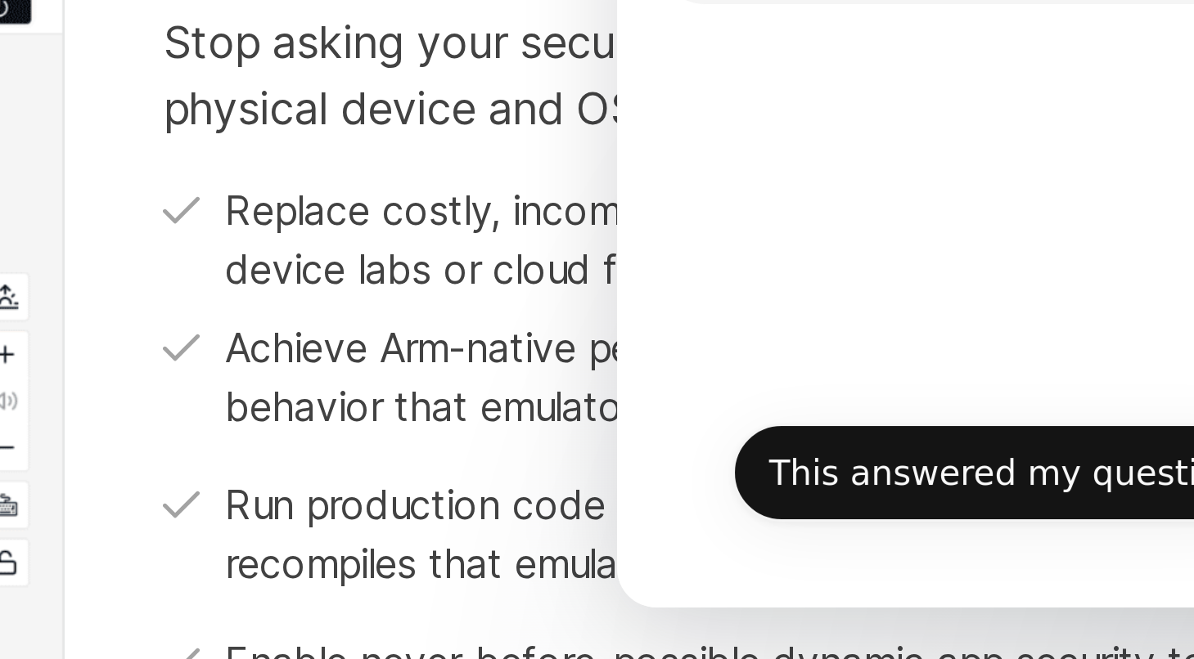
scroll to position [556, 0]
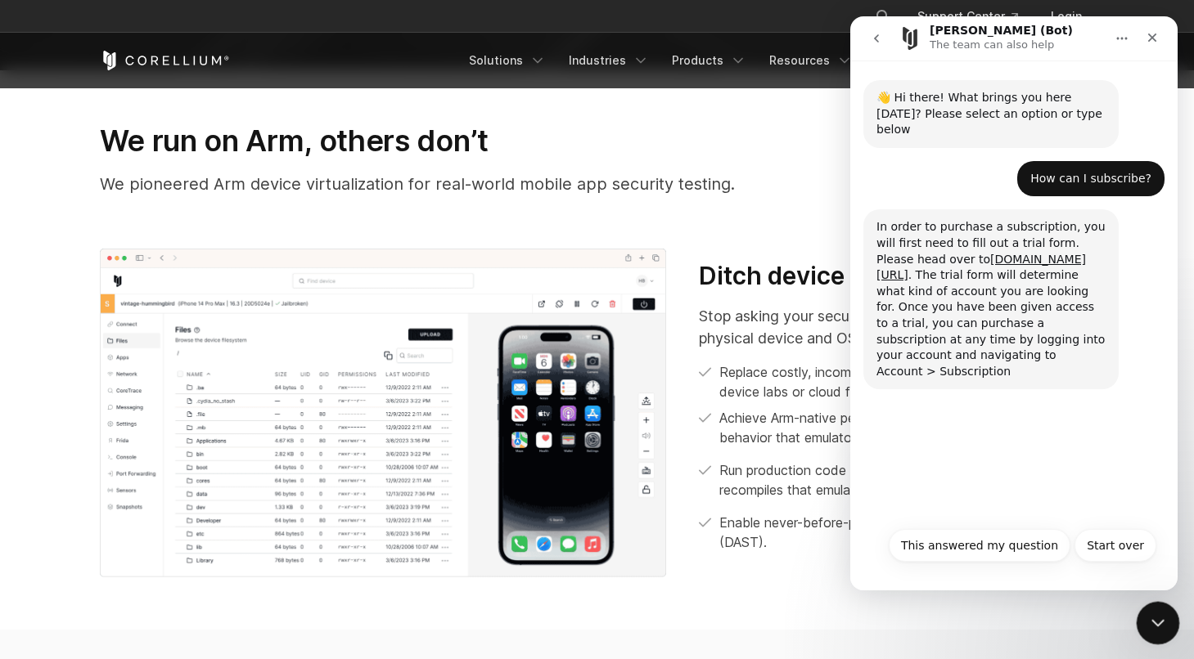
click at [1151, 628] on icon "Close Intercom Messenger" at bounding box center [1156, 621] width 20 height 20
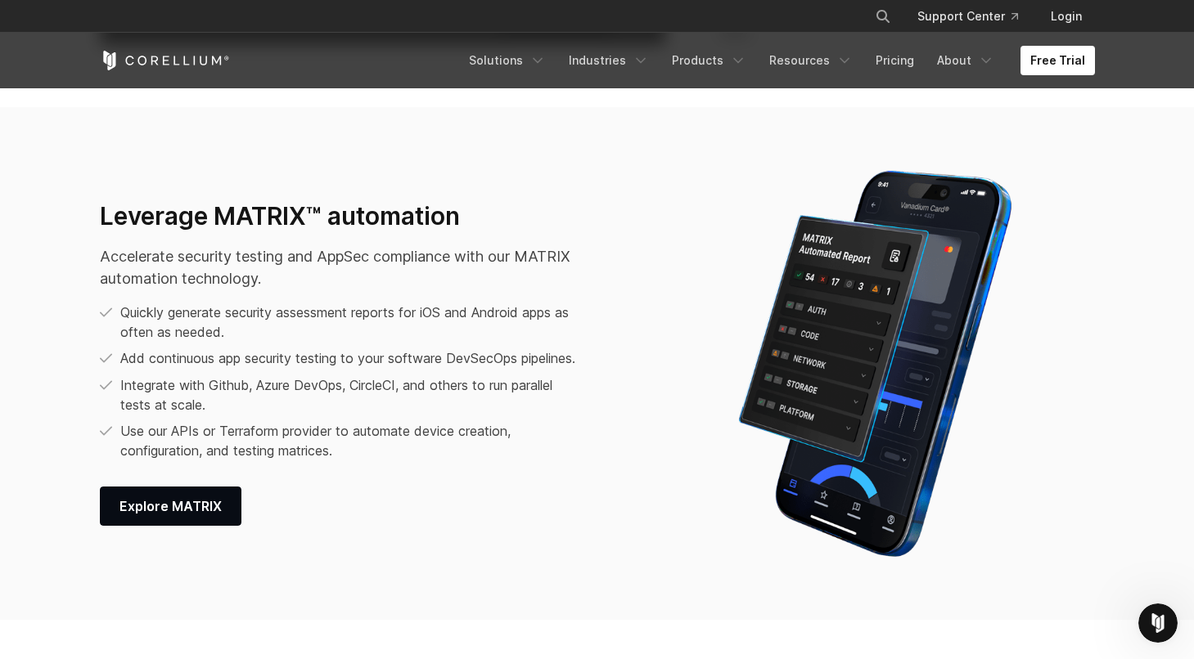
scroll to position [2019, 0]
click at [713, 62] on link "Products" at bounding box center [709, 60] width 94 height 29
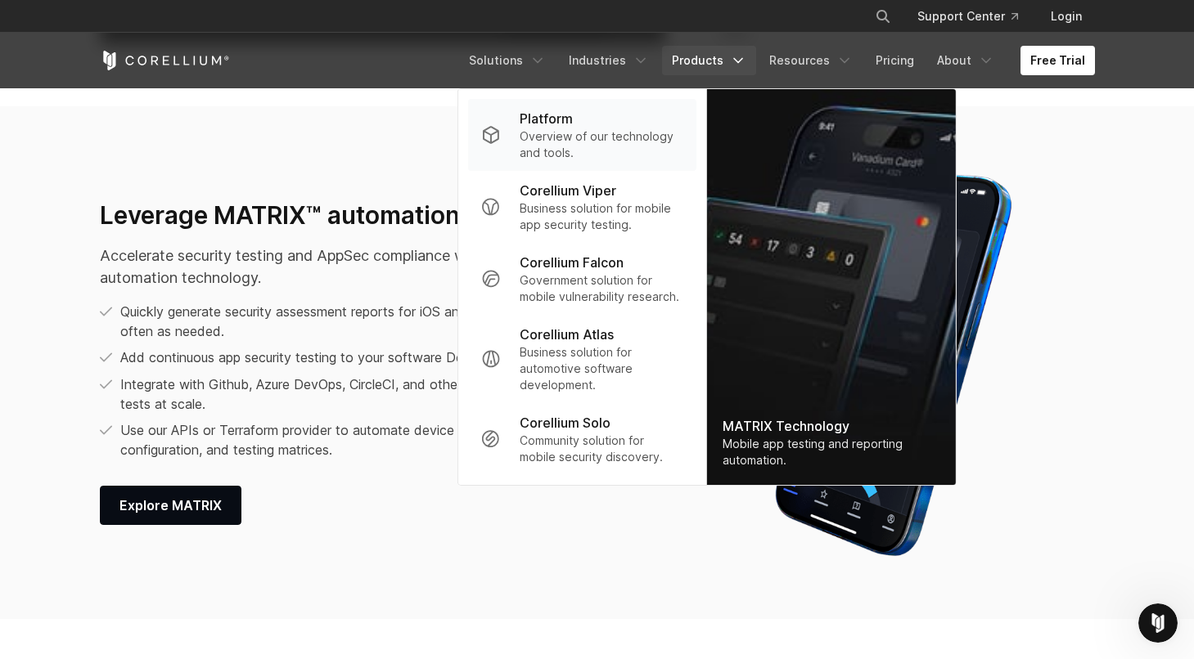
click at [650, 130] on p "Overview of our technology and tools." at bounding box center [601, 144] width 163 height 33
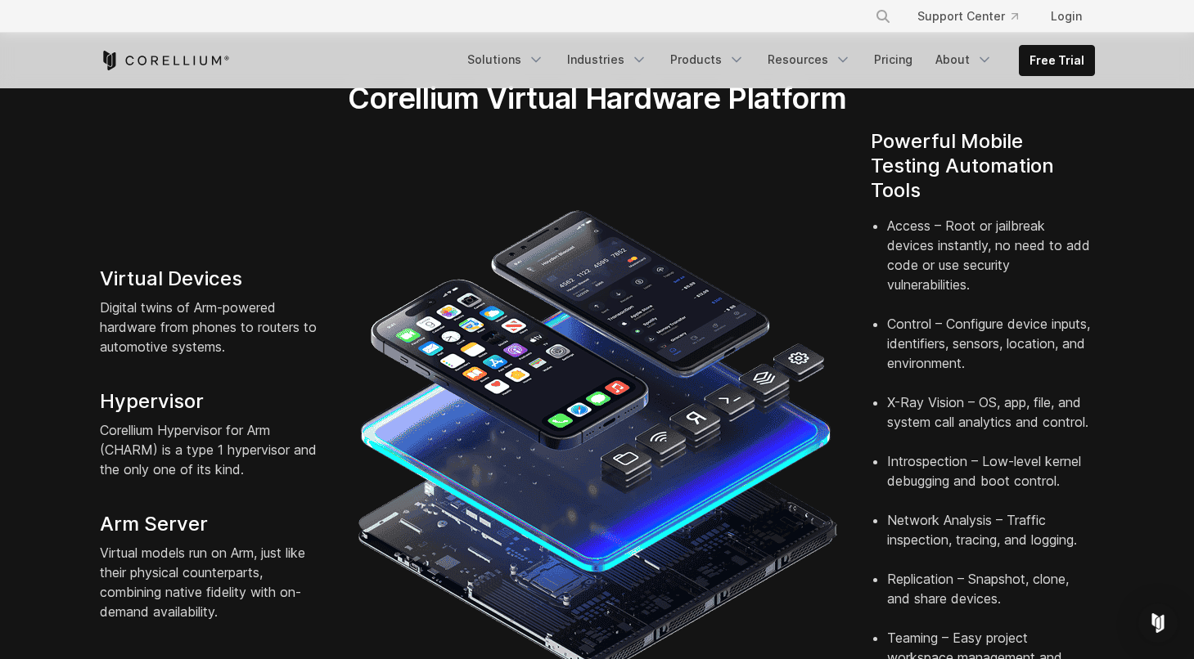
scroll to position [337, 0]
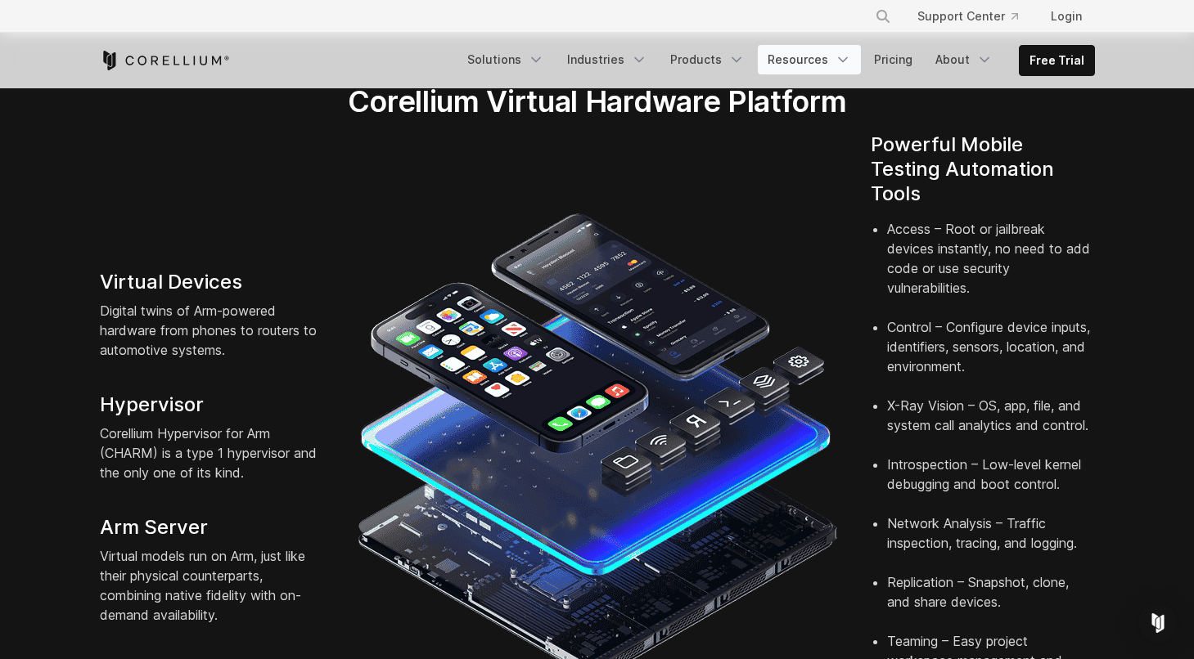
click at [828, 59] on link "Resources" at bounding box center [809, 59] width 103 height 29
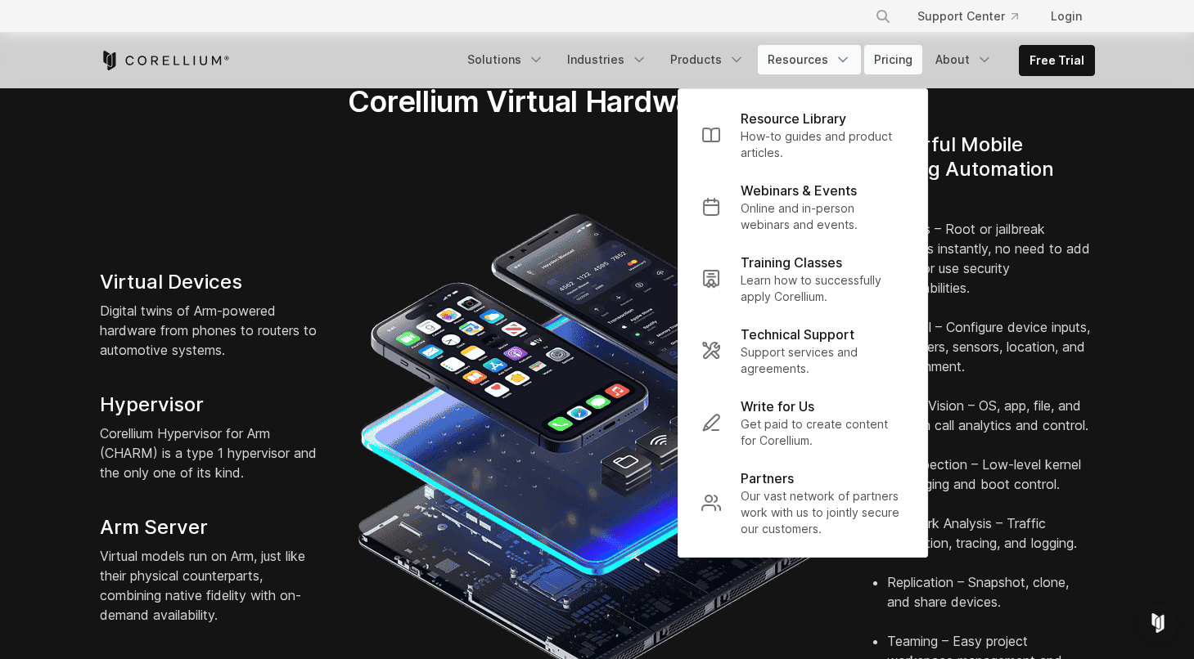
click at [910, 65] on link "Pricing" at bounding box center [893, 59] width 58 height 29
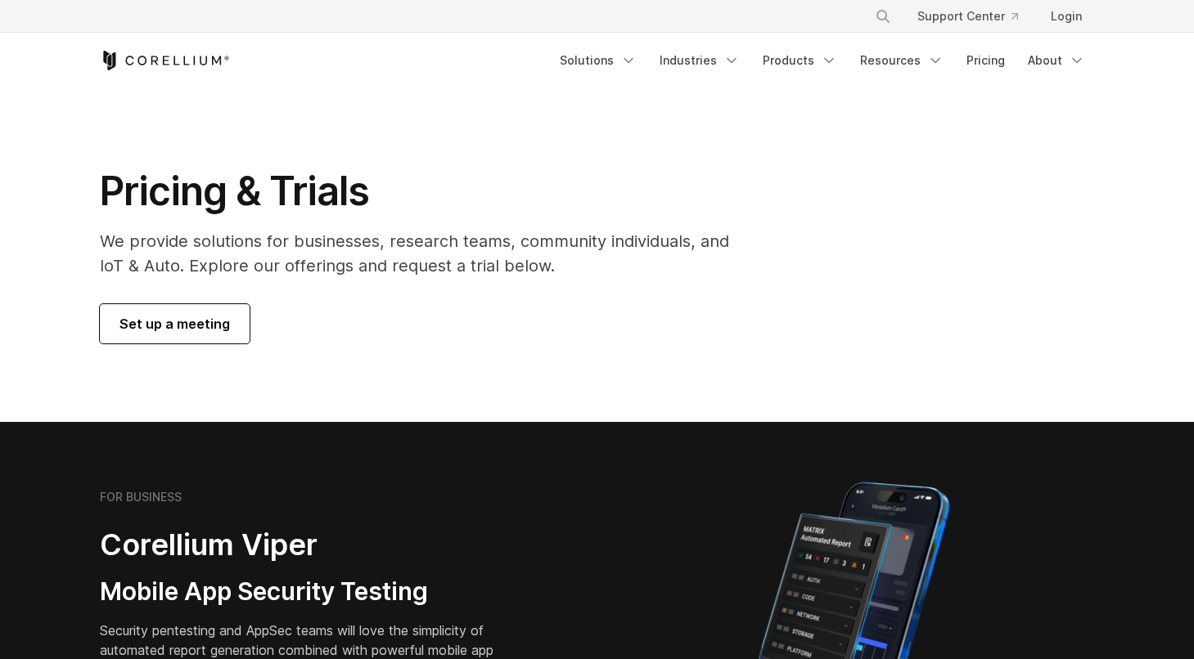
click at [956, 63] on ul "Solutions Mobile IoT" at bounding box center [822, 60] width 545 height 29
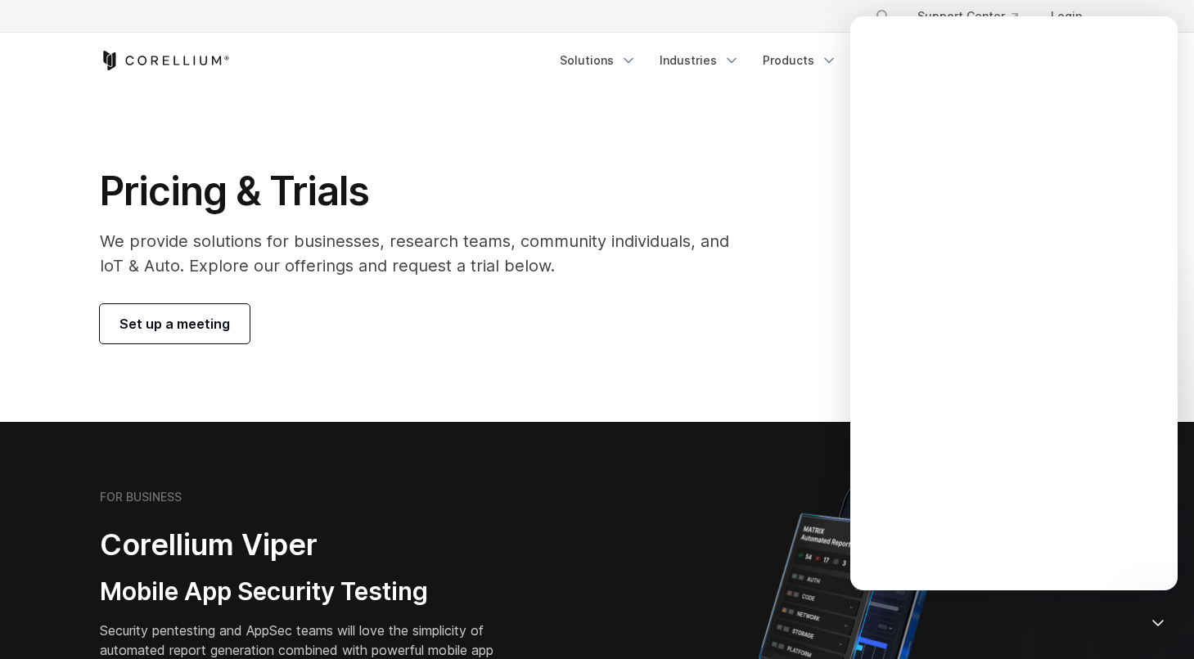
click at [586, 277] on p "We provide solutions for businesses, research teams, community individuals, and…" at bounding box center [426, 253] width 652 height 49
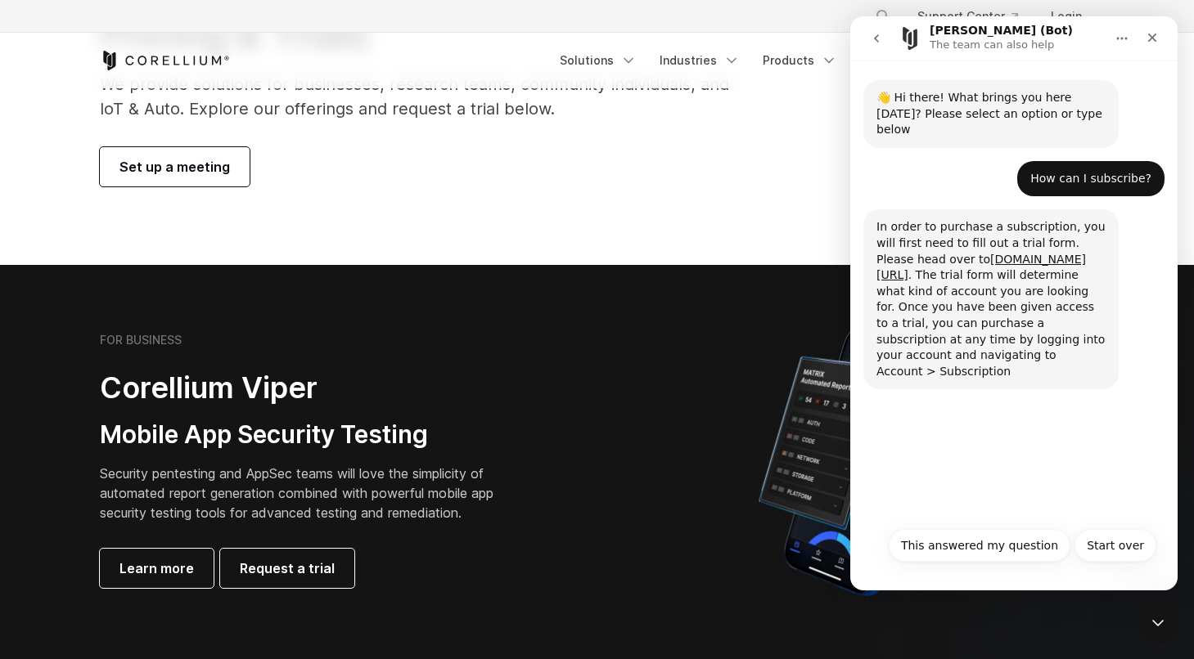
scroll to position [144, 0]
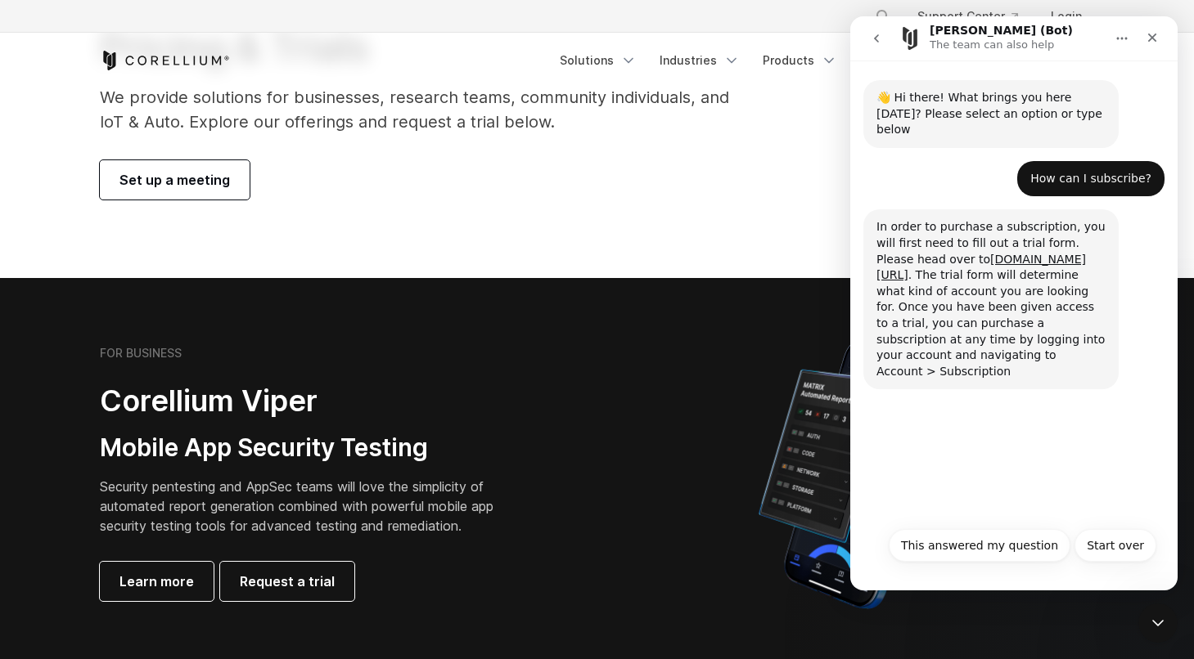
click at [161, 67] on icon "Corellium Home" at bounding box center [165, 61] width 130 height 20
